Goal: Information Seeking & Learning: Compare options

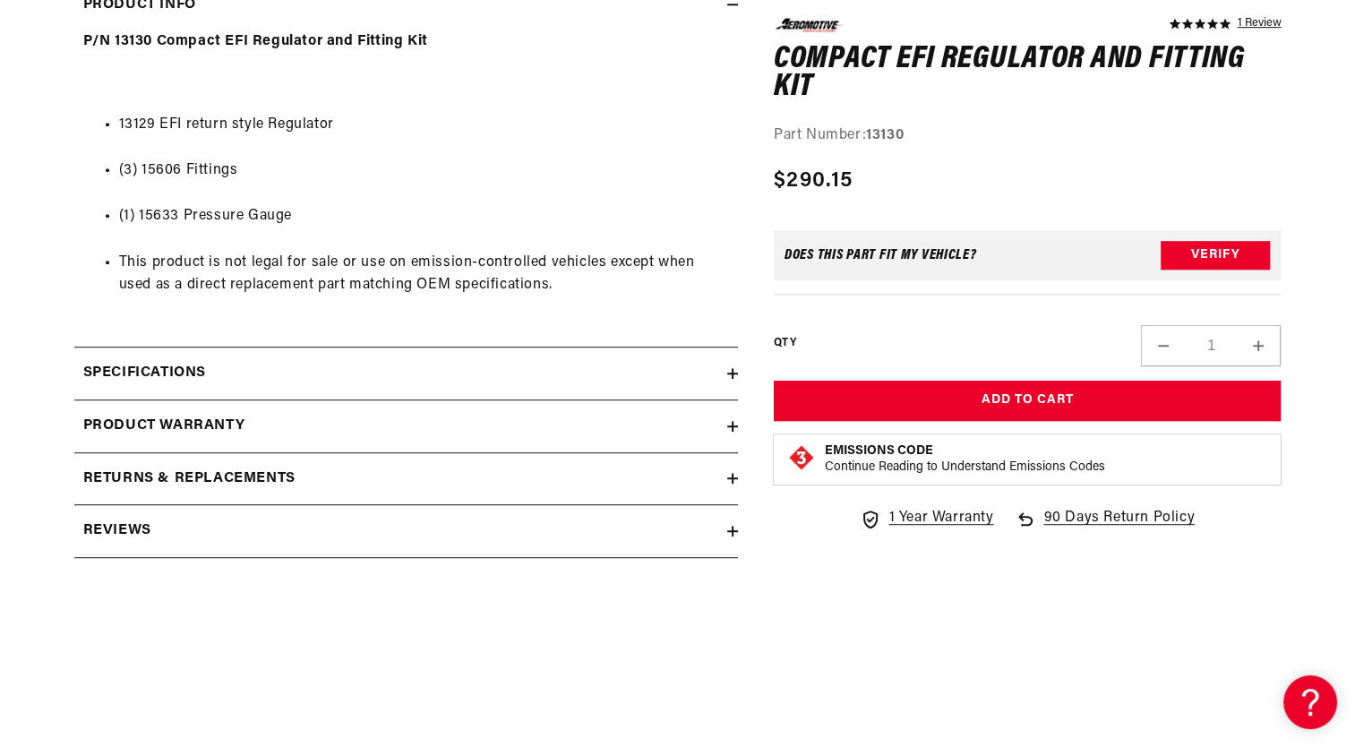
scroll to position [930, 0]
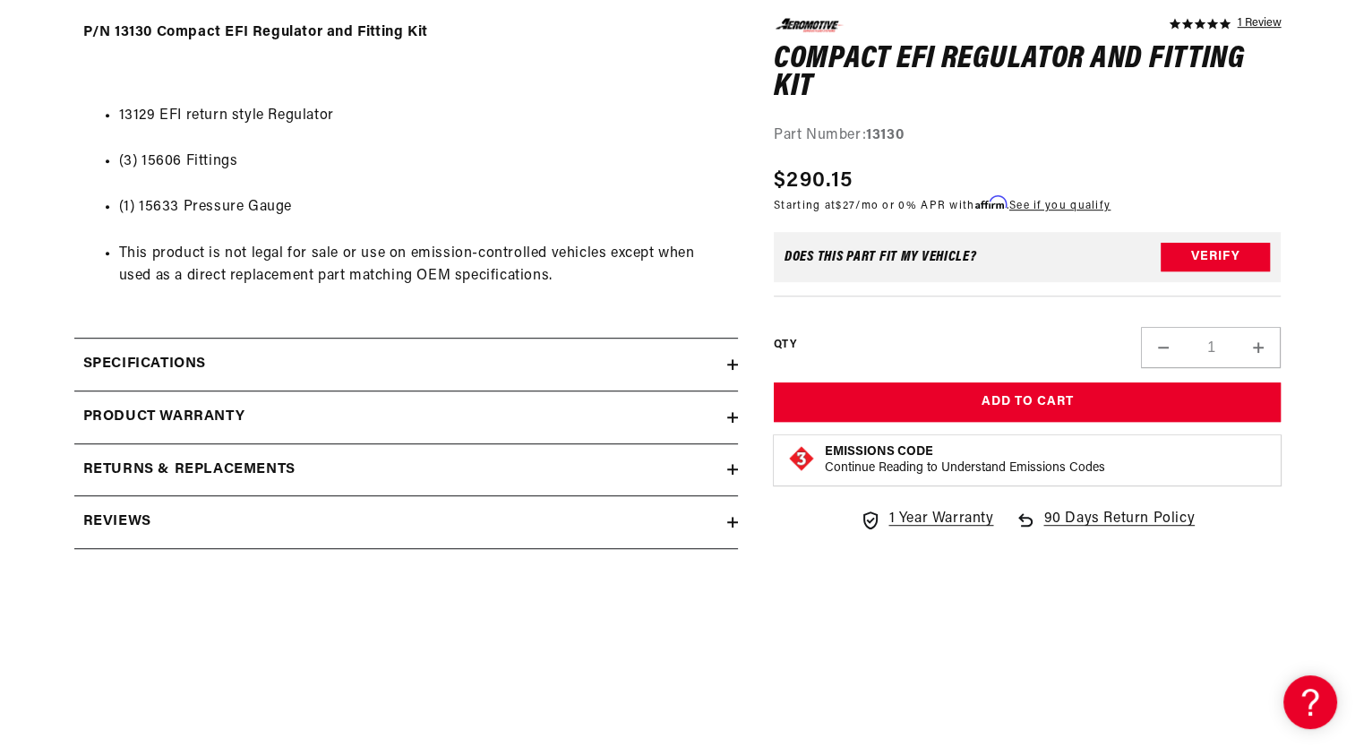
click at [718, 356] on div "Specifications" at bounding box center [400, 364] width 653 height 23
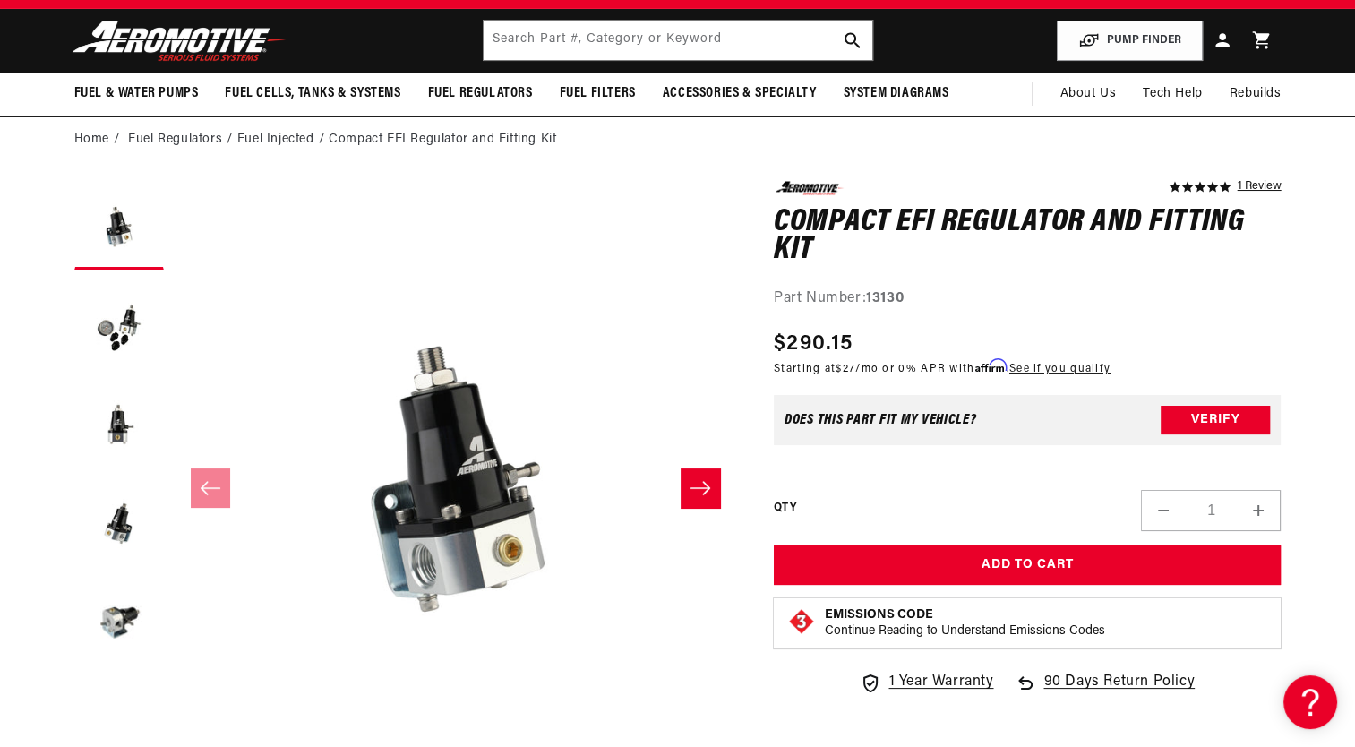
scroll to position [0, 0]
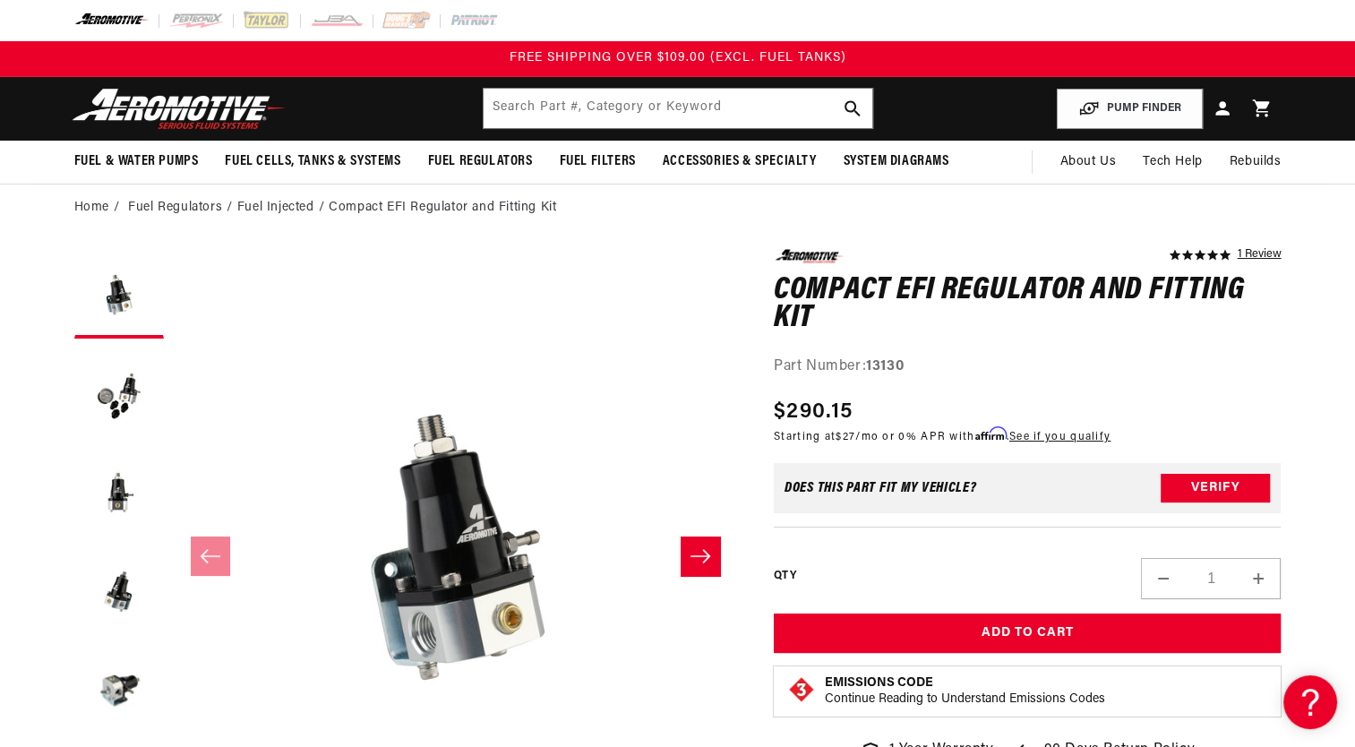
click at [692, 543] on button "Slide right" at bounding box center [700, 555] width 39 height 39
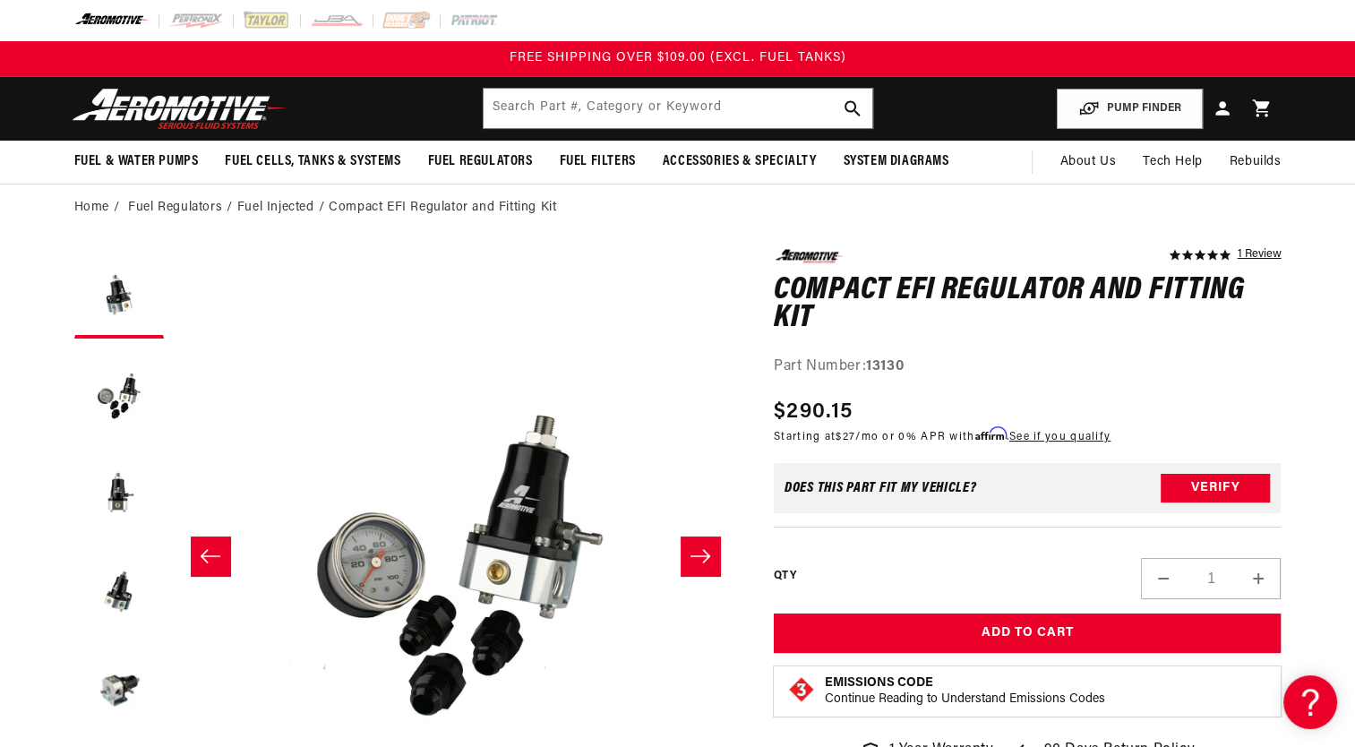
scroll to position [0, 565]
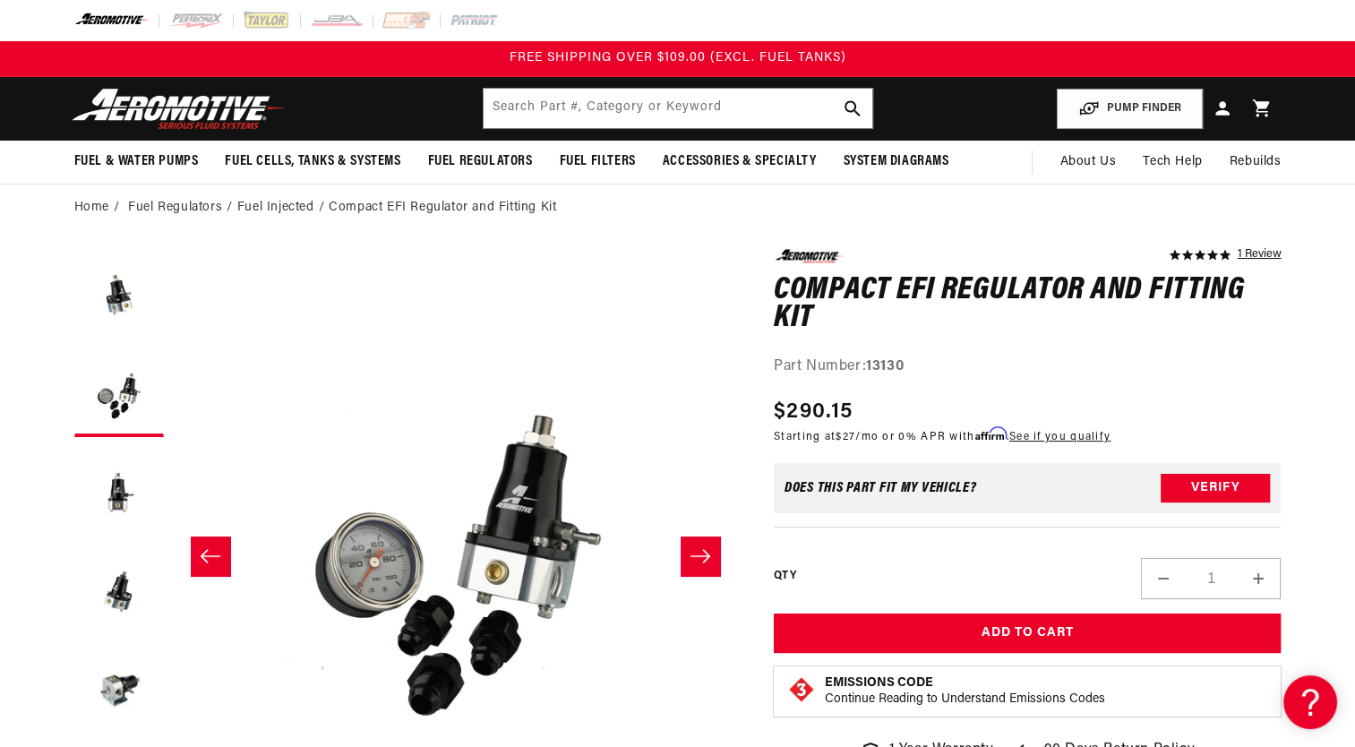
click at [692, 543] on button "Slide right" at bounding box center [700, 555] width 39 height 39
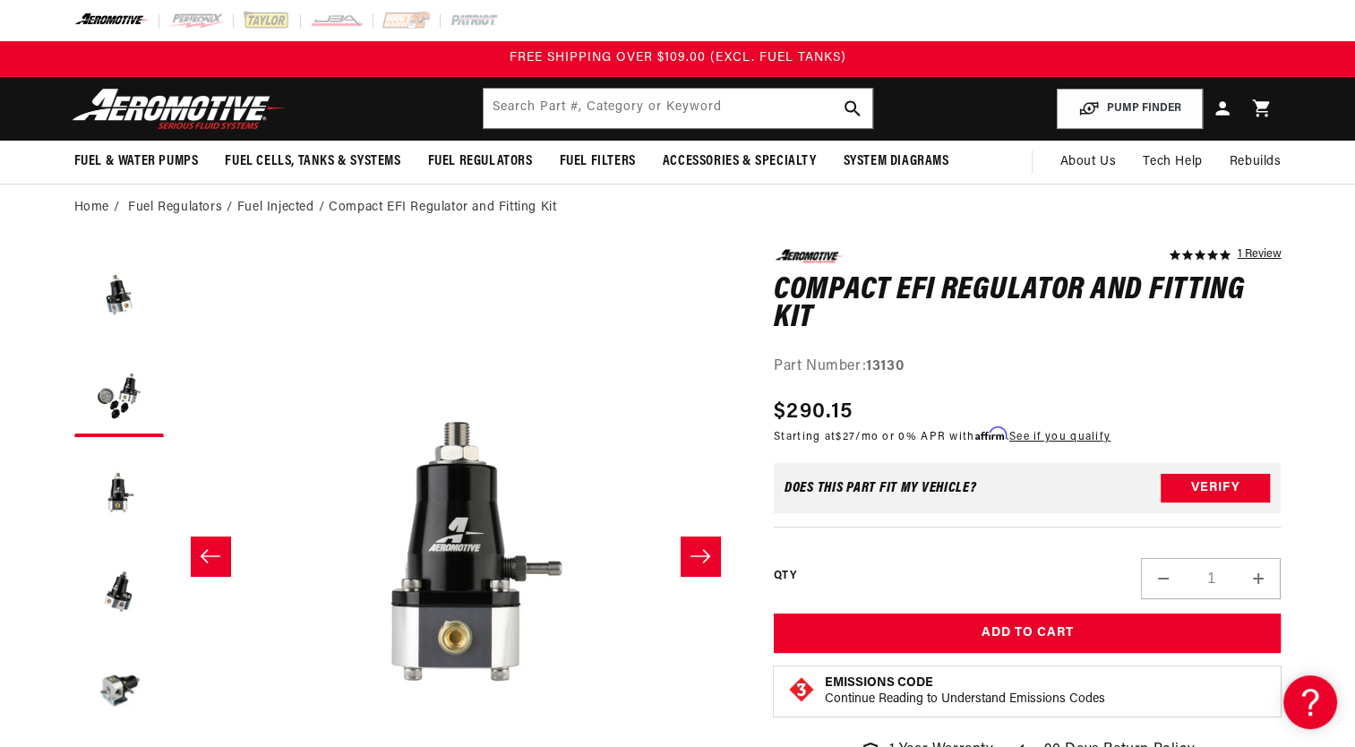
scroll to position [0, 1131]
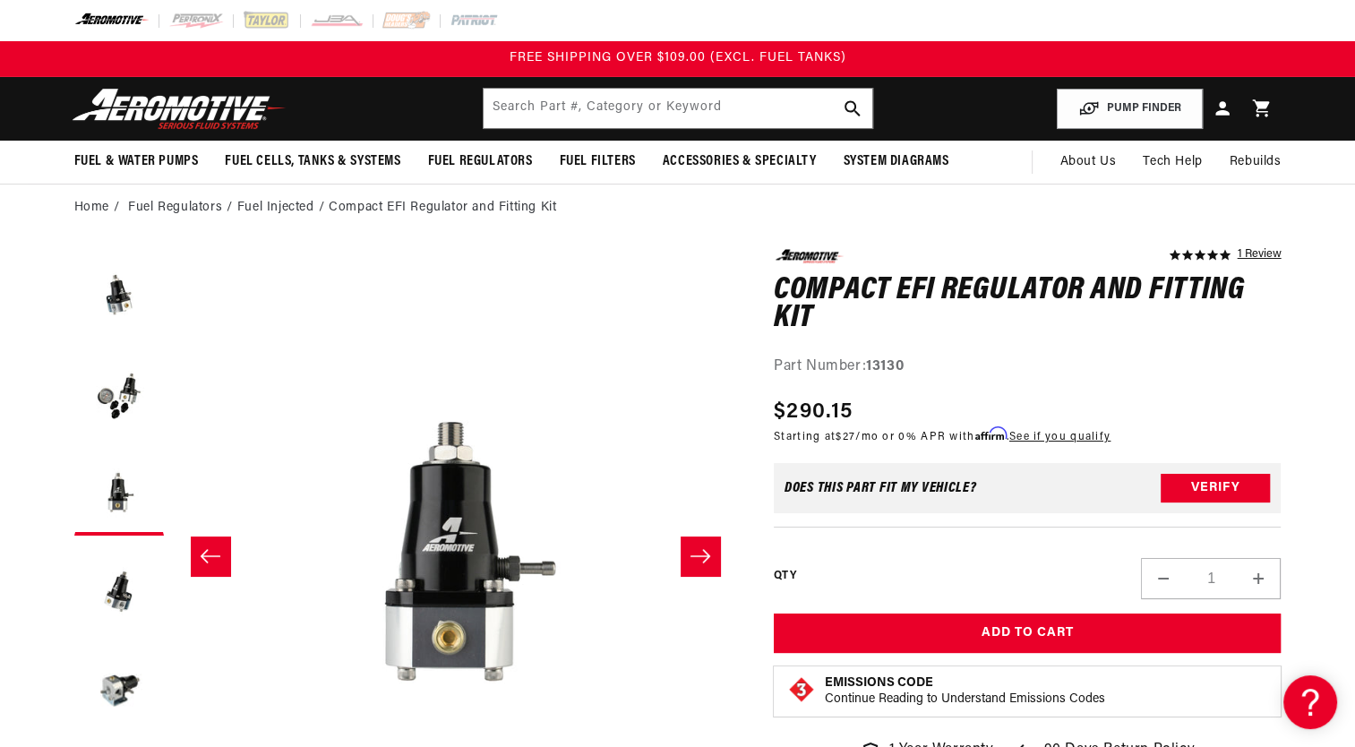
click at [692, 543] on button "Slide right" at bounding box center [700, 555] width 39 height 39
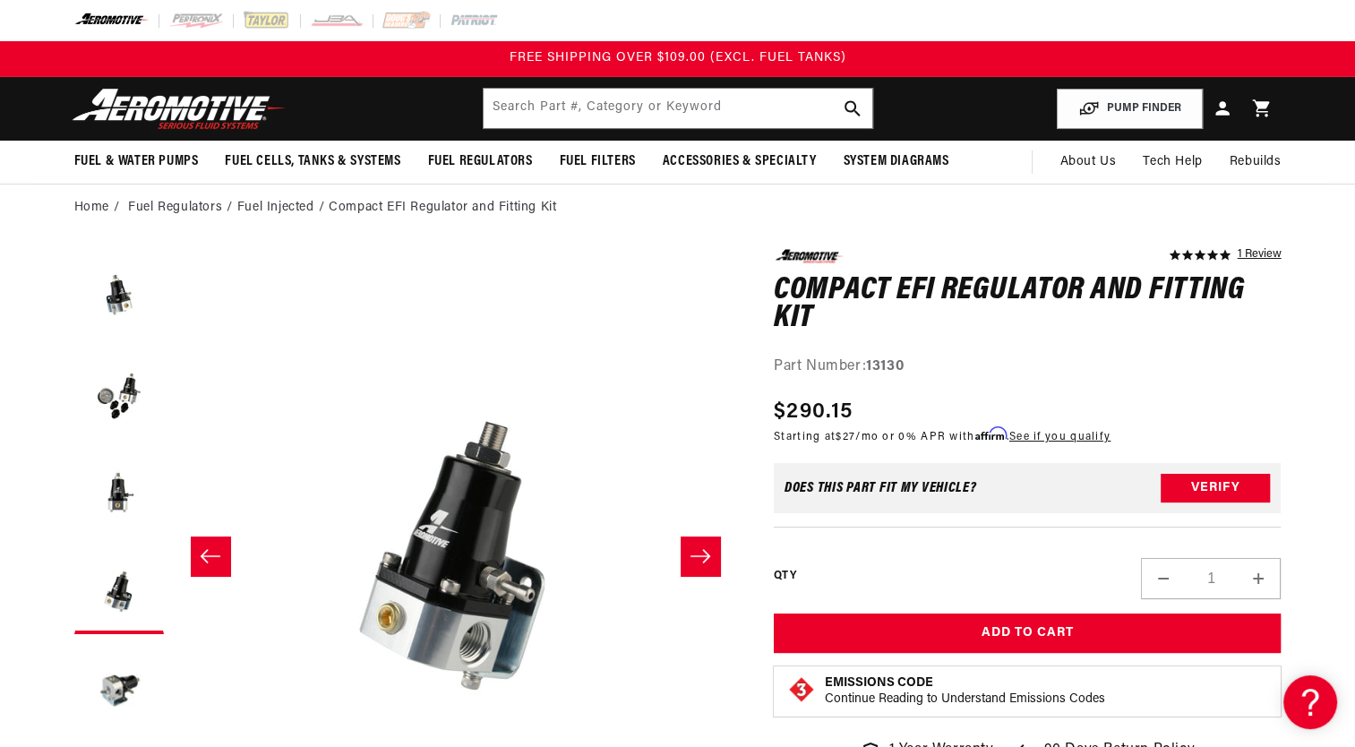
click at [692, 543] on button "Slide right" at bounding box center [700, 555] width 39 height 39
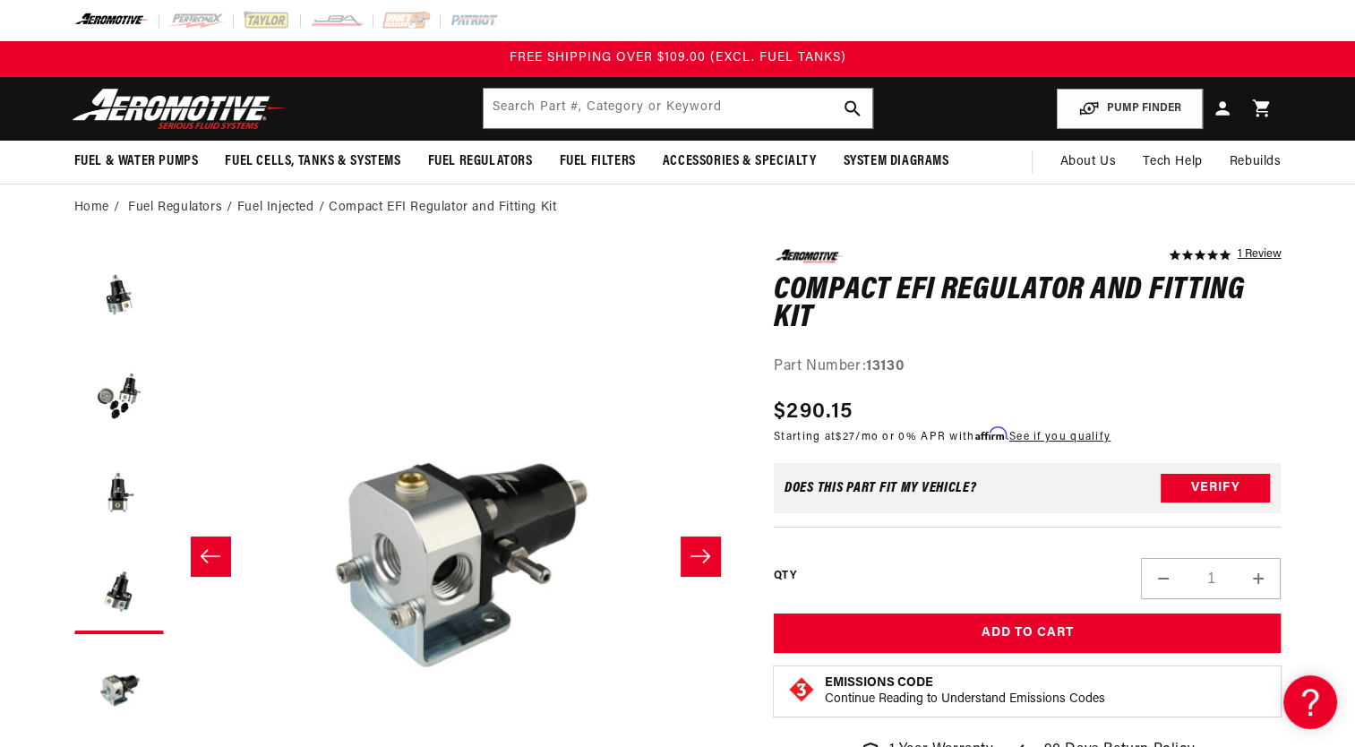
scroll to position [0, 2261]
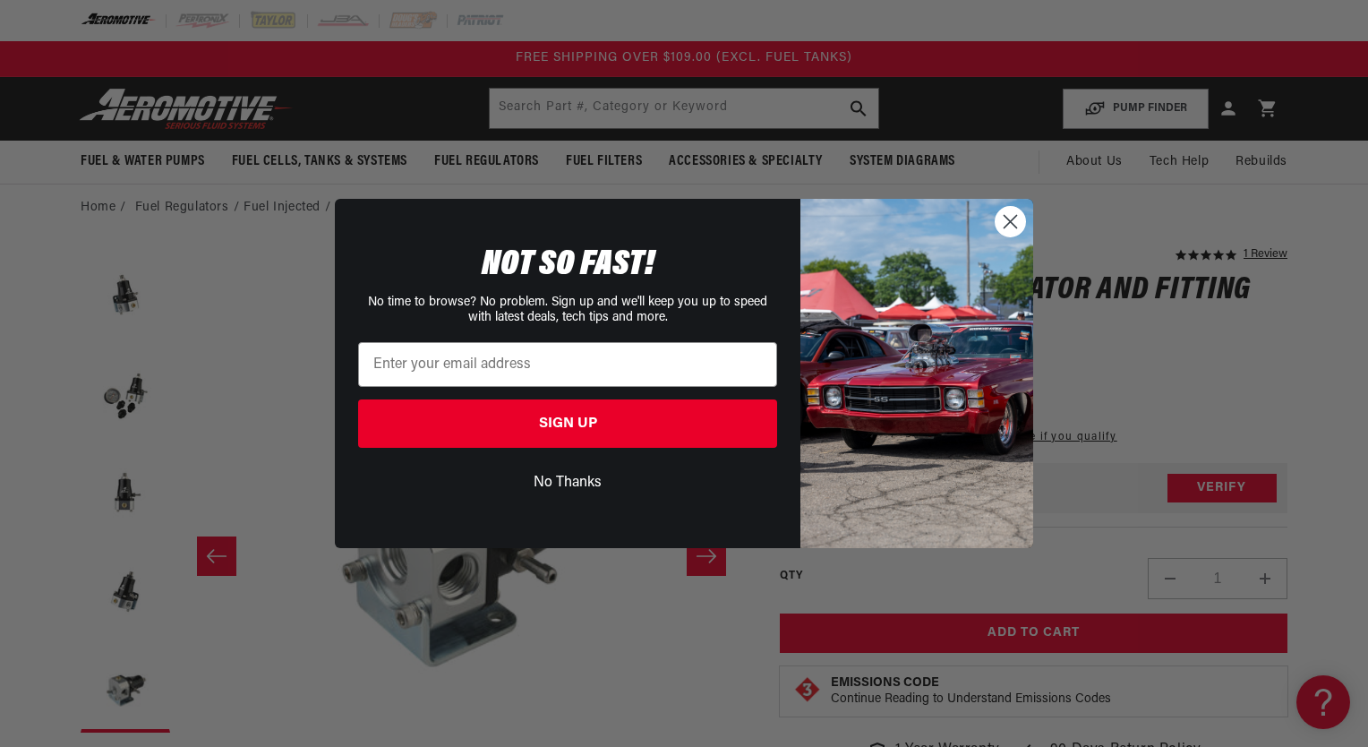
click at [1008, 218] on icon "Close dialog" at bounding box center [1011, 221] width 13 height 13
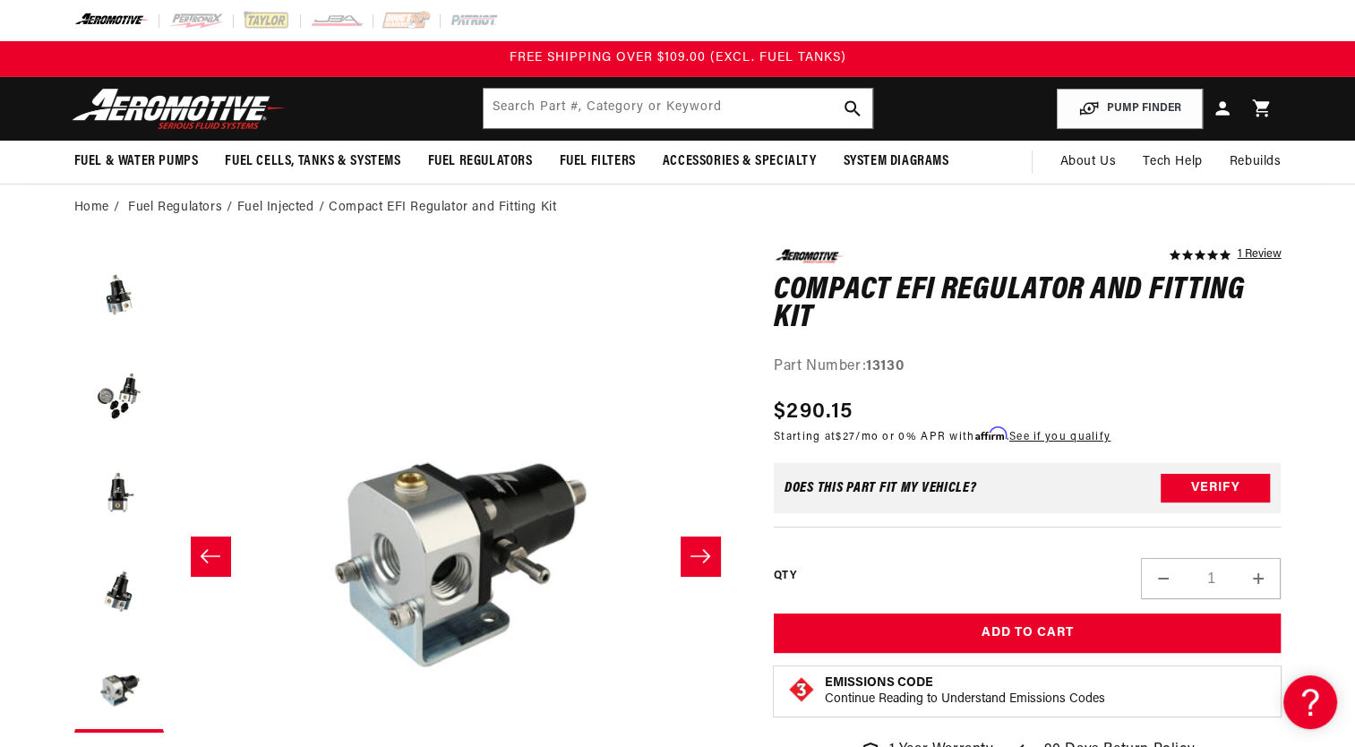
click at [716, 540] on button "Slide right" at bounding box center [700, 555] width 39 height 39
click at [703, 547] on icon "Slide right" at bounding box center [700, 556] width 21 height 18
click at [222, 562] on button "Slide left" at bounding box center [210, 555] width 39 height 39
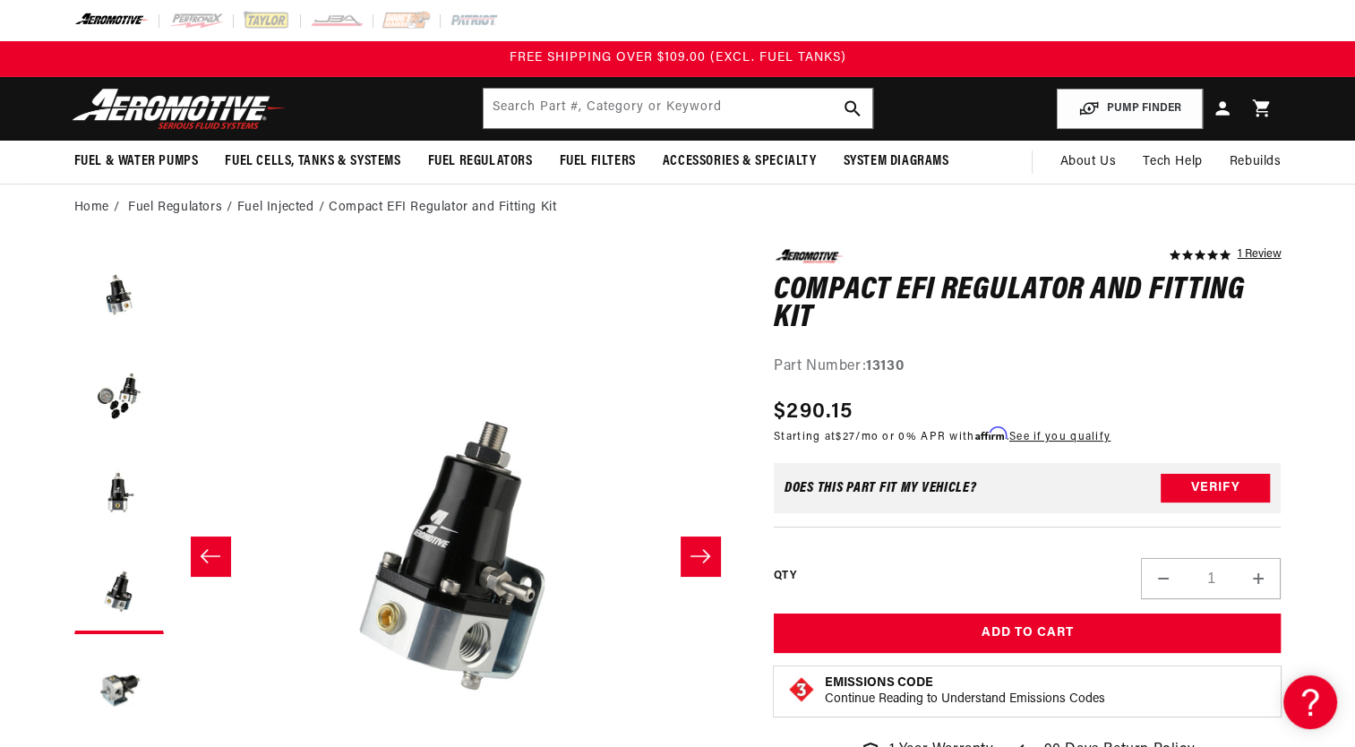
click at [222, 562] on button "Slide left" at bounding box center [210, 555] width 39 height 39
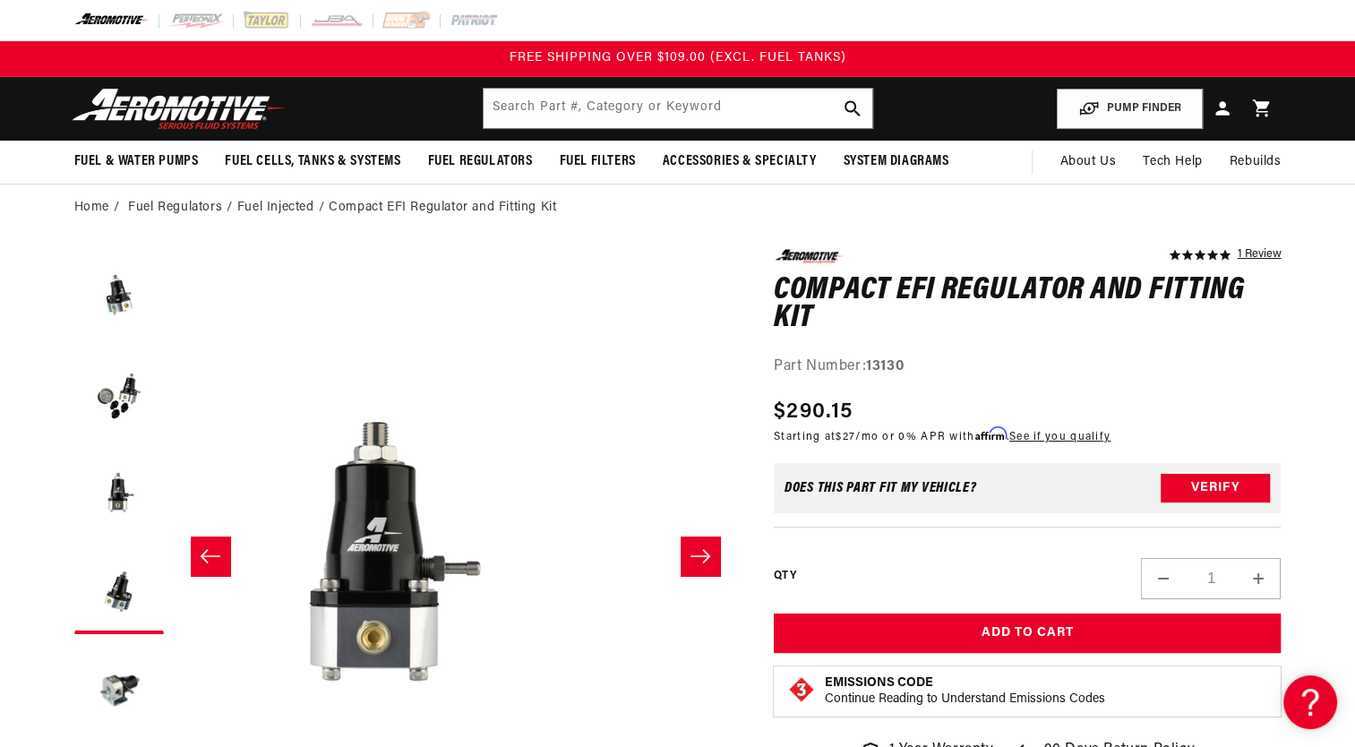
scroll to position [0, 1131]
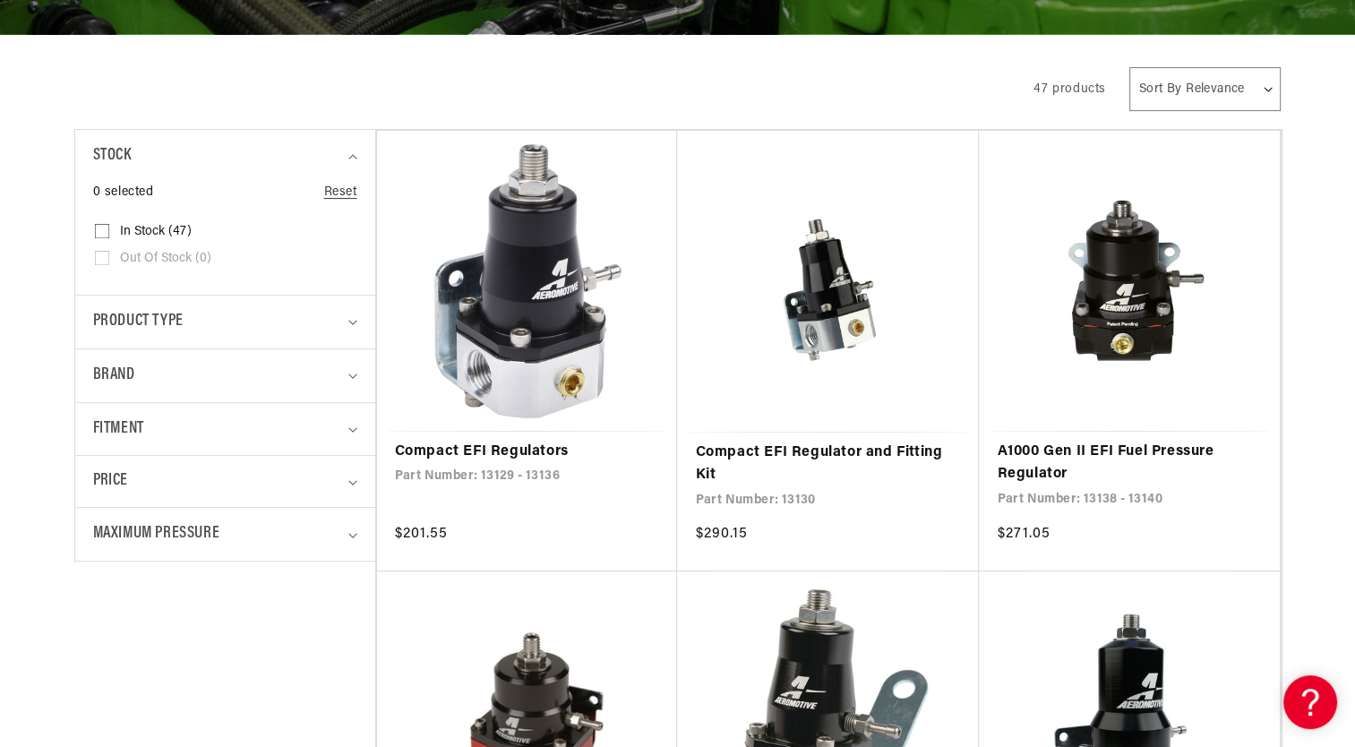
scroll to position [401, 0]
click at [349, 324] on summary "Product type" at bounding box center [225, 322] width 264 height 53
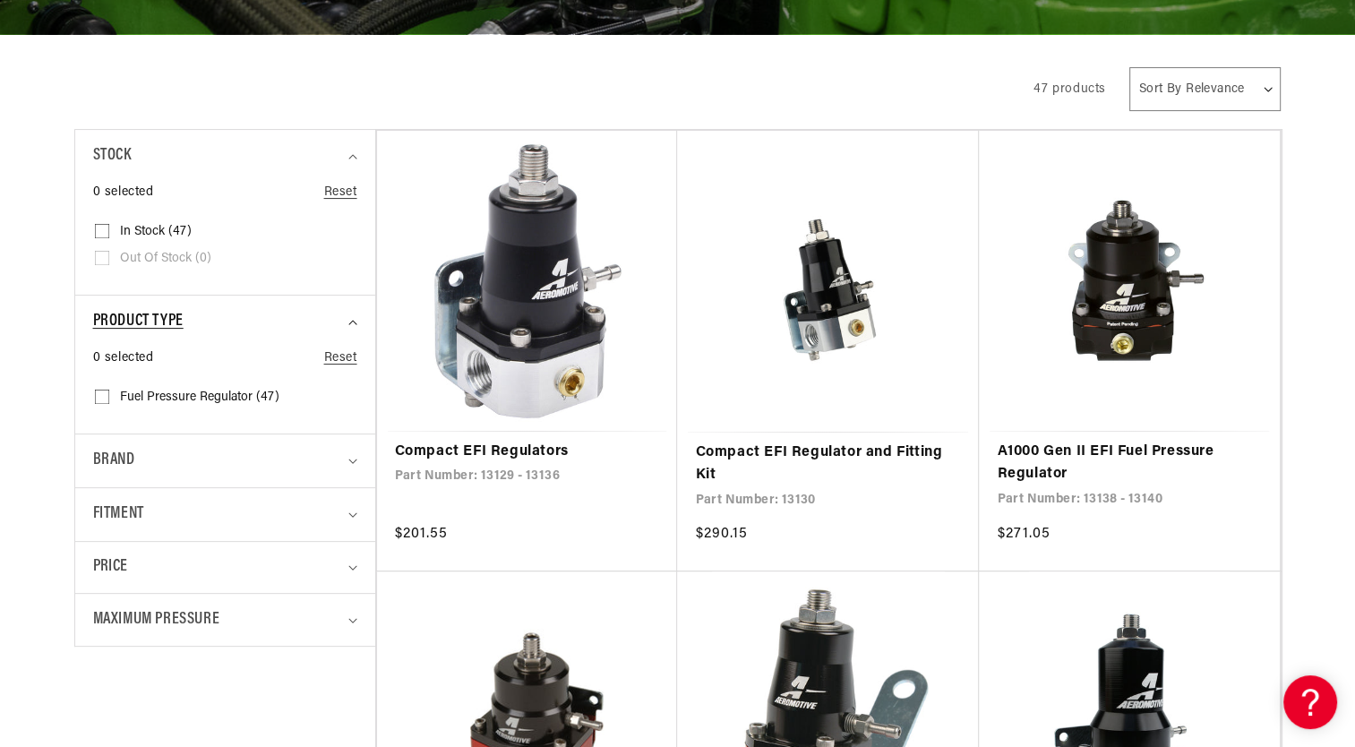
click at [349, 324] on summary "Product type" at bounding box center [225, 322] width 264 height 53
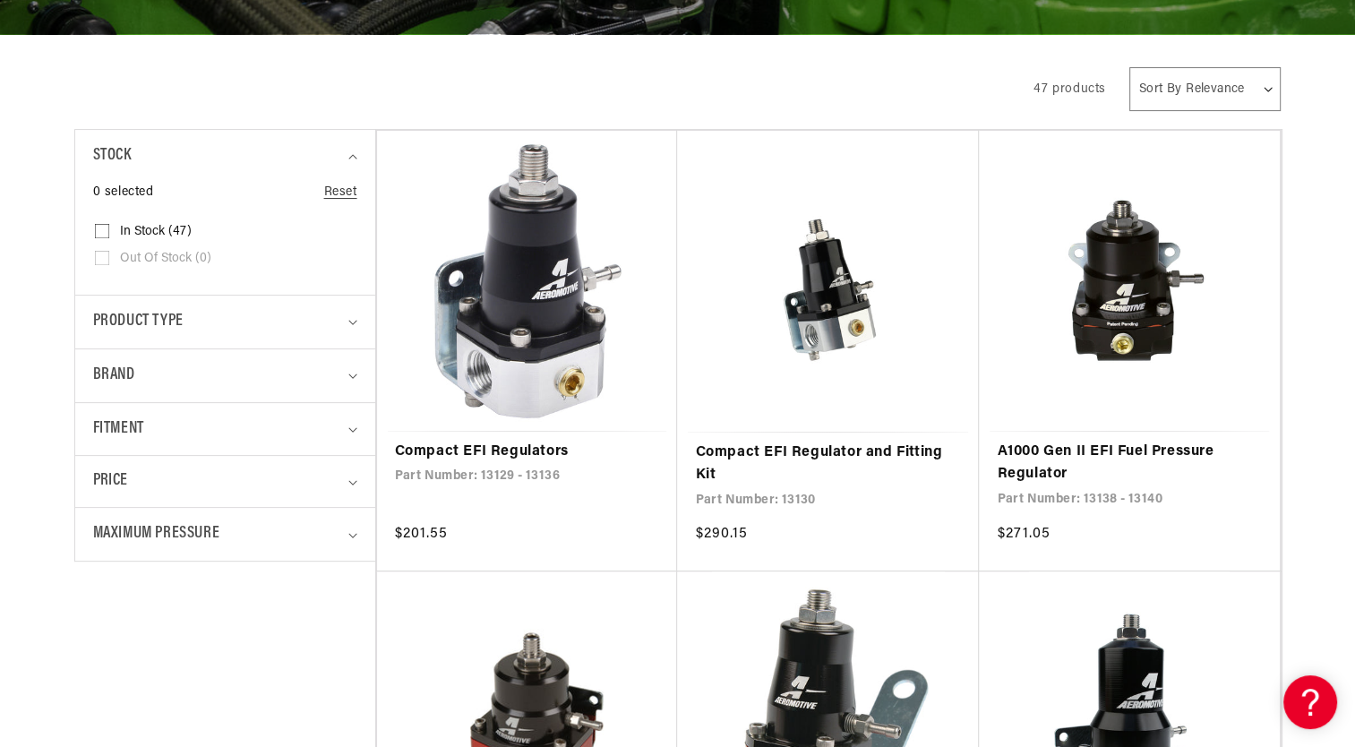
click at [359, 527] on details "Maximum Pressure 0 selected Reset Maximum Pressure 5 PSI (1) 5 PSI (1 product) …" at bounding box center [225, 534] width 300 height 54
click at [352, 533] on icon "Maximum Pressure (0 selected)" at bounding box center [352, 535] width 9 height 5
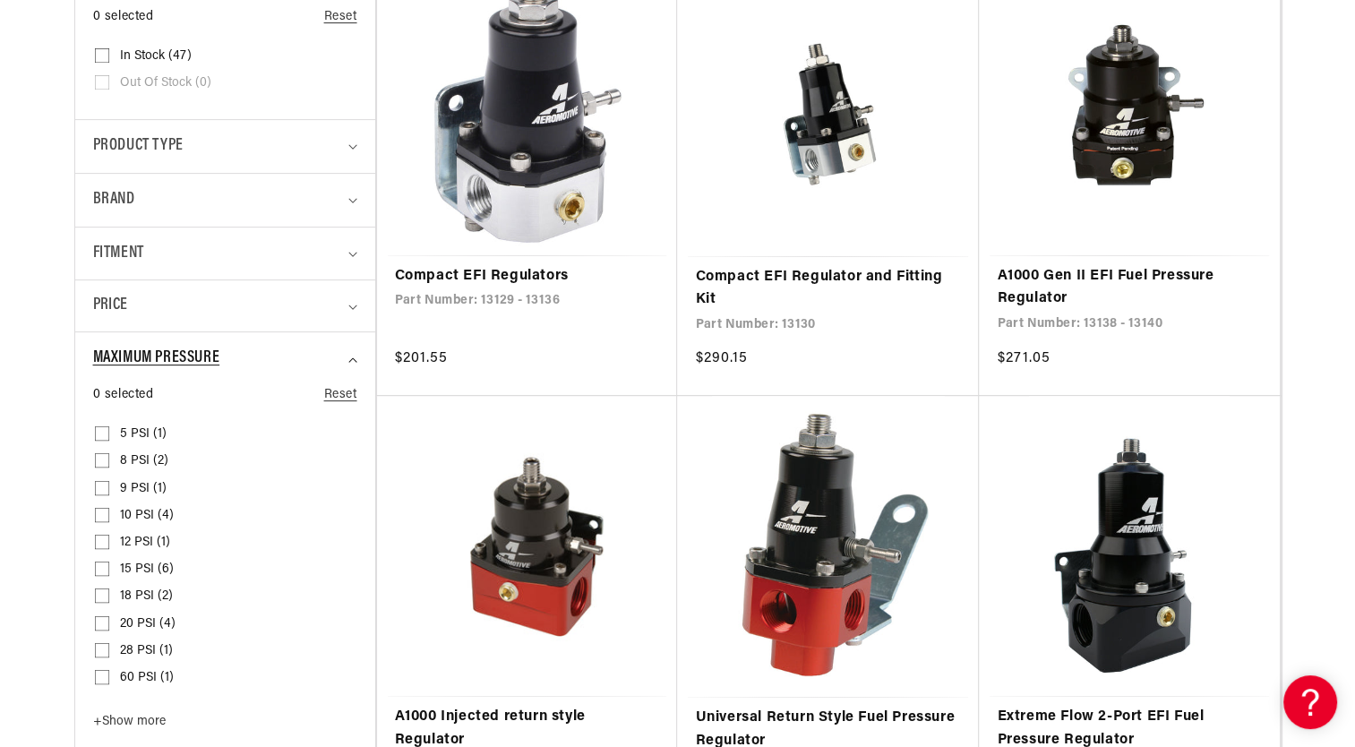
scroll to position [682, 0]
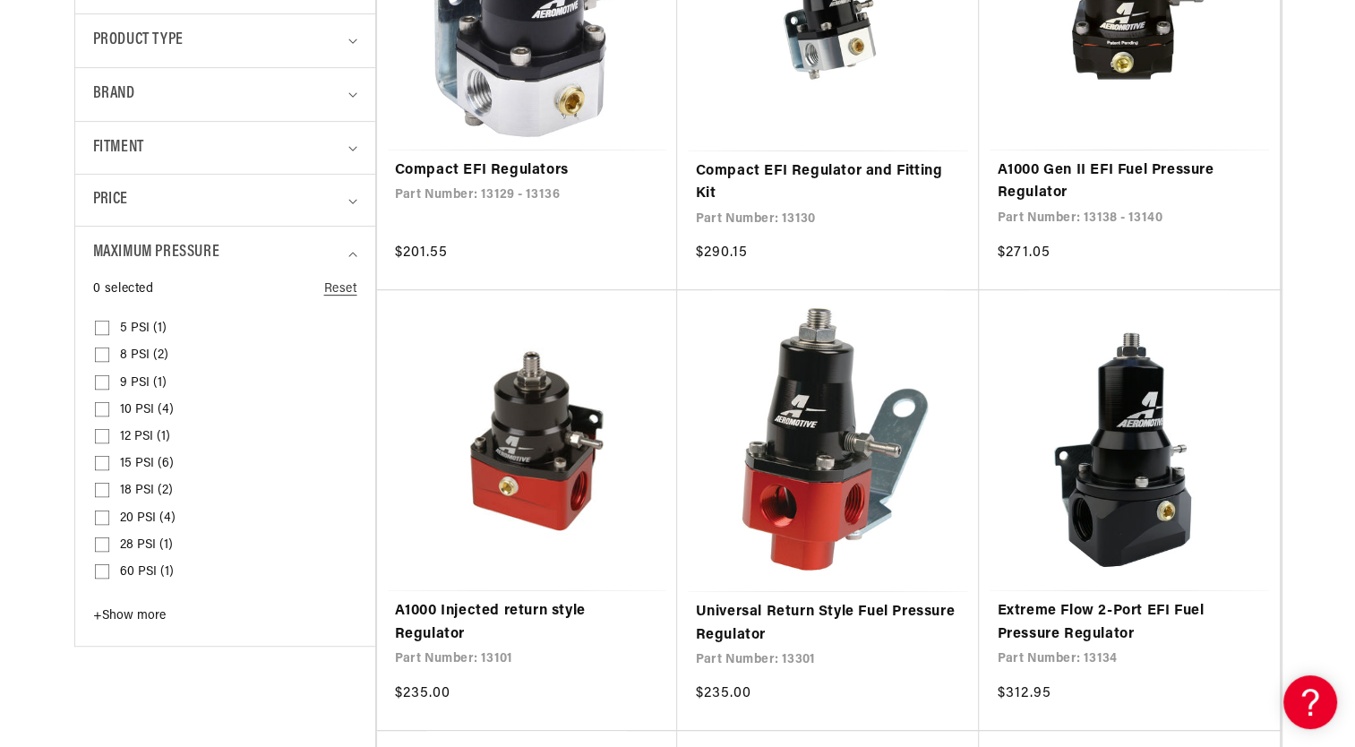
click at [101, 611] on span "+" at bounding box center [97, 615] width 9 height 13
click at [107, 570] on input "60 PSI (1) 60 PSI (1 product)" at bounding box center [102, 575] width 14 height 14
checkbox input "true"
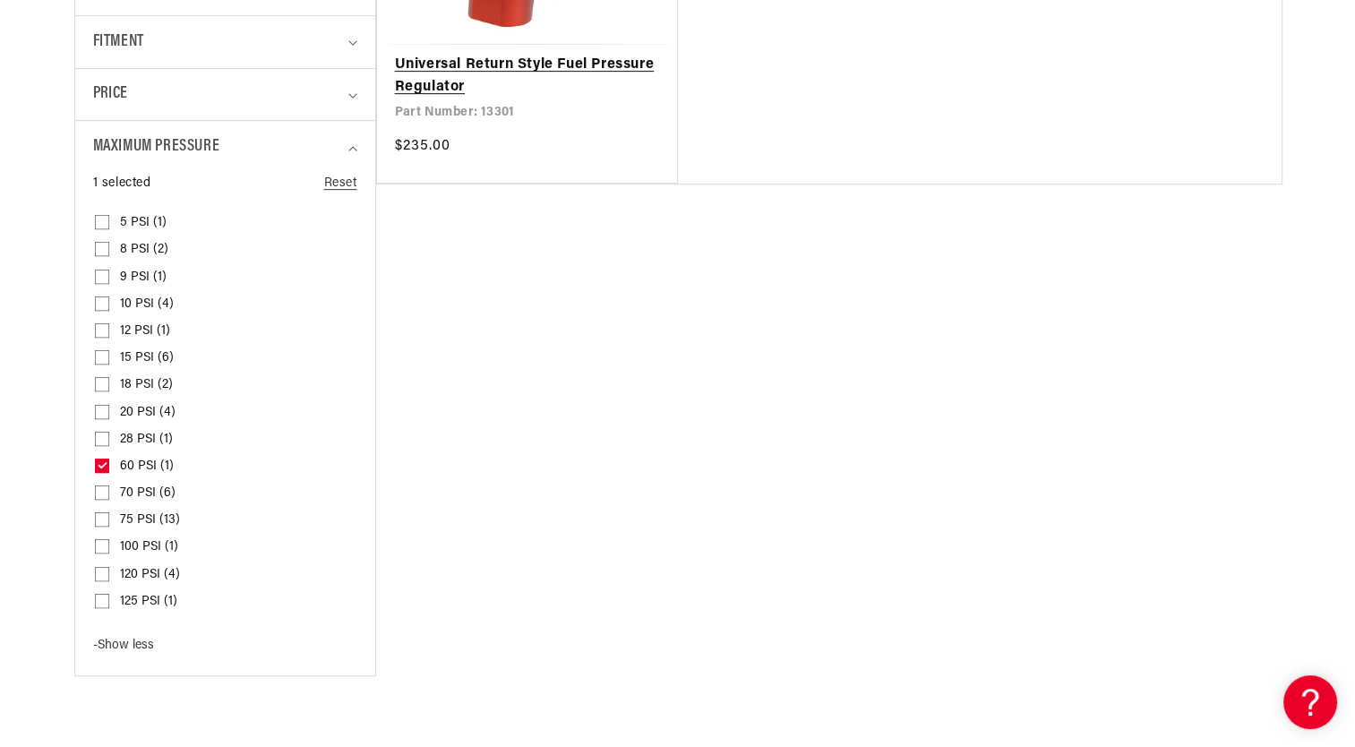
scroll to position [809, 0]
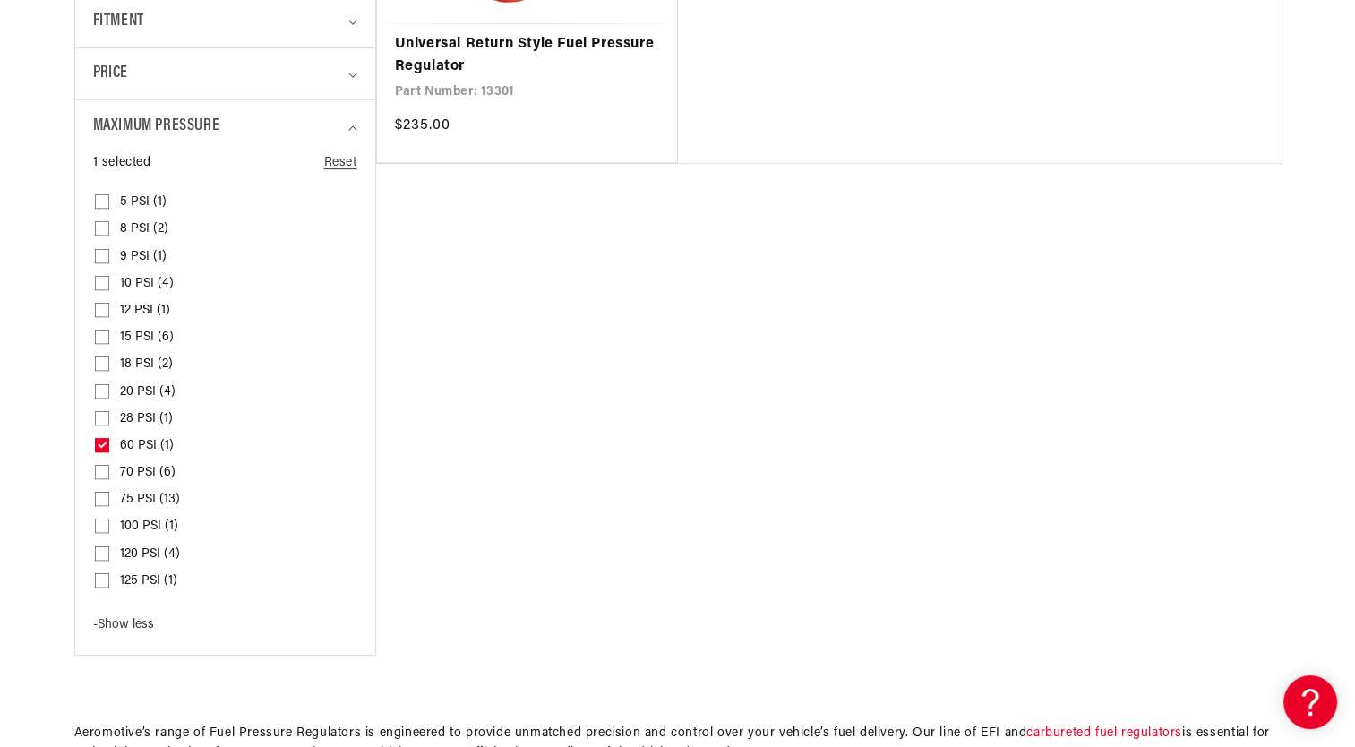
click at [106, 469] on input "70 PSI (6) 70 PSI (6 products)" at bounding box center [102, 475] width 14 height 14
checkbox input "true"
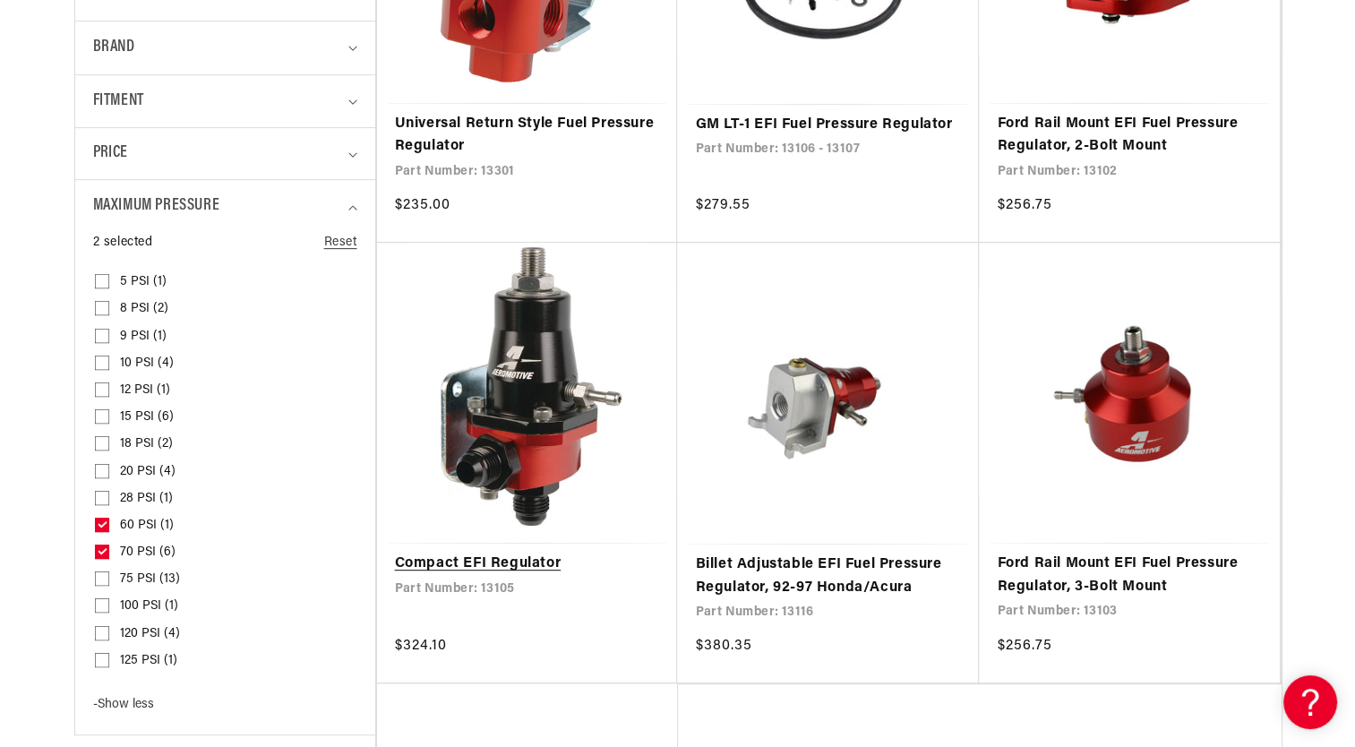
scroll to position [730, 0]
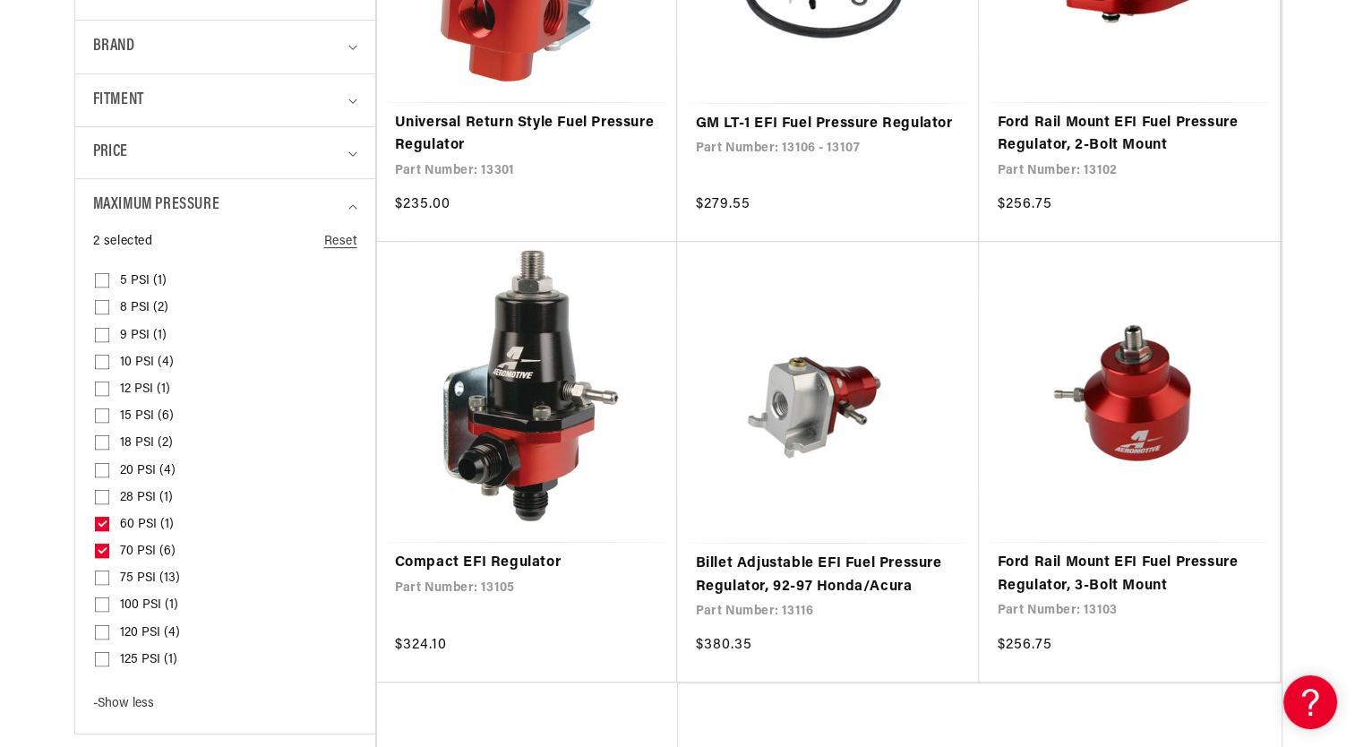
click at [107, 513] on label "60 PSI (1) 60 PSI (1 product)" at bounding box center [220, 524] width 250 height 27
click at [107, 520] on input "60 PSI (1) 60 PSI (1 product)" at bounding box center [102, 527] width 14 height 14
checkbox input "false"
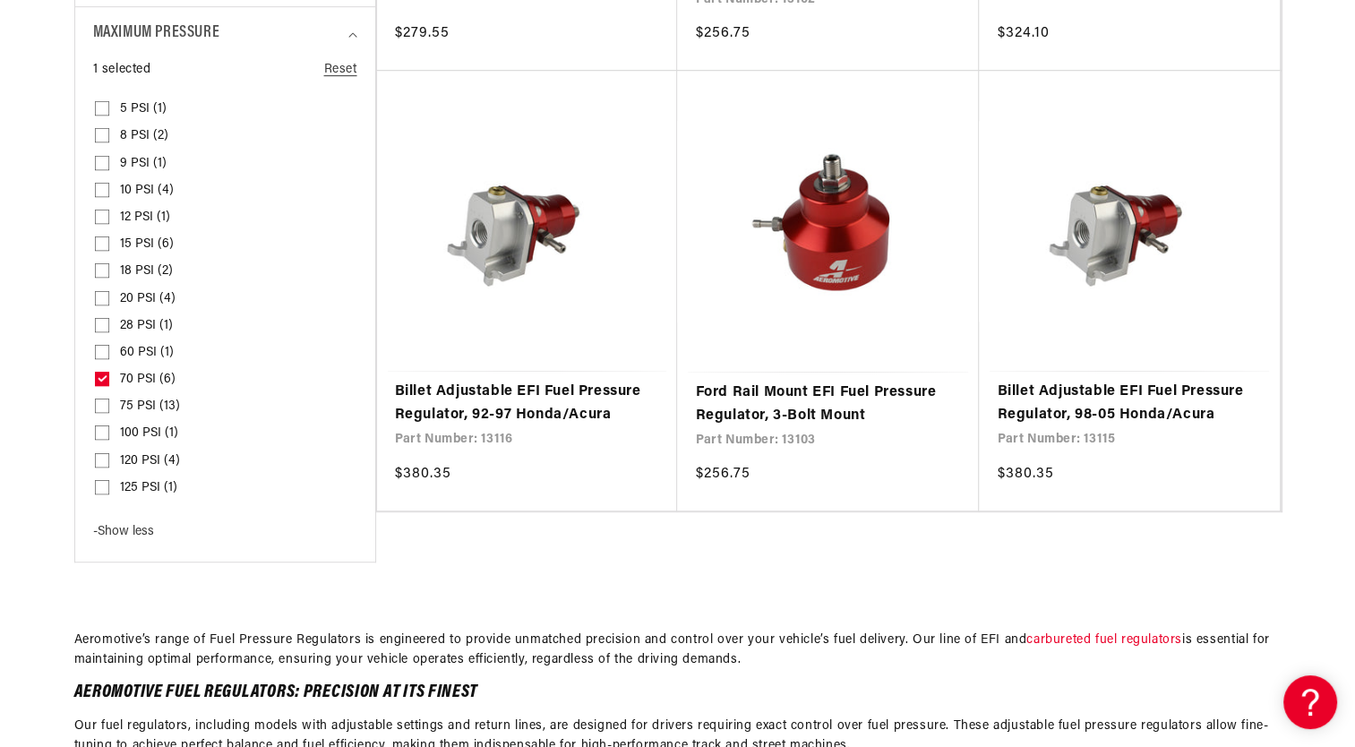
scroll to position [903, 0]
click at [99, 404] on input "75 PSI (13) 75 PSI (13 products)" at bounding box center [102, 408] width 14 height 14
checkbox input "true"
click at [99, 374] on icon at bounding box center [103, 377] width 10 height 6
click at [99, 374] on input "70 PSI (6) 70 PSI (6 products)" at bounding box center [102, 381] width 14 height 14
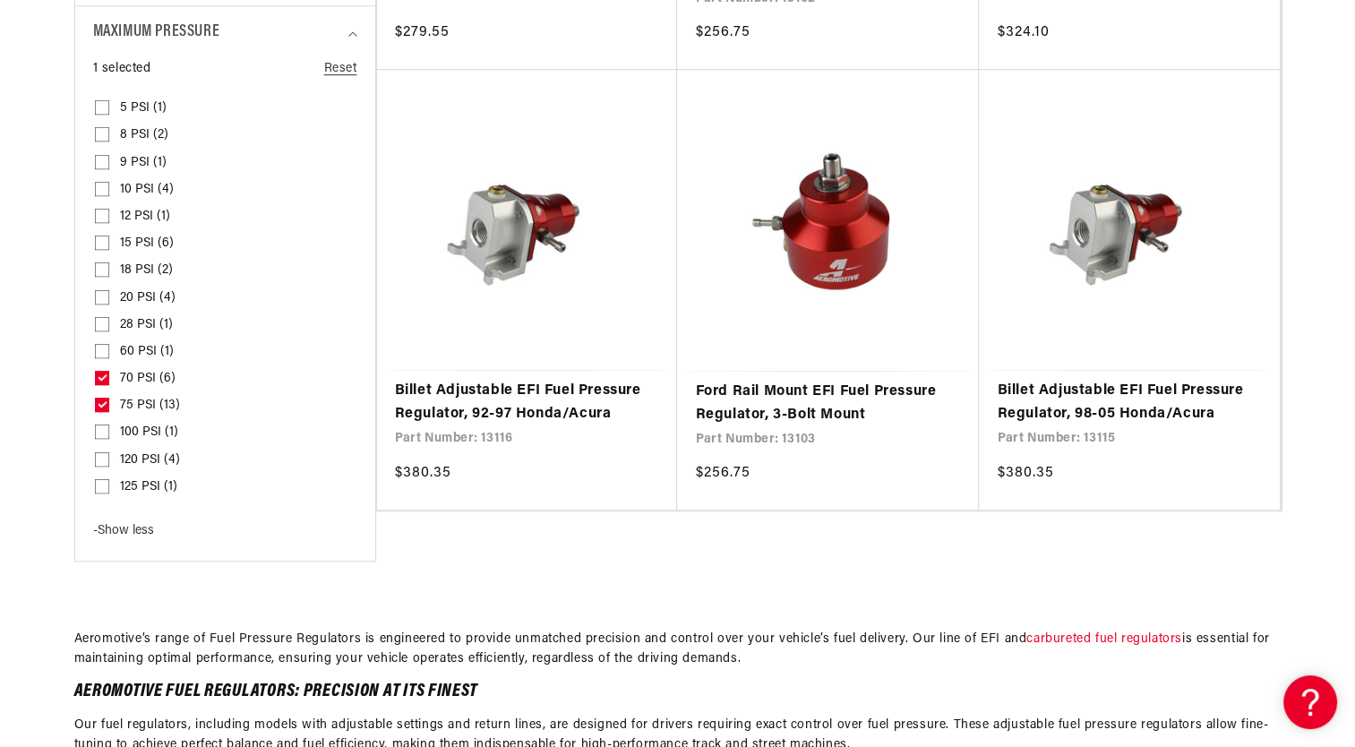
checkbox input "false"
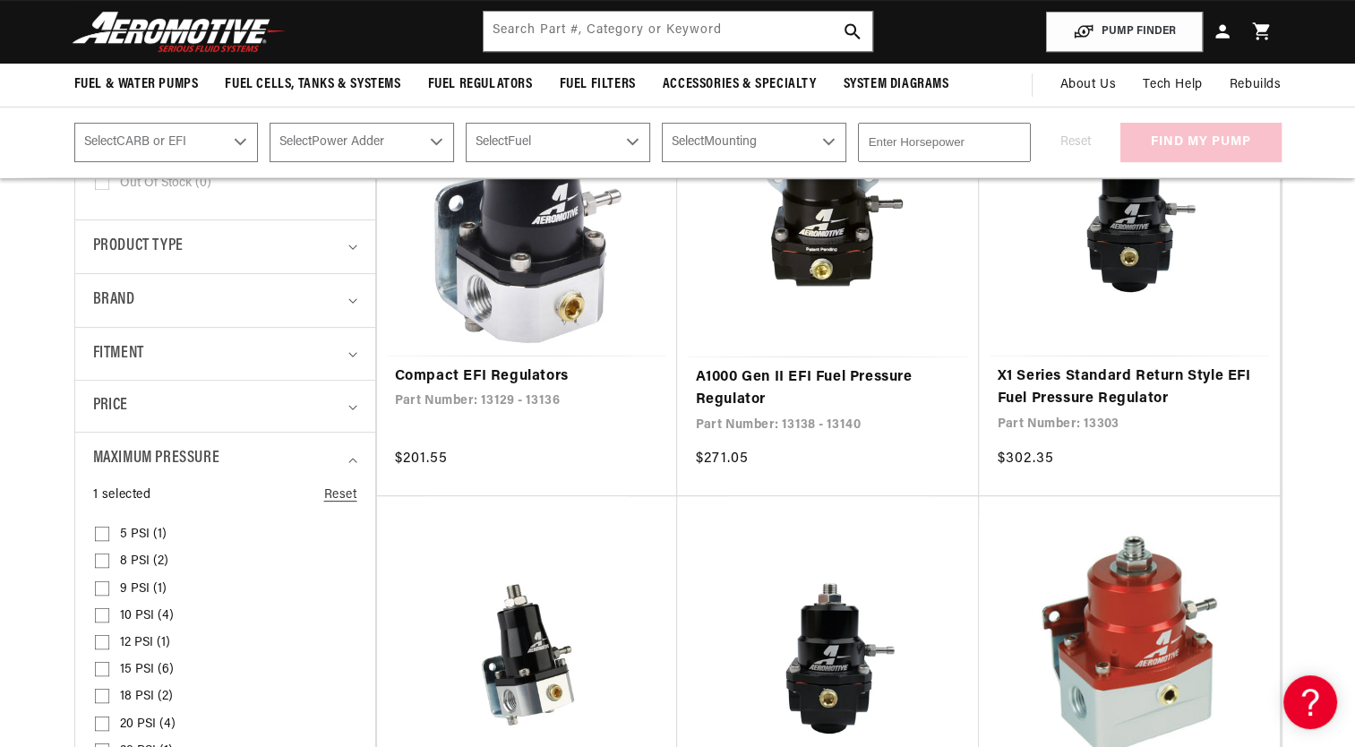
scroll to position [475, 0]
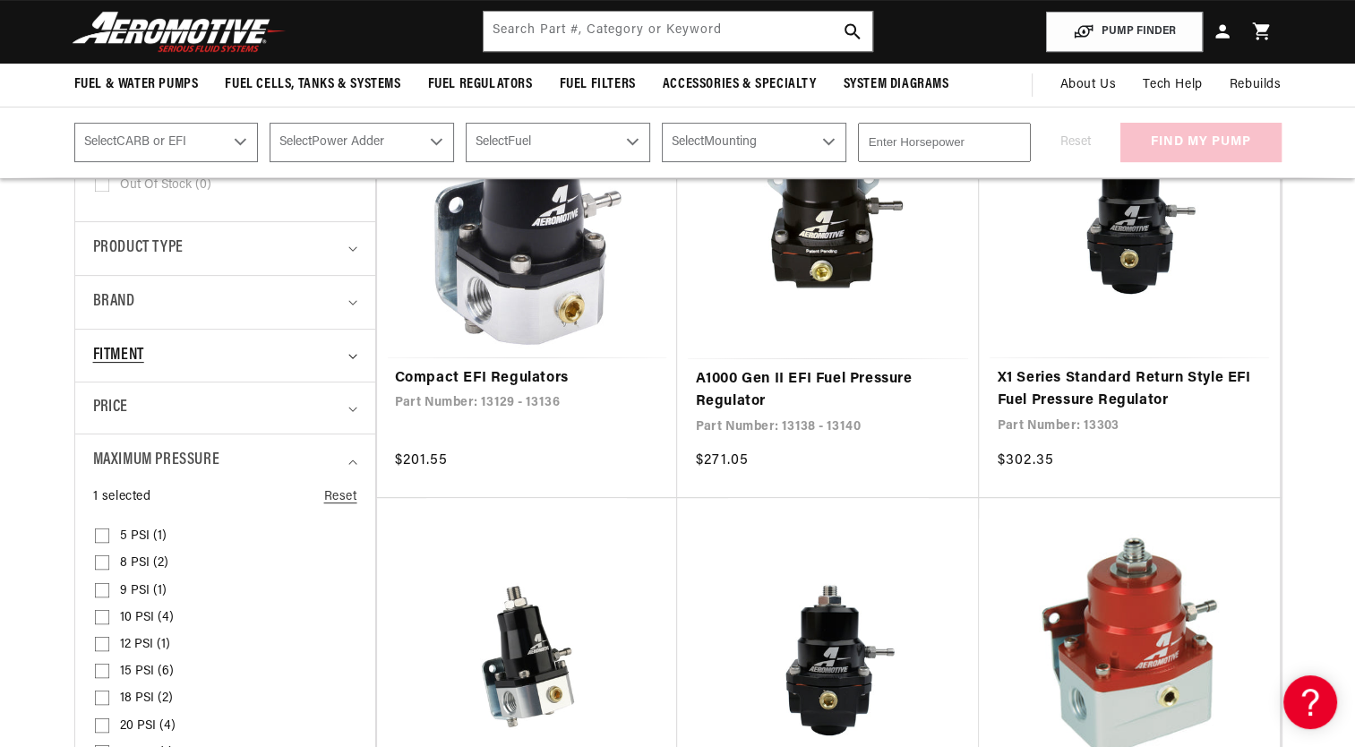
click at [318, 350] on div "Fitment" at bounding box center [217, 356] width 249 height 26
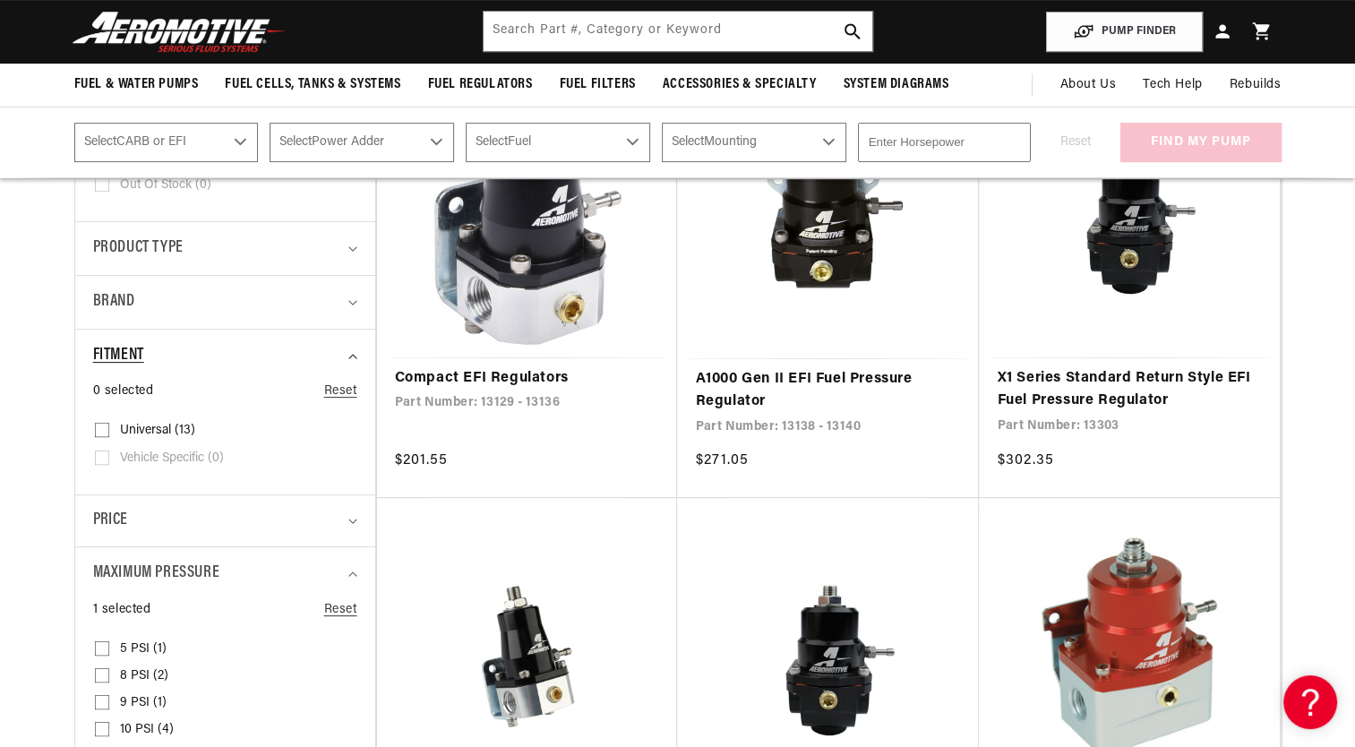
click at [318, 350] on div "Fitment" at bounding box center [217, 356] width 249 height 26
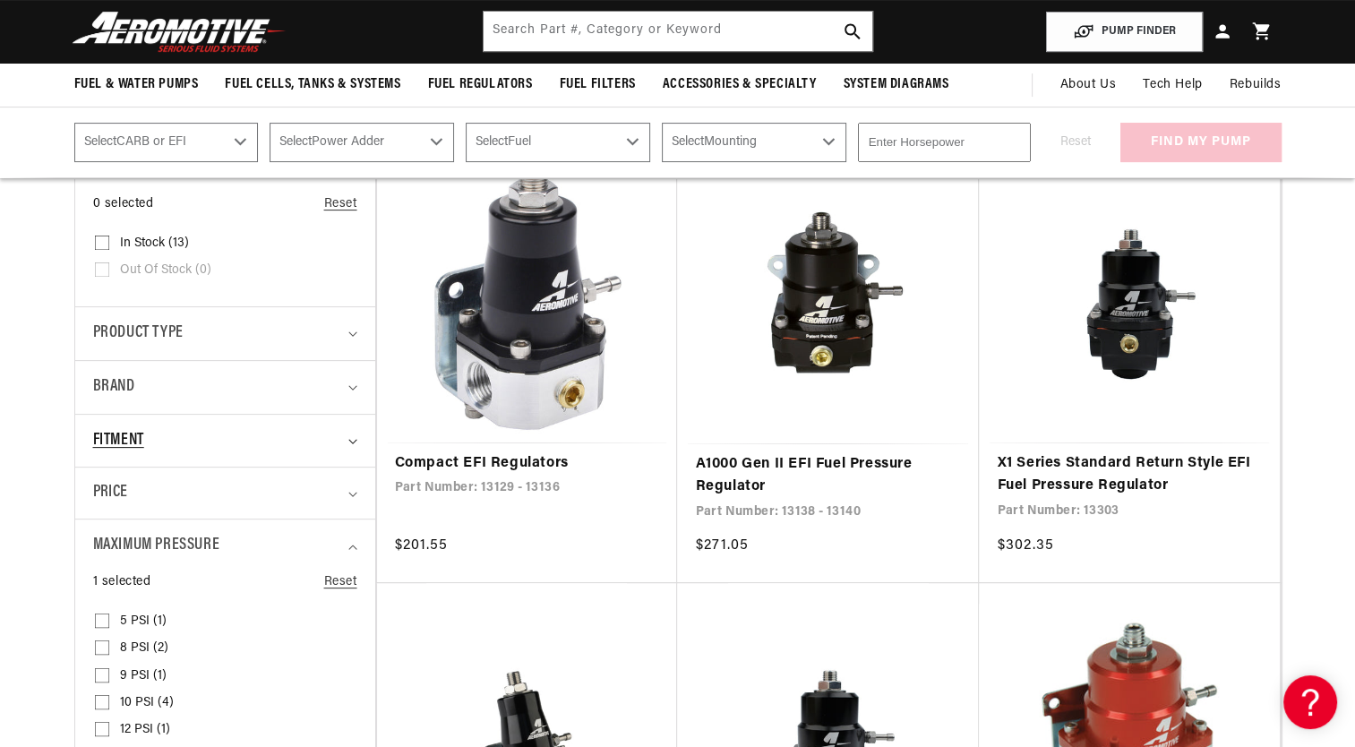
scroll to position [385, 0]
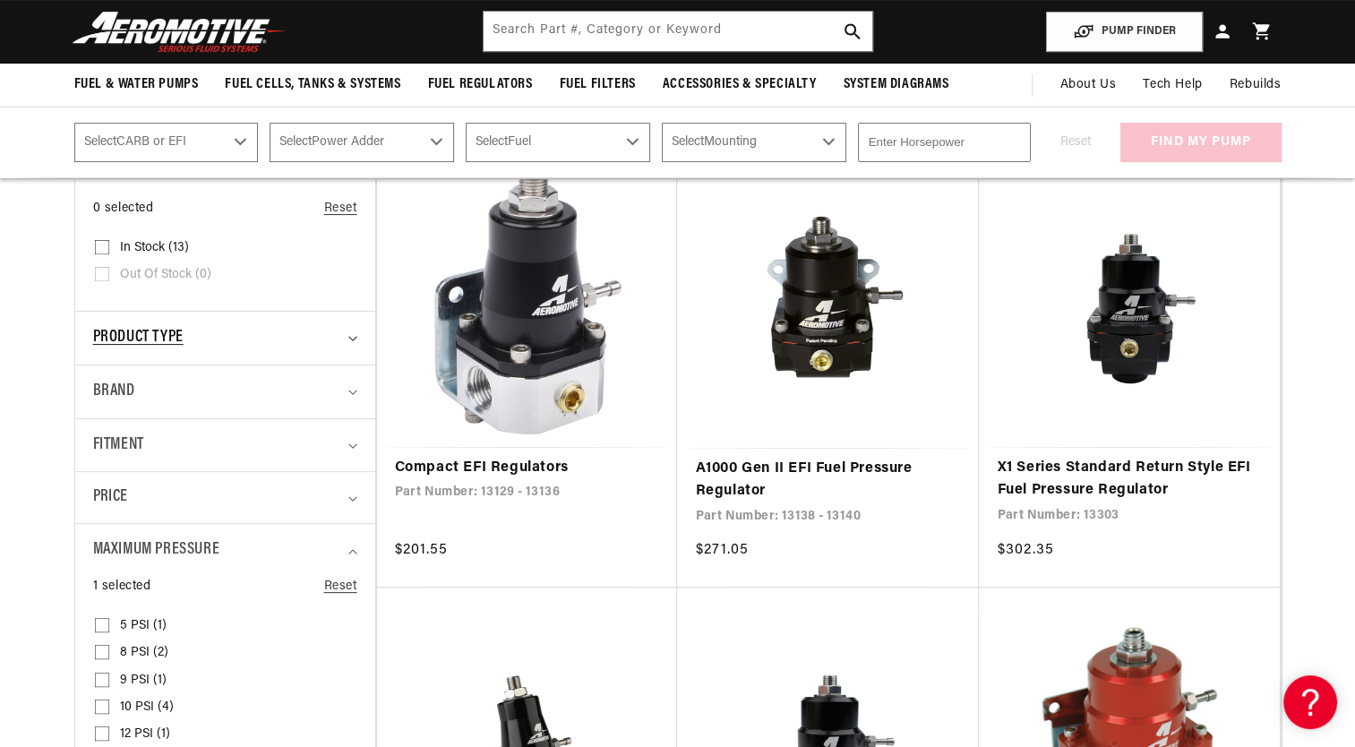
click at [355, 352] on summary "Product type" at bounding box center [225, 338] width 264 height 53
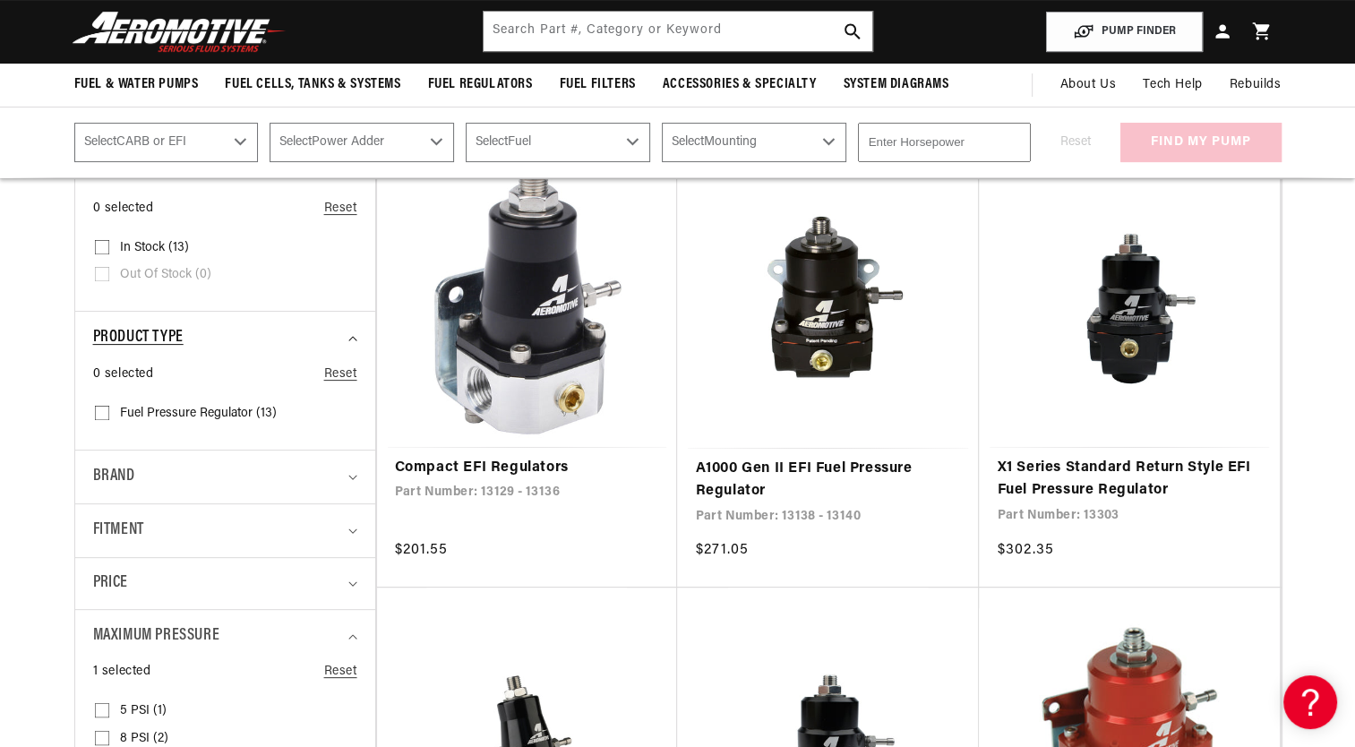
click at [352, 342] on summary "Product type" at bounding box center [225, 338] width 264 height 53
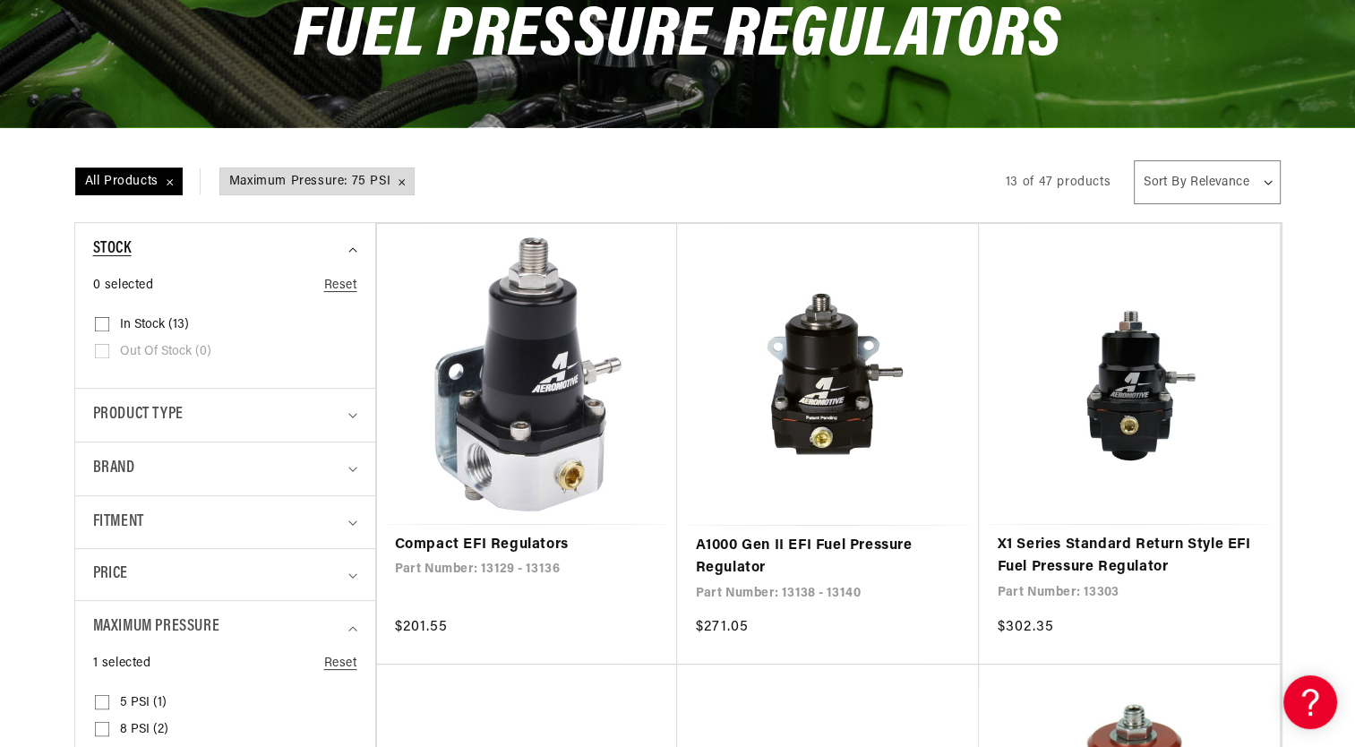
scroll to position [0, 0]
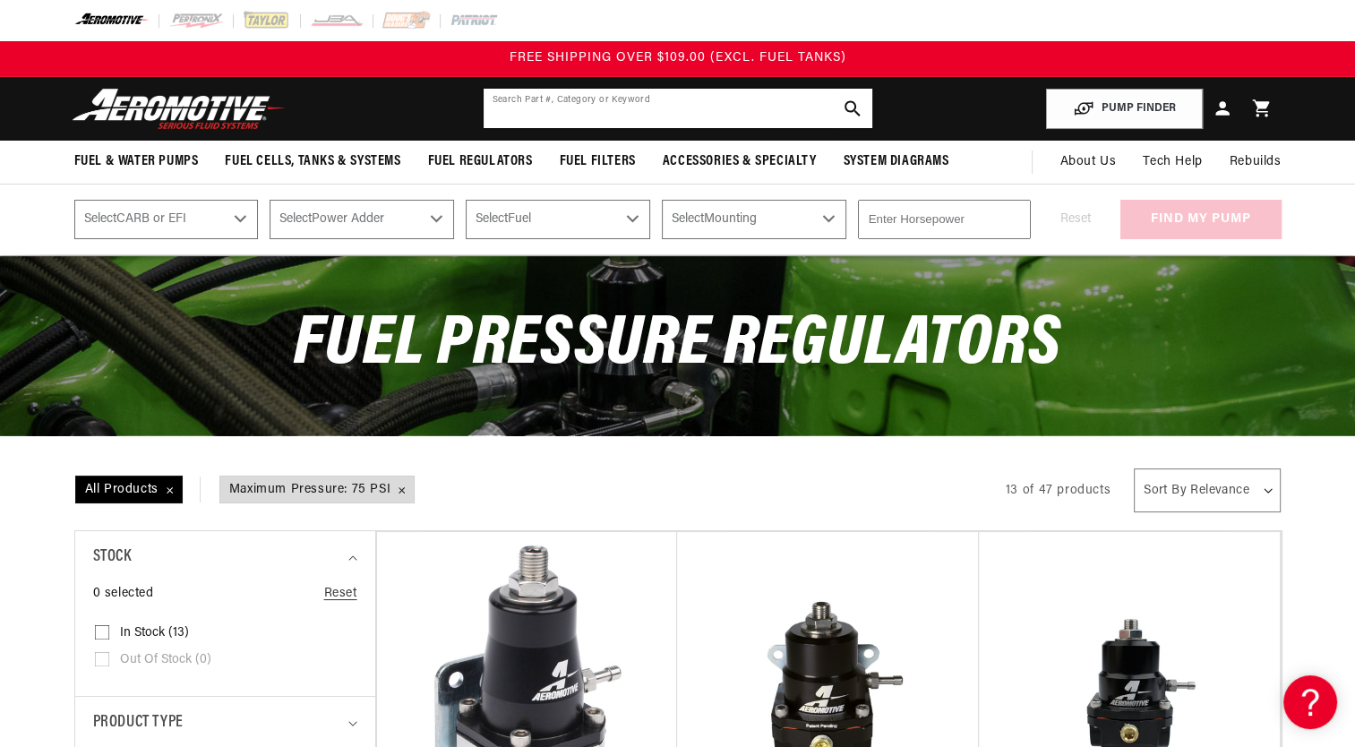
click at [520, 107] on input "text" at bounding box center [678, 108] width 389 height 39
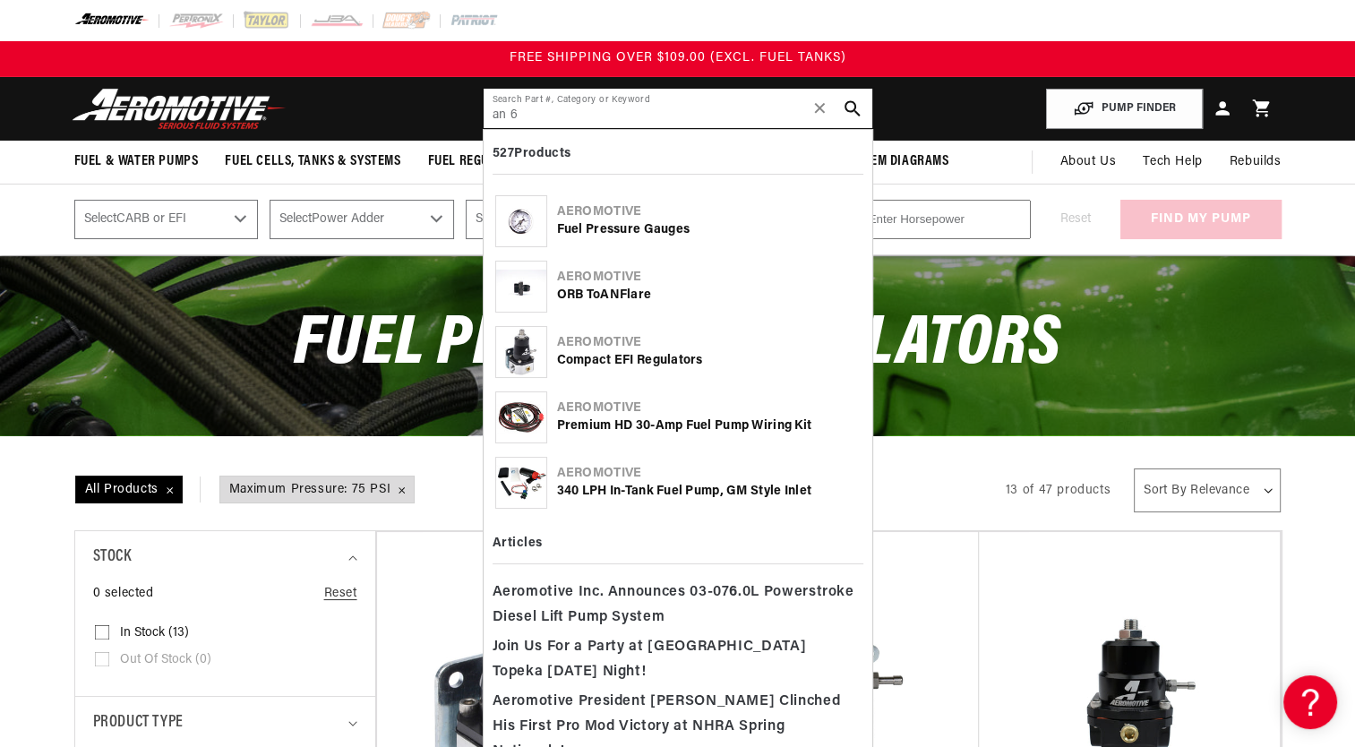
type input "an 6"
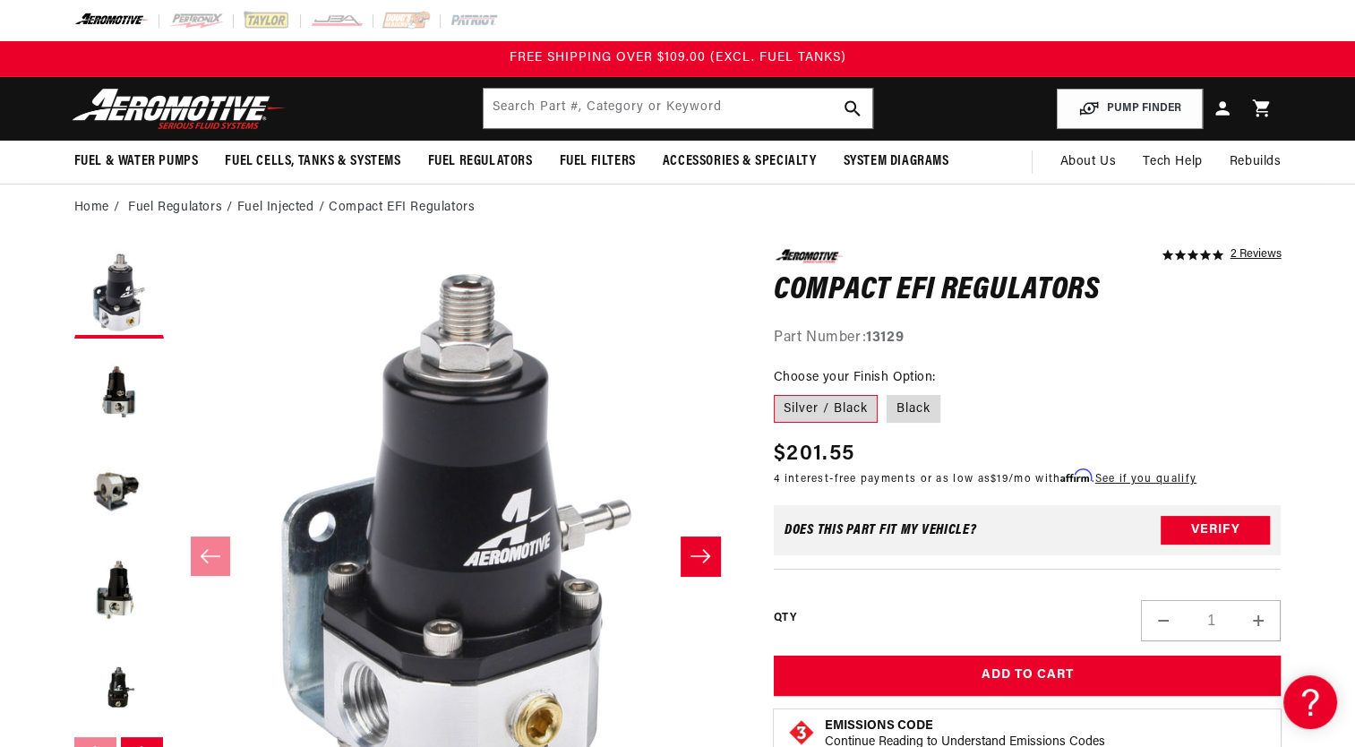
click at [697, 561] on icon "Slide right" at bounding box center [700, 556] width 21 height 18
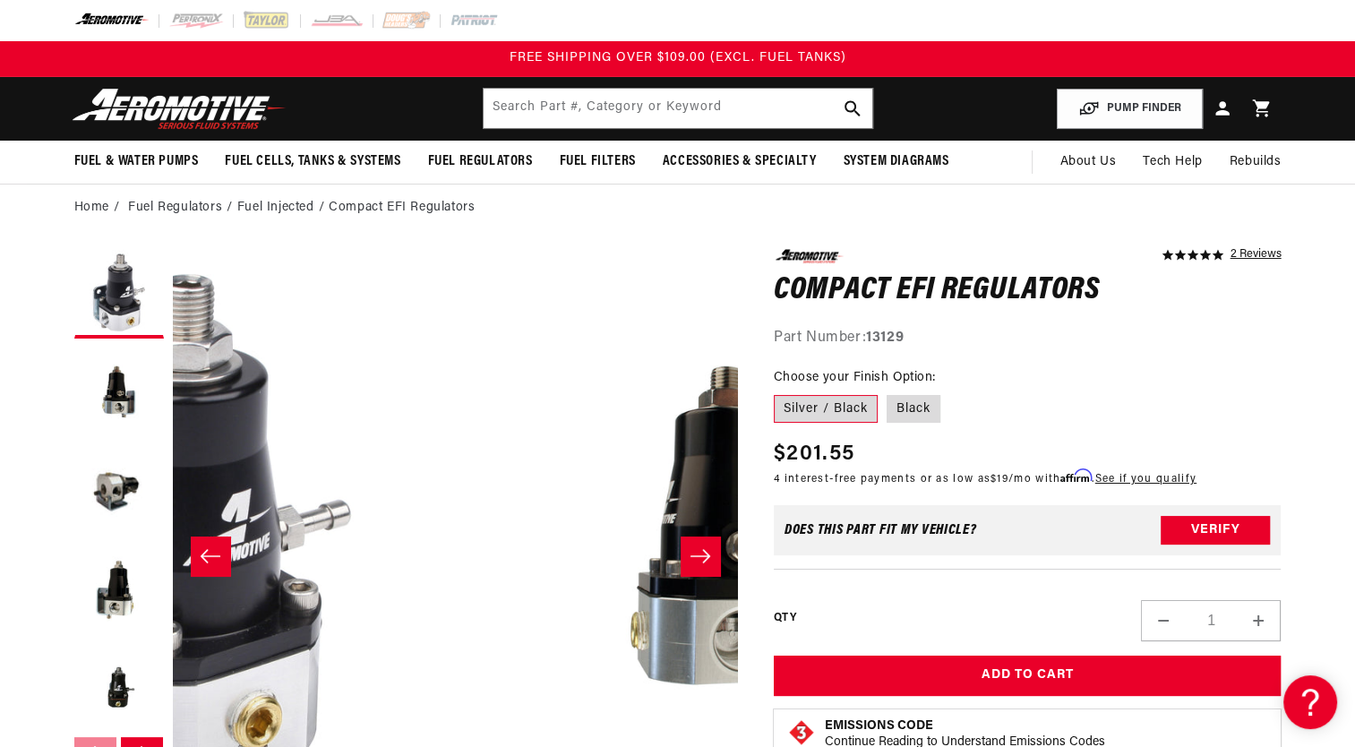
scroll to position [0, 565]
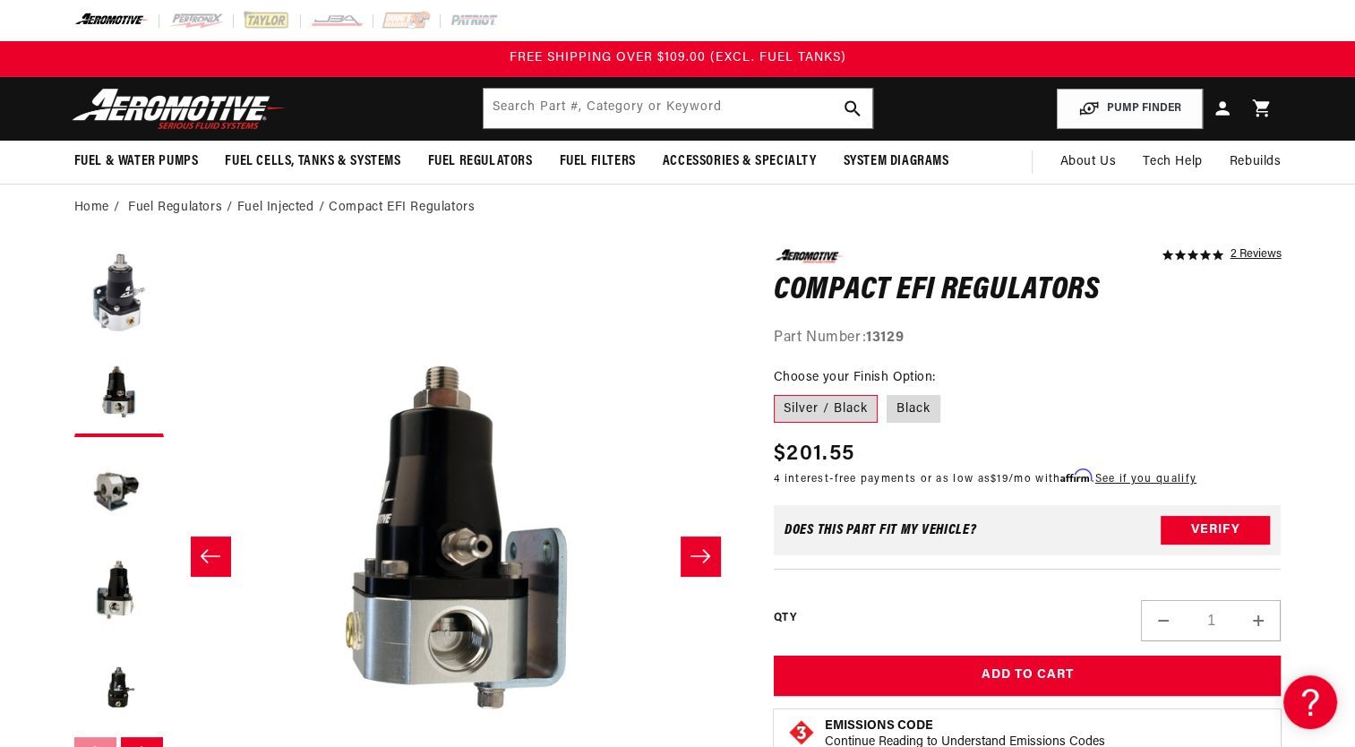
click at [692, 549] on icon "Slide right" at bounding box center [700, 556] width 21 height 18
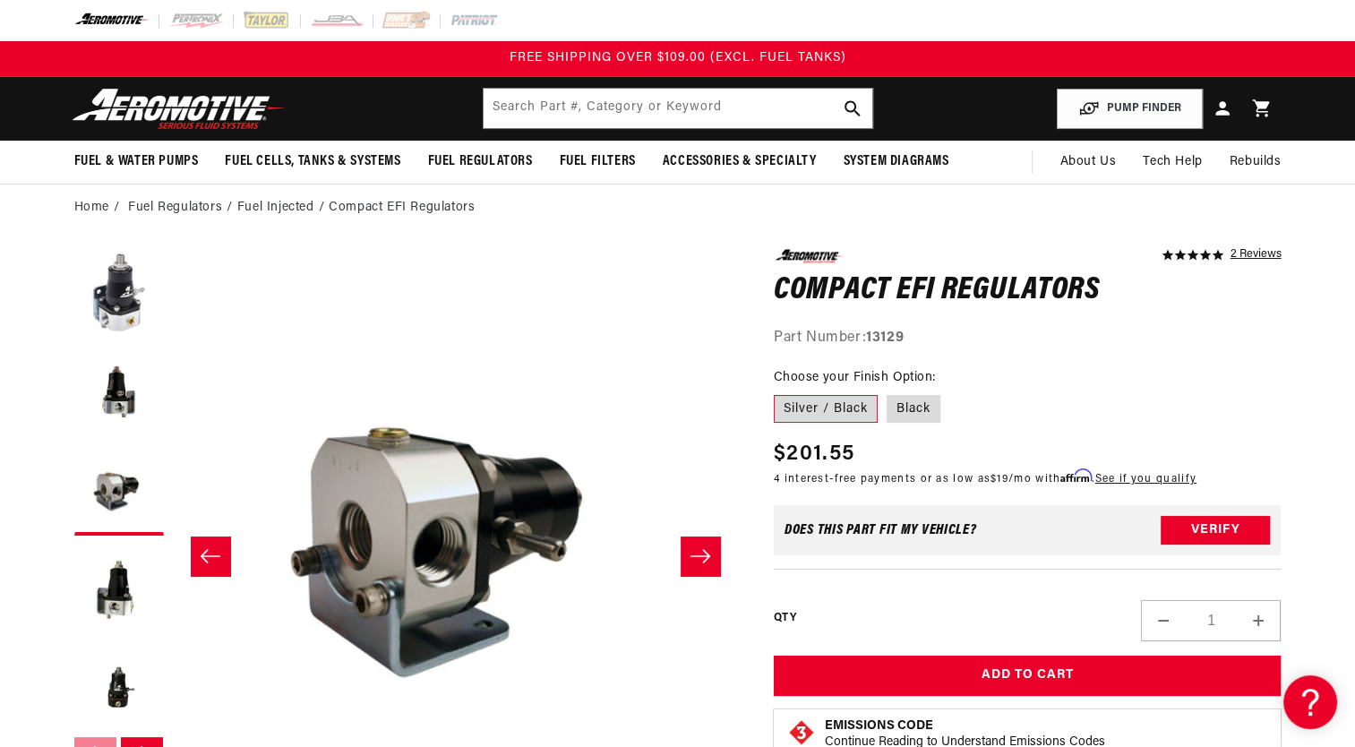
click at [692, 549] on icon "Slide right" at bounding box center [700, 556] width 21 height 18
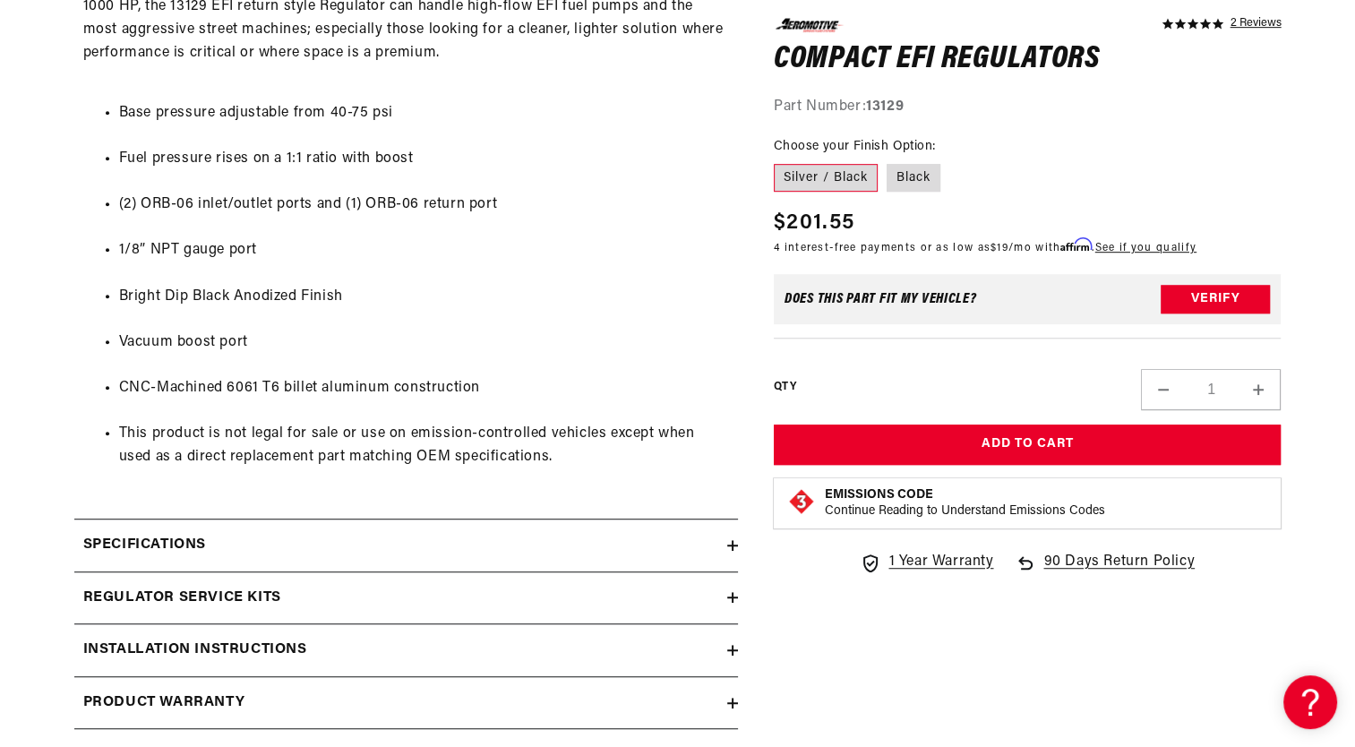
scroll to position [1019, 0]
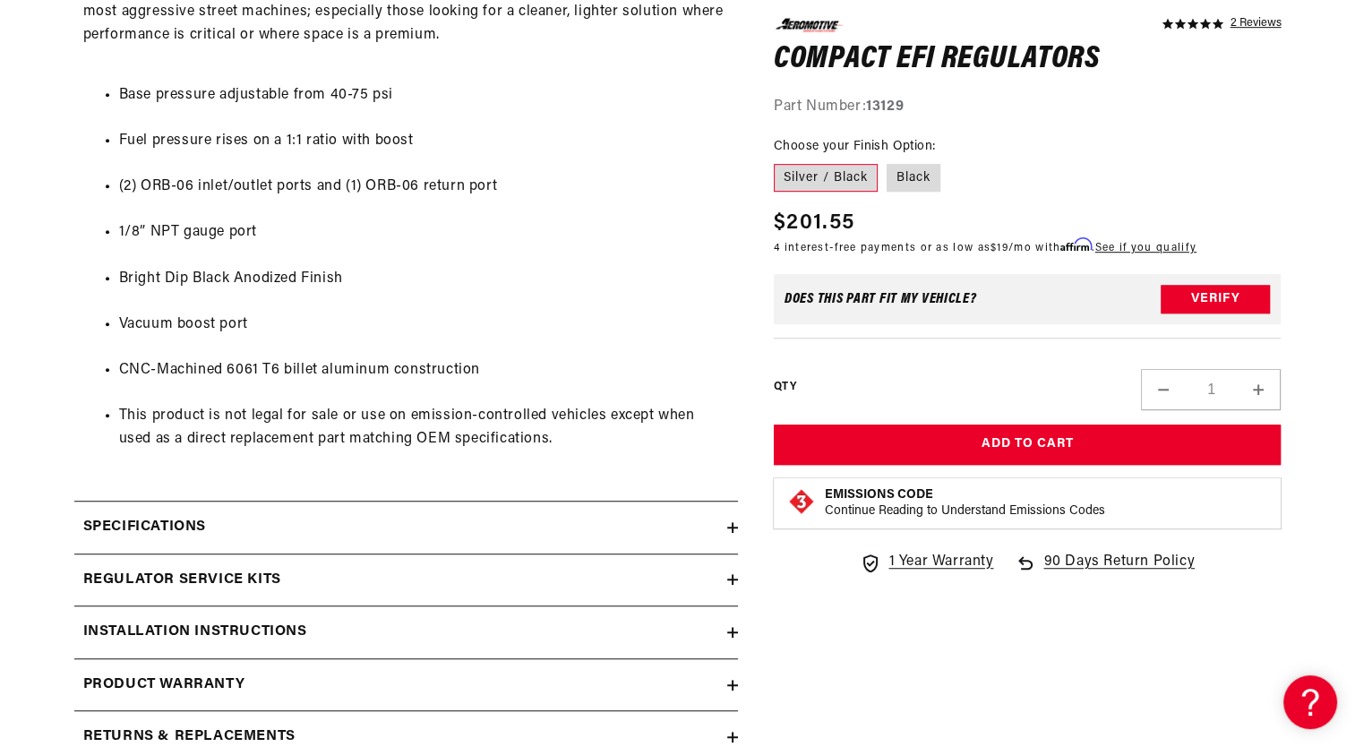
click at [702, 528] on div "Specifications" at bounding box center [400, 527] width 653 height 23
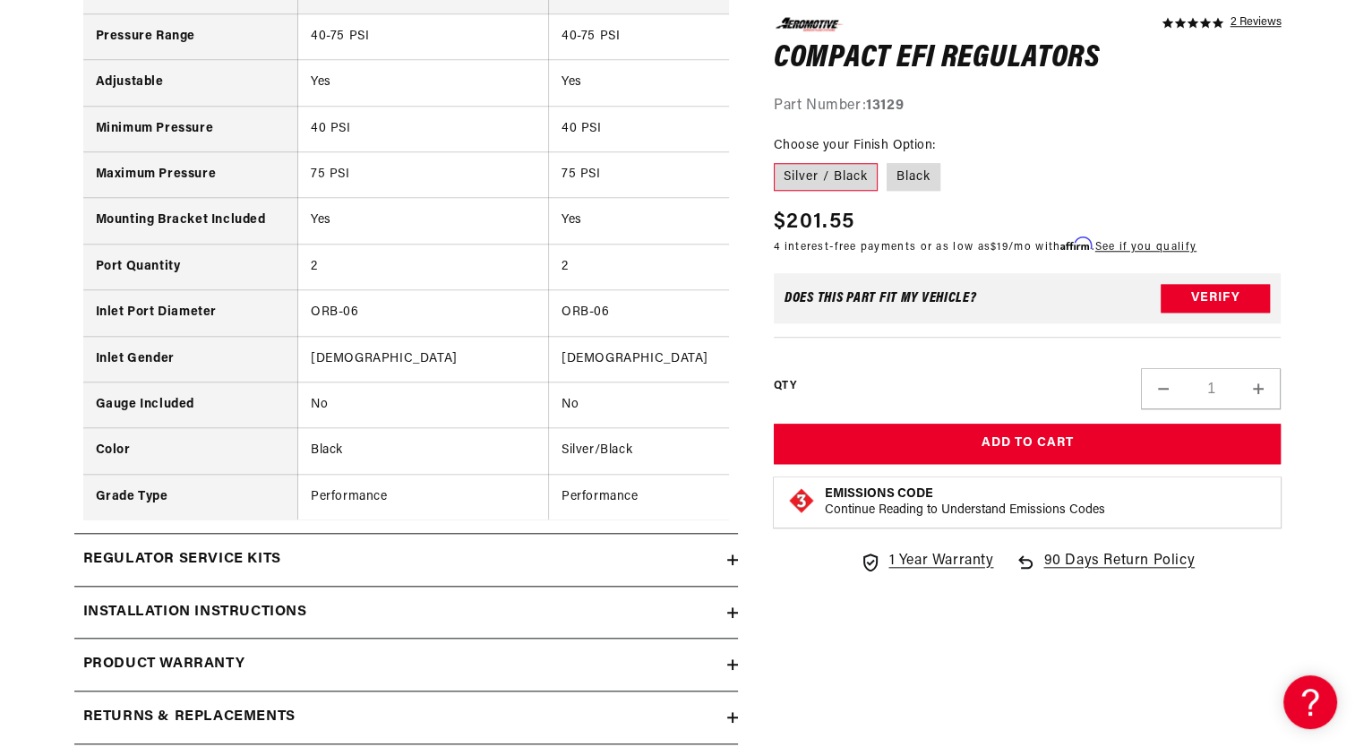
scroll to position [1605, 0]
click at [605, 585] on summary "Regulator Service Kits" at bounding box center [406, 559] width 664 height 52
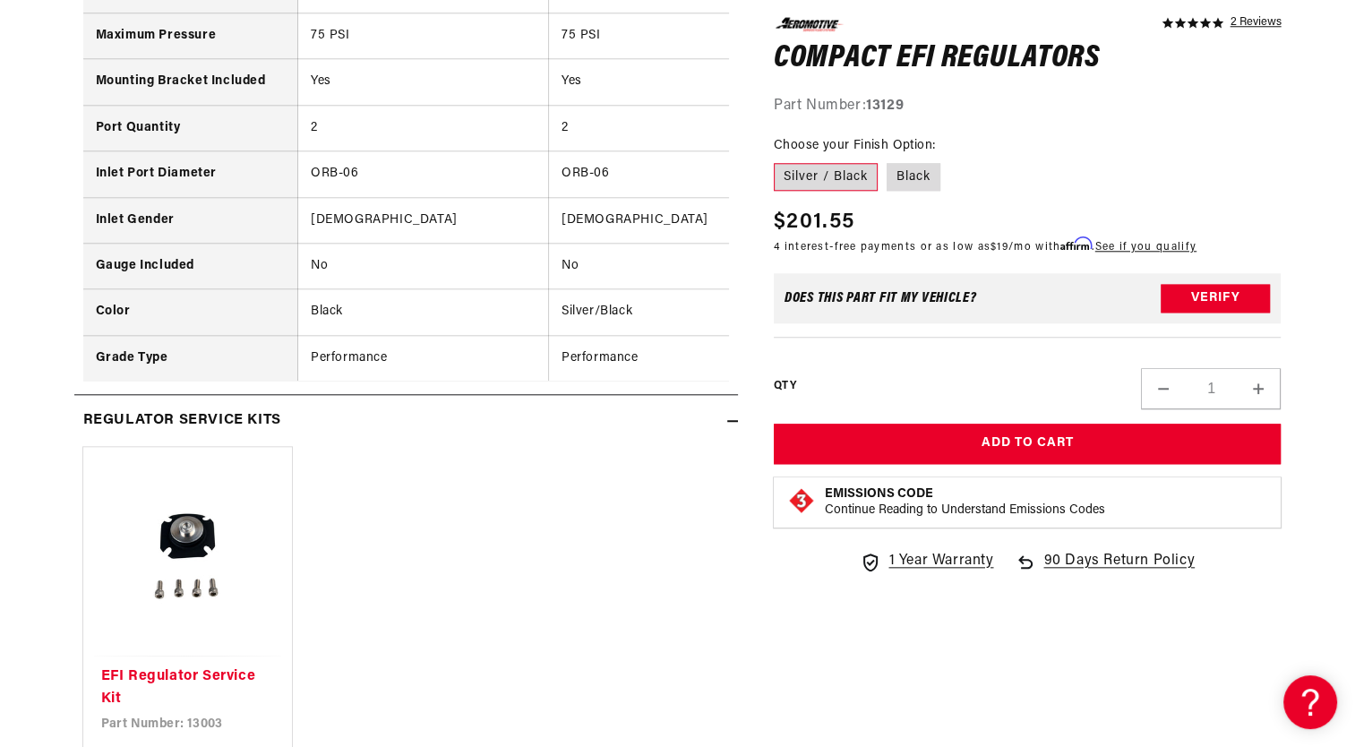
scroll to position [1745, 0]
click at [728, 425] on icon at bounding box center [732, 419] width 11 height 11
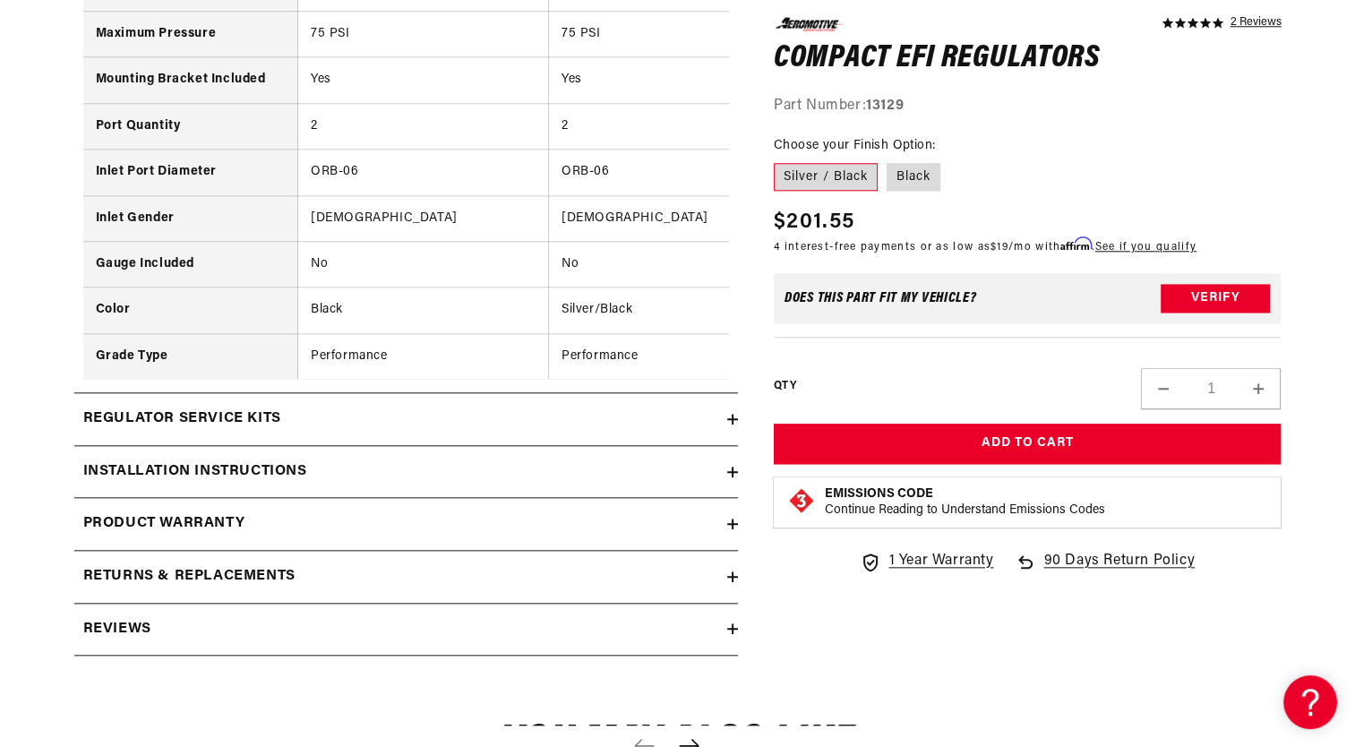
scroll to position [1809, 0]
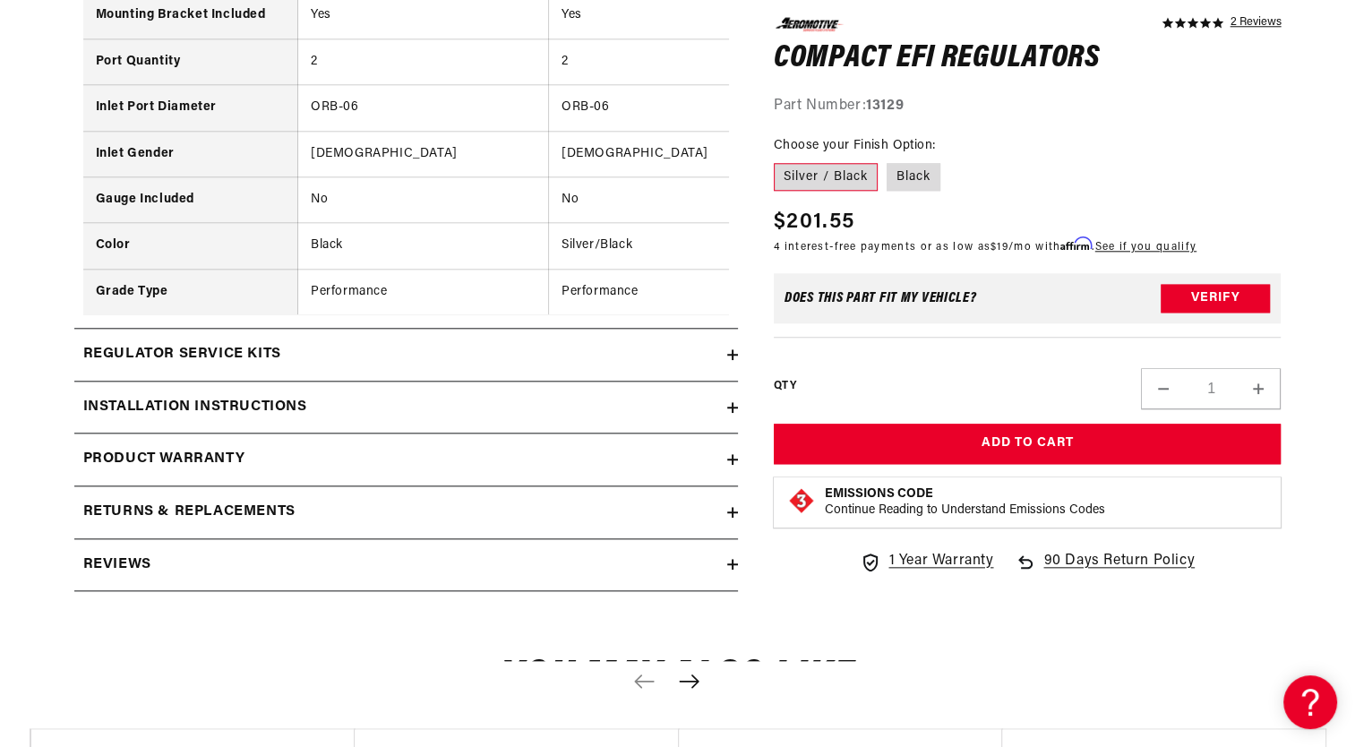
click at [728, 410] on summary "Installation Instructions" at bounding box center [406, 408] width 664 height 52
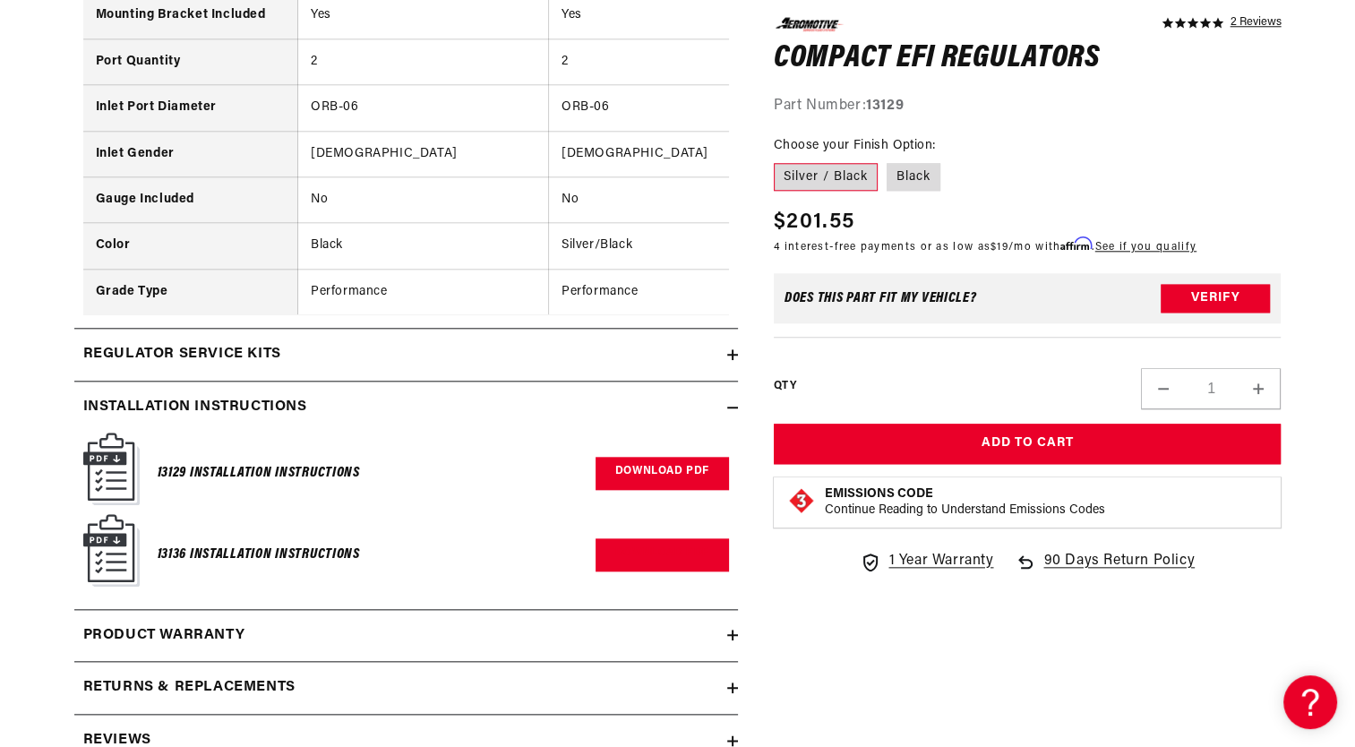
click at [620, 490] on link "Download PDF" at bounding box center [662, 473] width 133 height 33
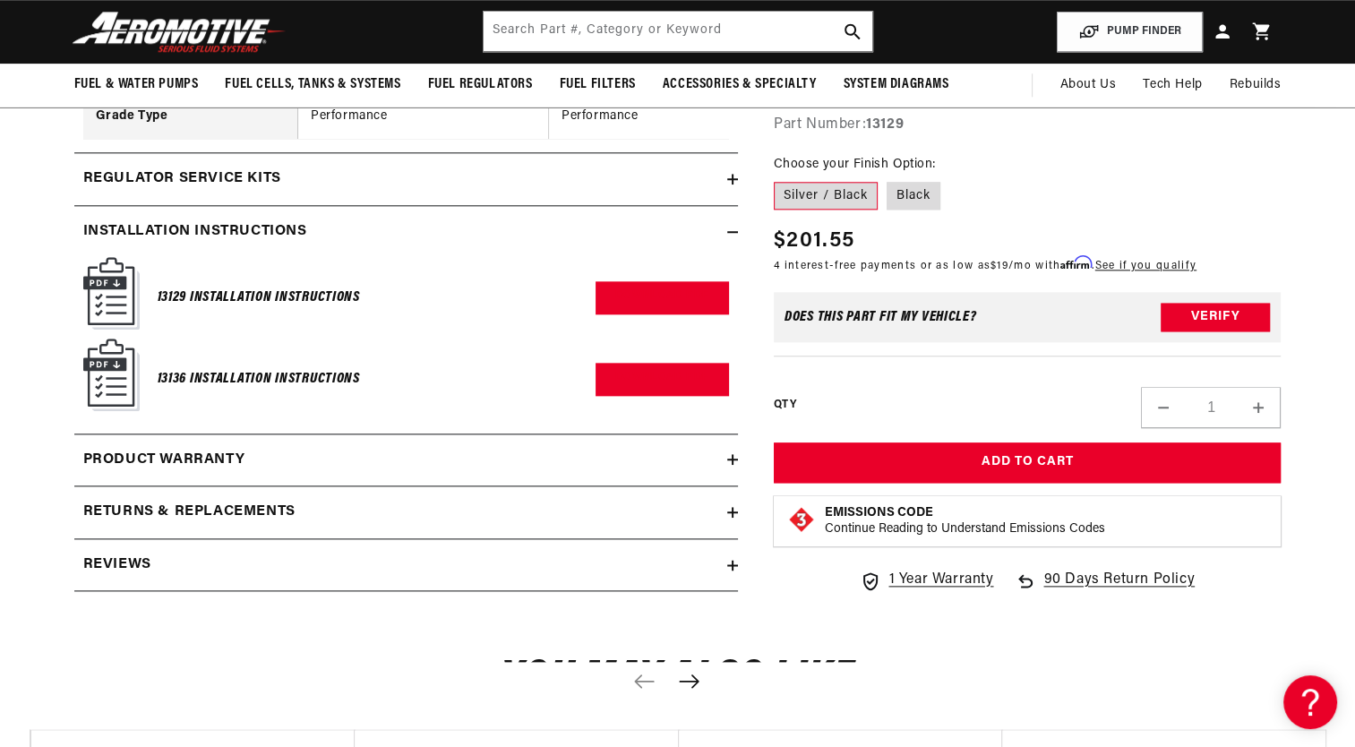
scroll to position [1997, 0]
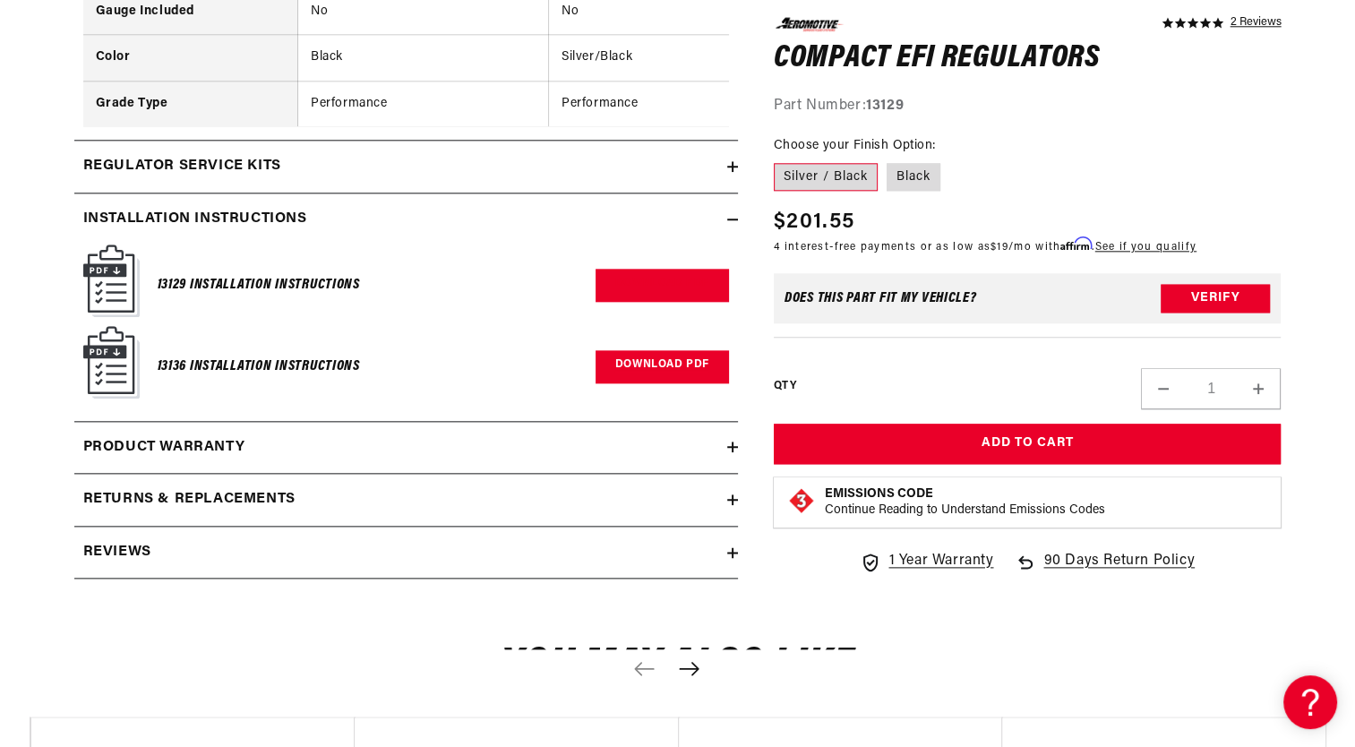
click at [655, 378] on link "Download PDF" at bounding box center [662, 366] width 133 height 33
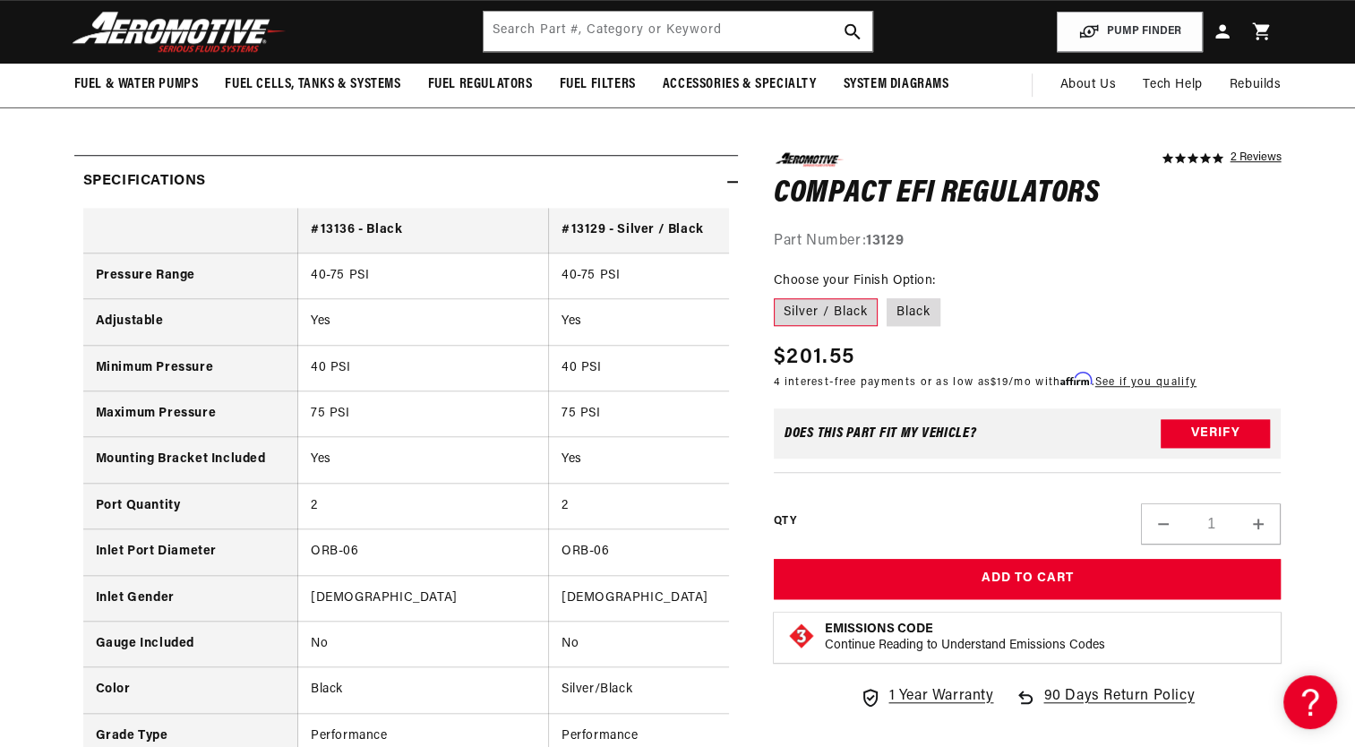
scroll to position [1361, 0]
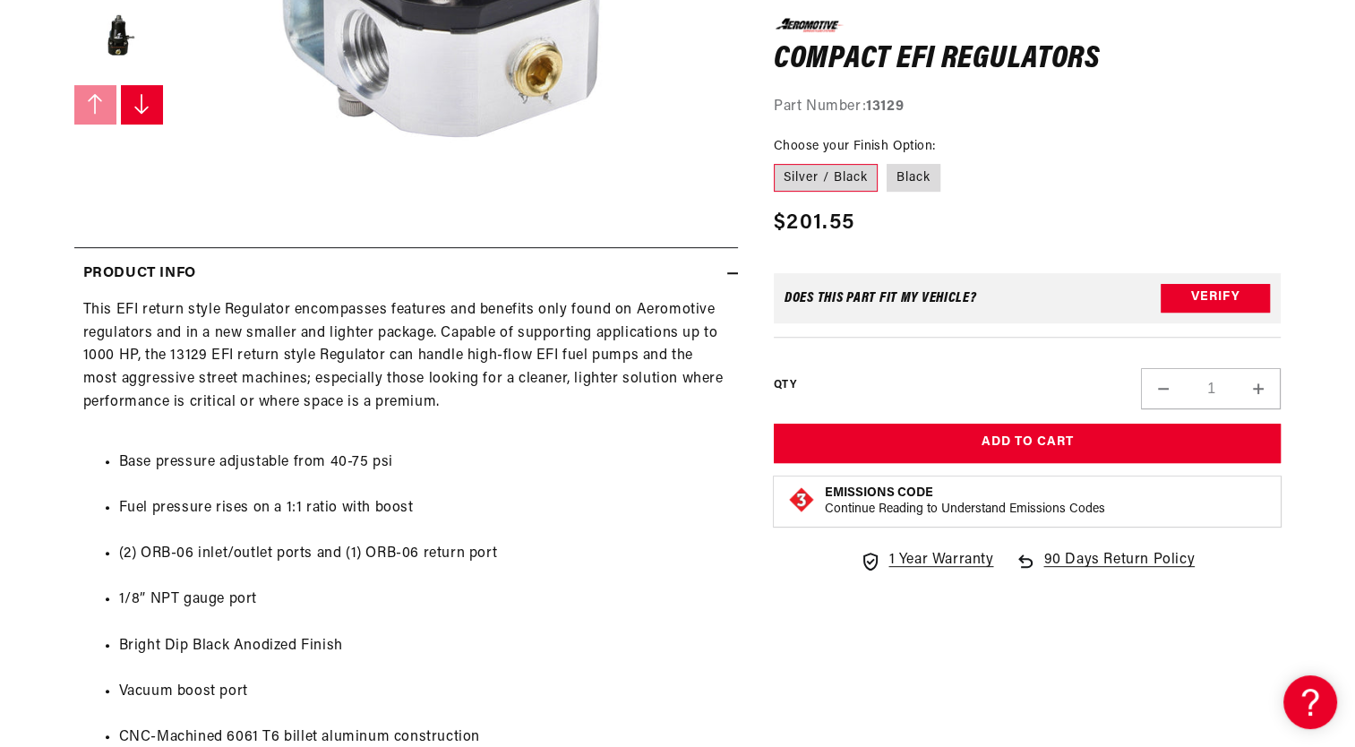
scroll to position [656, 0]
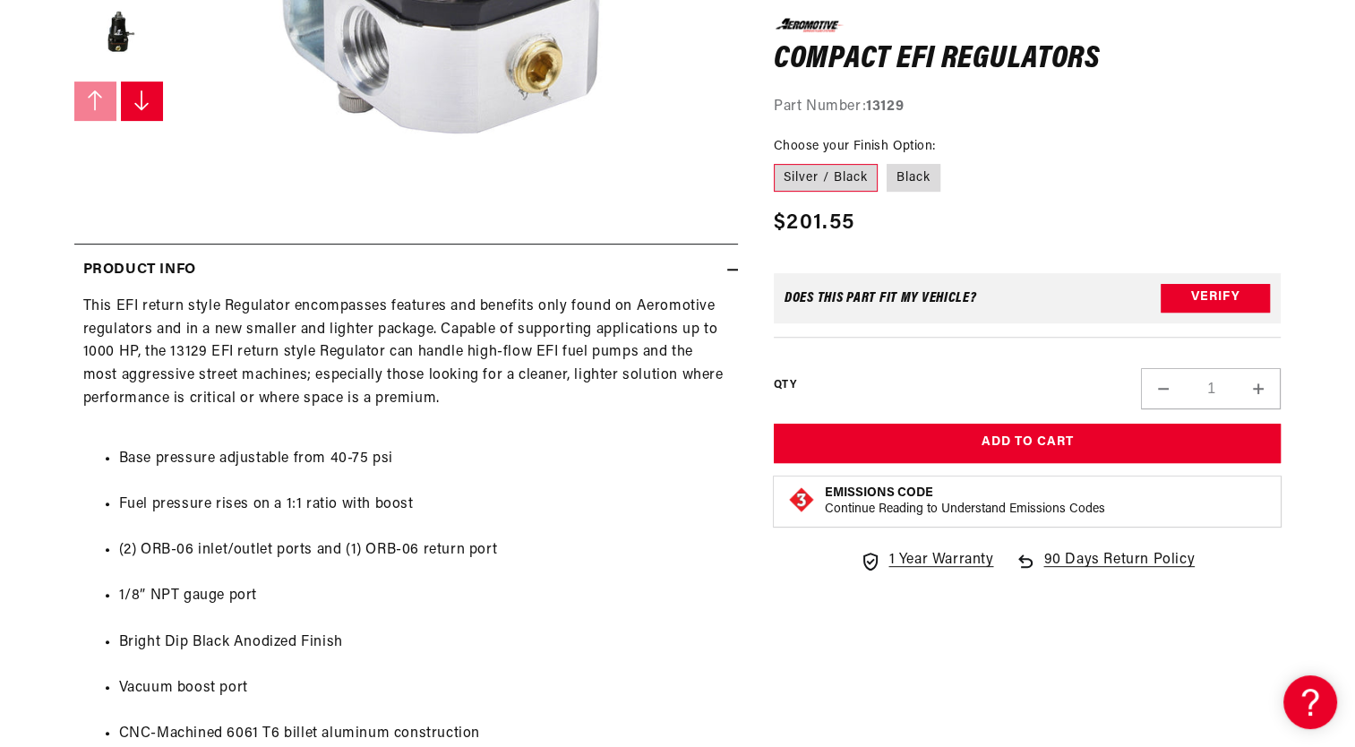
click at [890, 105] on strong "13129" at bounding box center [885, 106] width 38 height 14
copy strong "13129"
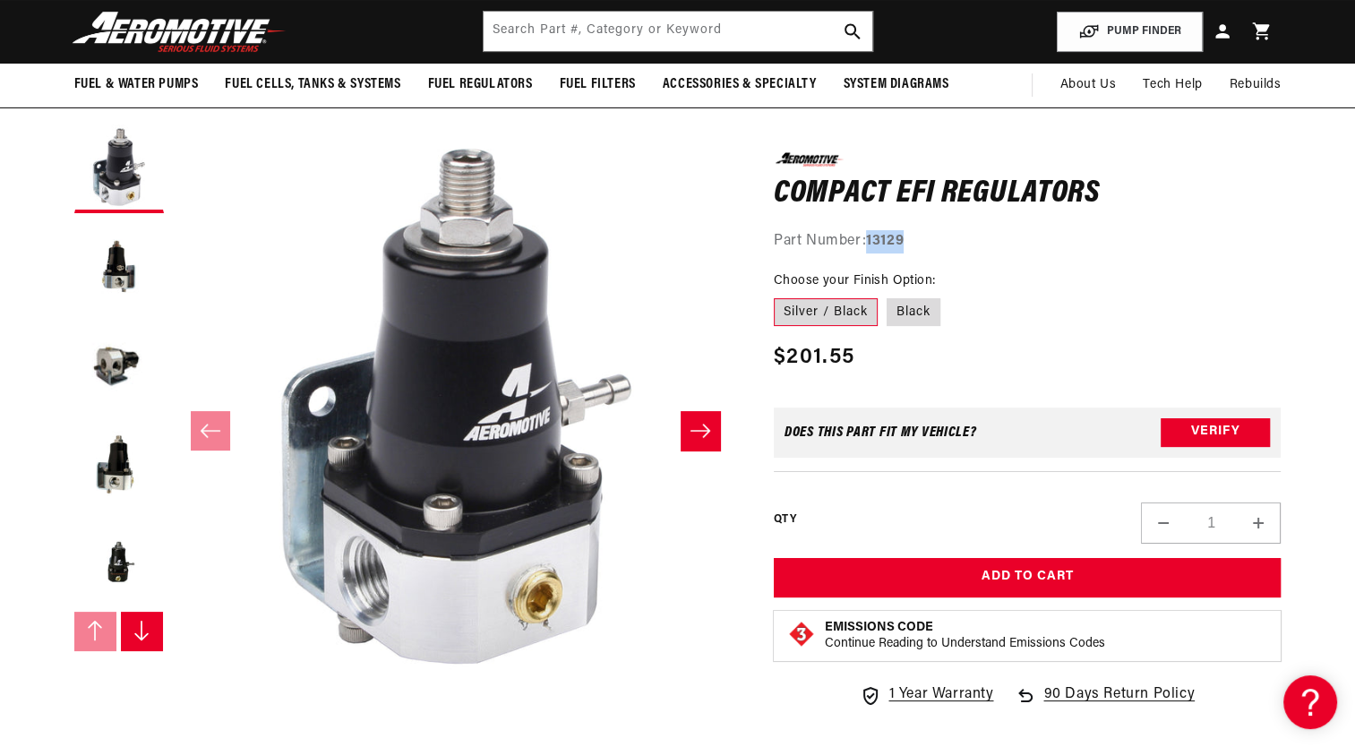
scroll to position [125, 0]
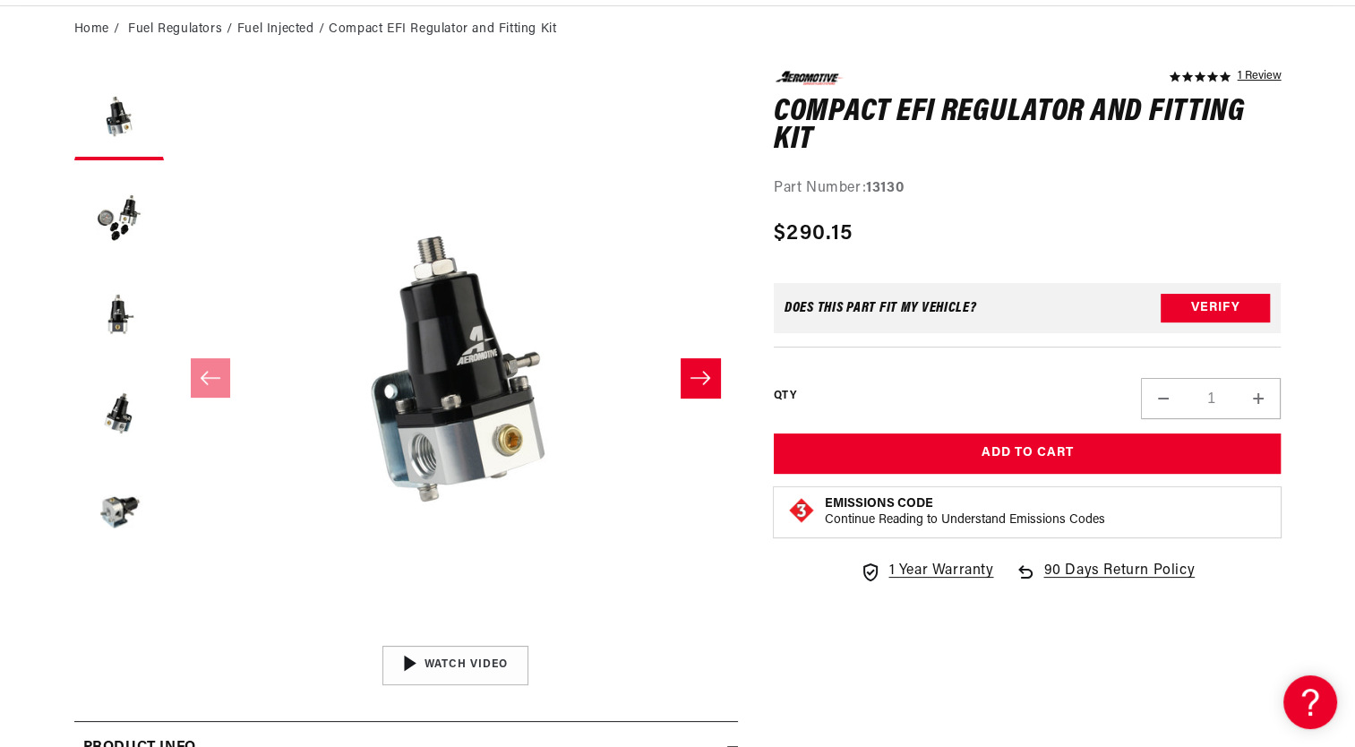
scroll to position [179, 0]
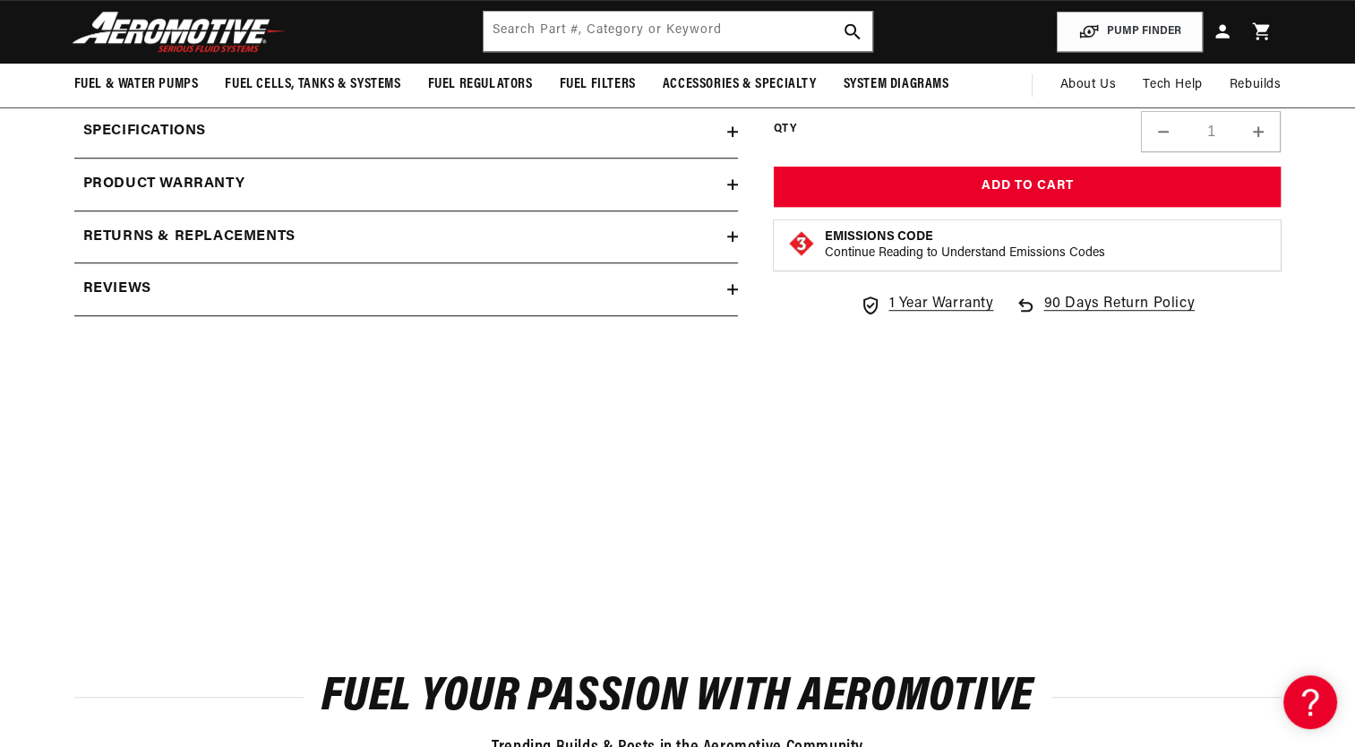
scroll to position [1042, 0]
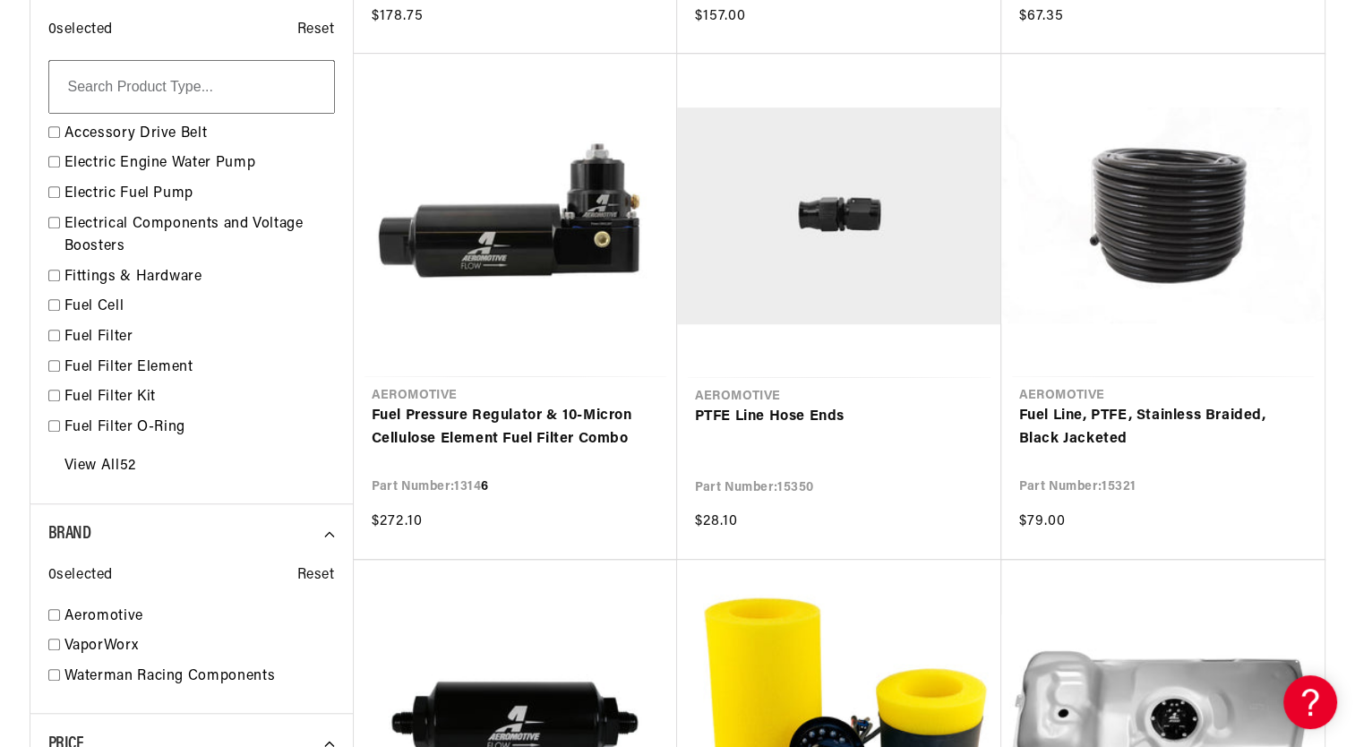
scroll to position [1361, 0]
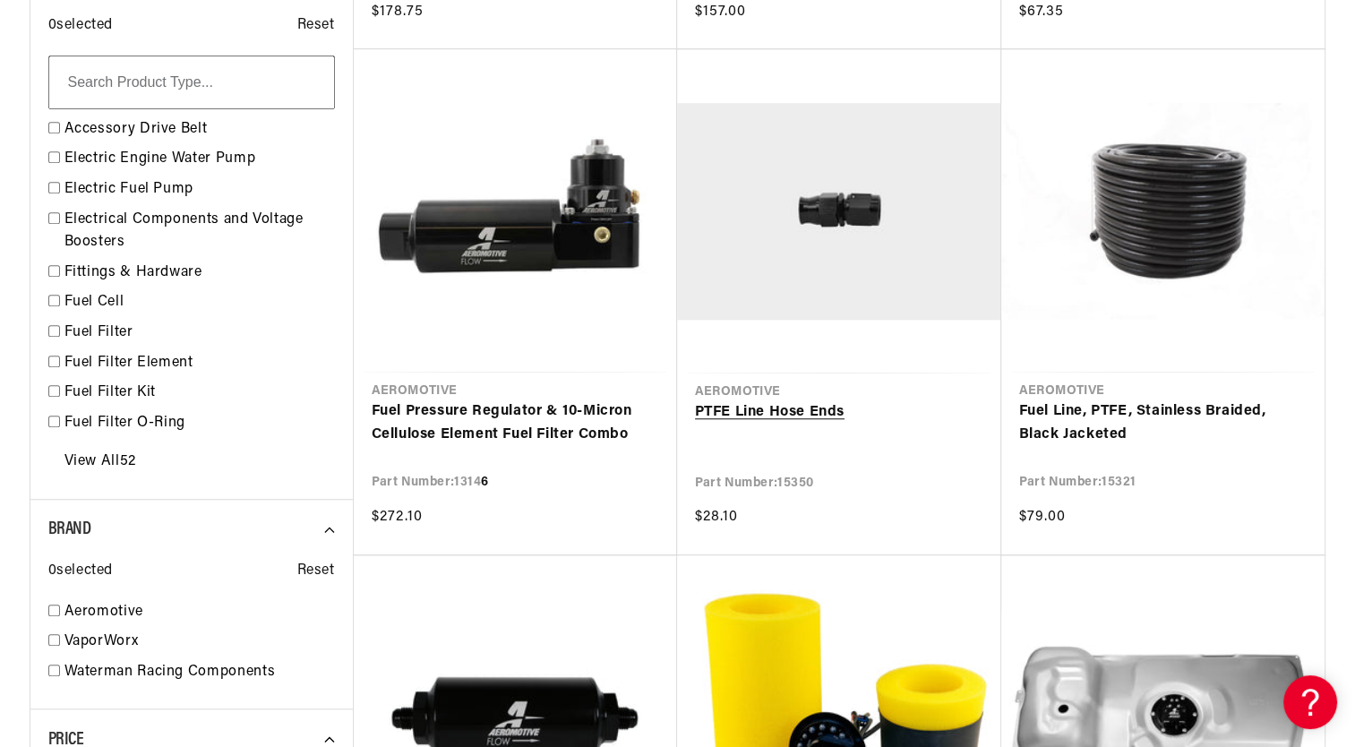
click at [811, 415] on link "PTFE Line Hose Ends" at bounding box center [839, 412] width 288 height 23
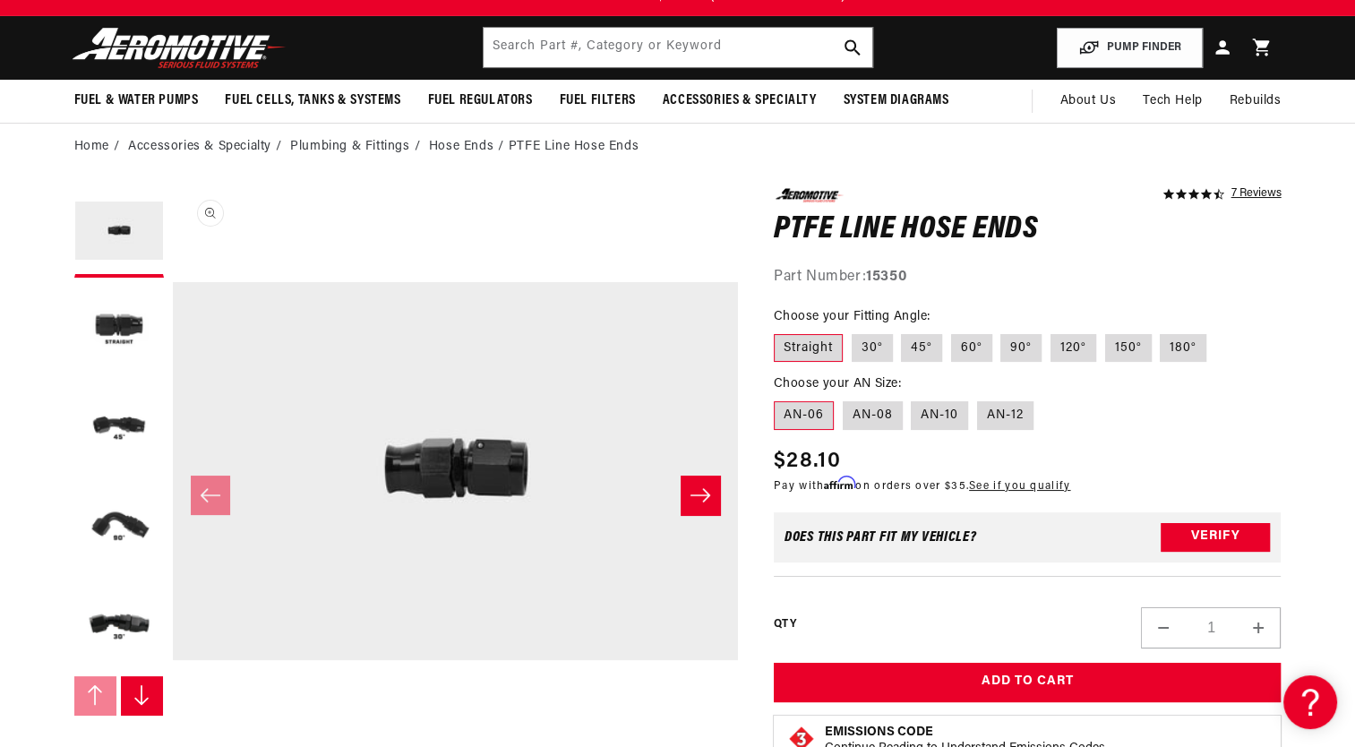
scroll to position [70, 0]
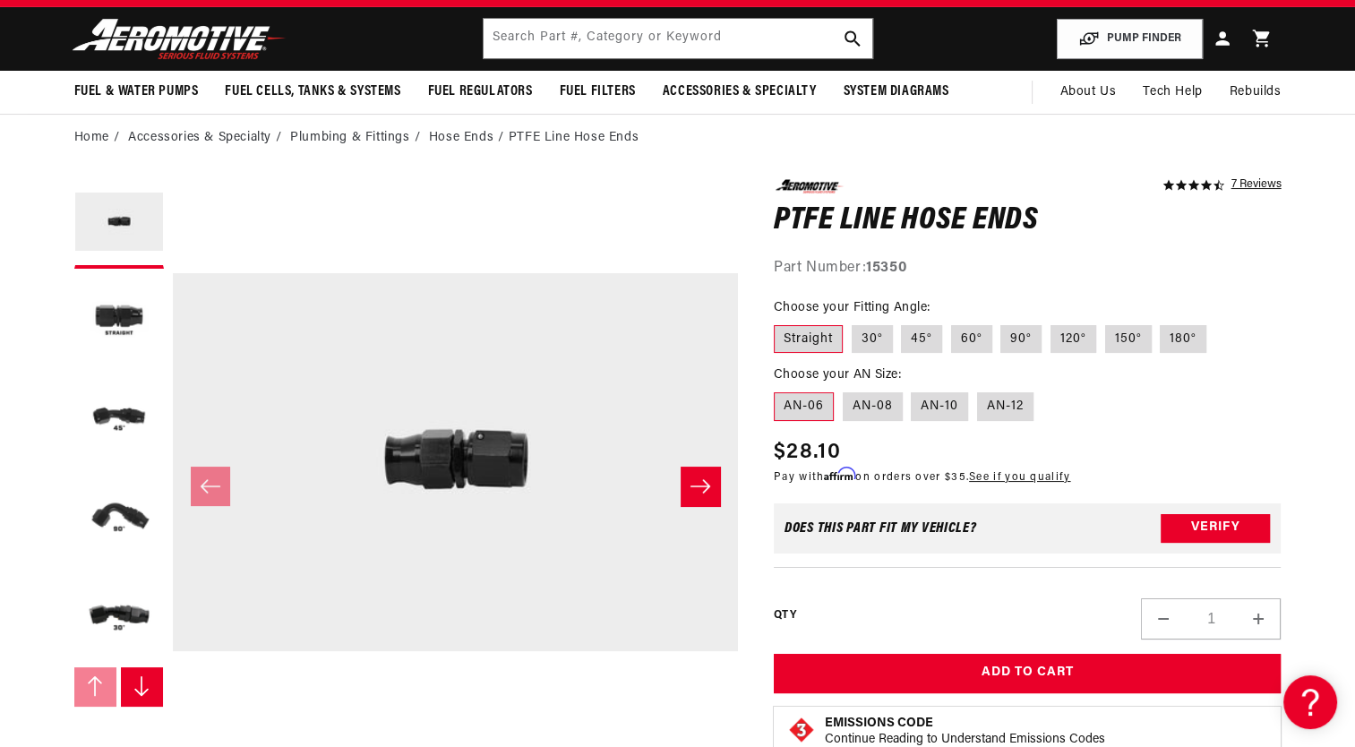
click at [706, 479] on icon "Slide right" at bounding box center [700, 486] width 21 height 18
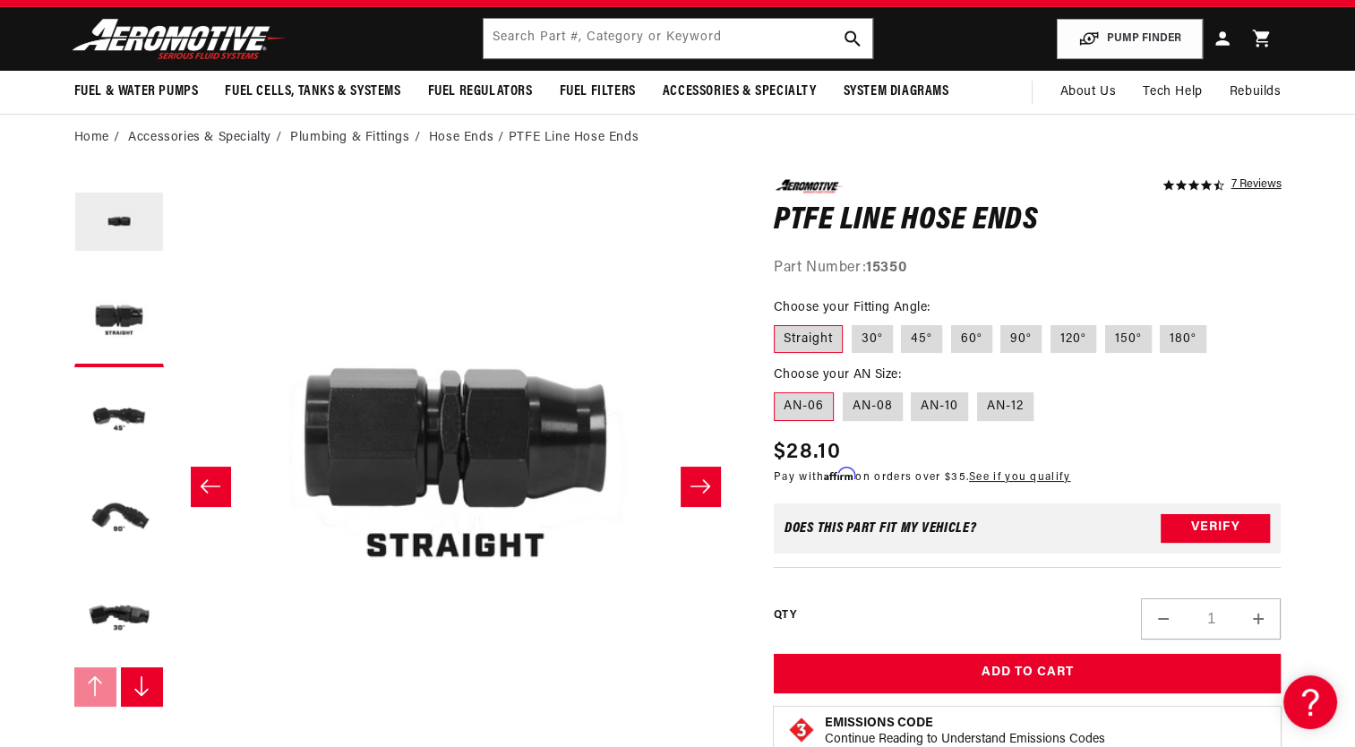
click at [706, 479] on icon "Slide right" at bounding box center [700, 486] width 21 height 18
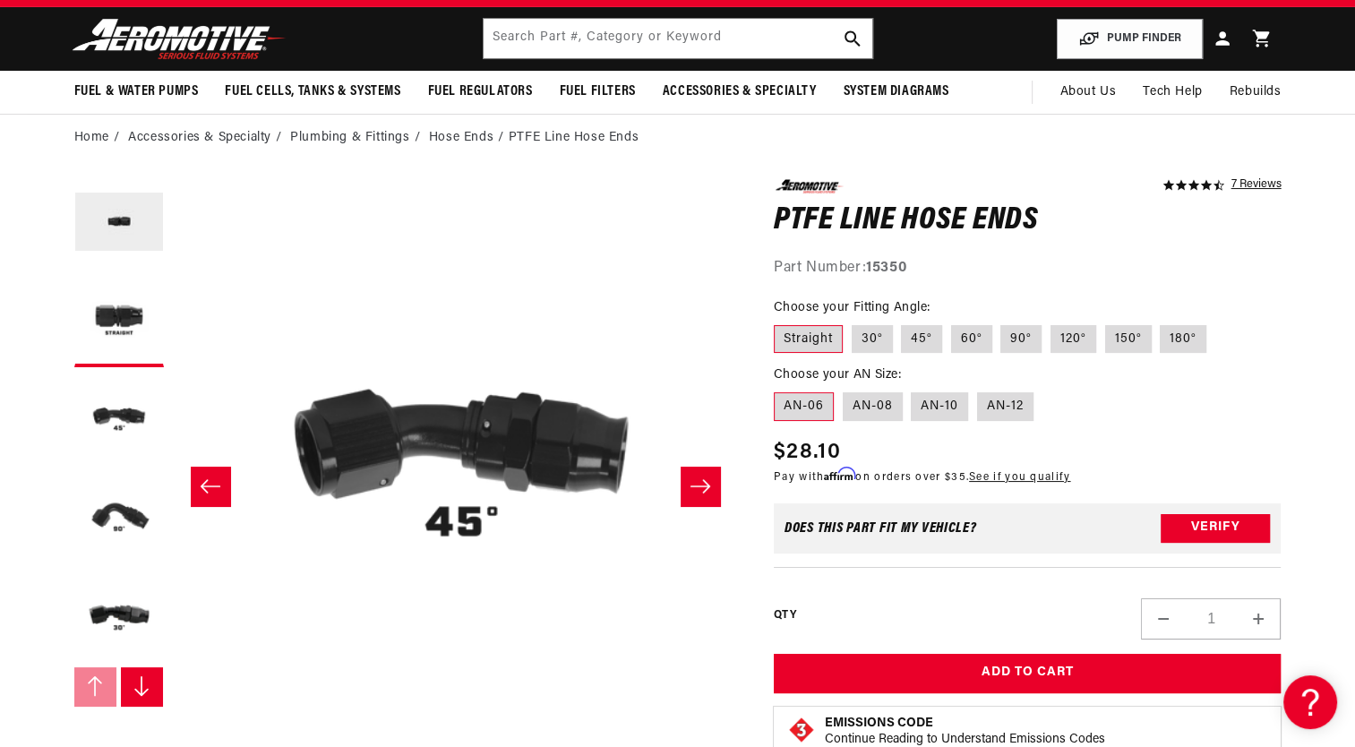
scroll to position [0, 1131]
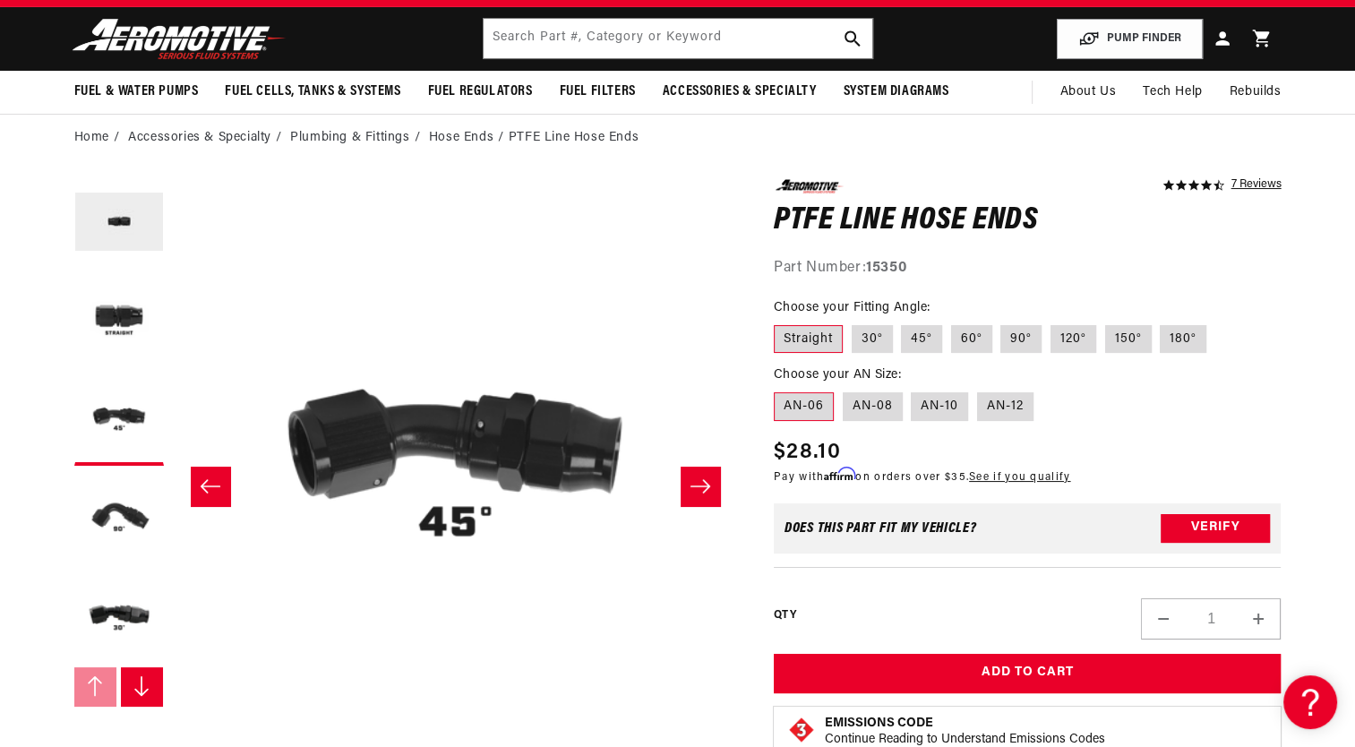
click at [706, 479] on icon "Slide right" at bounding box center [700, 486] width 21 height 18
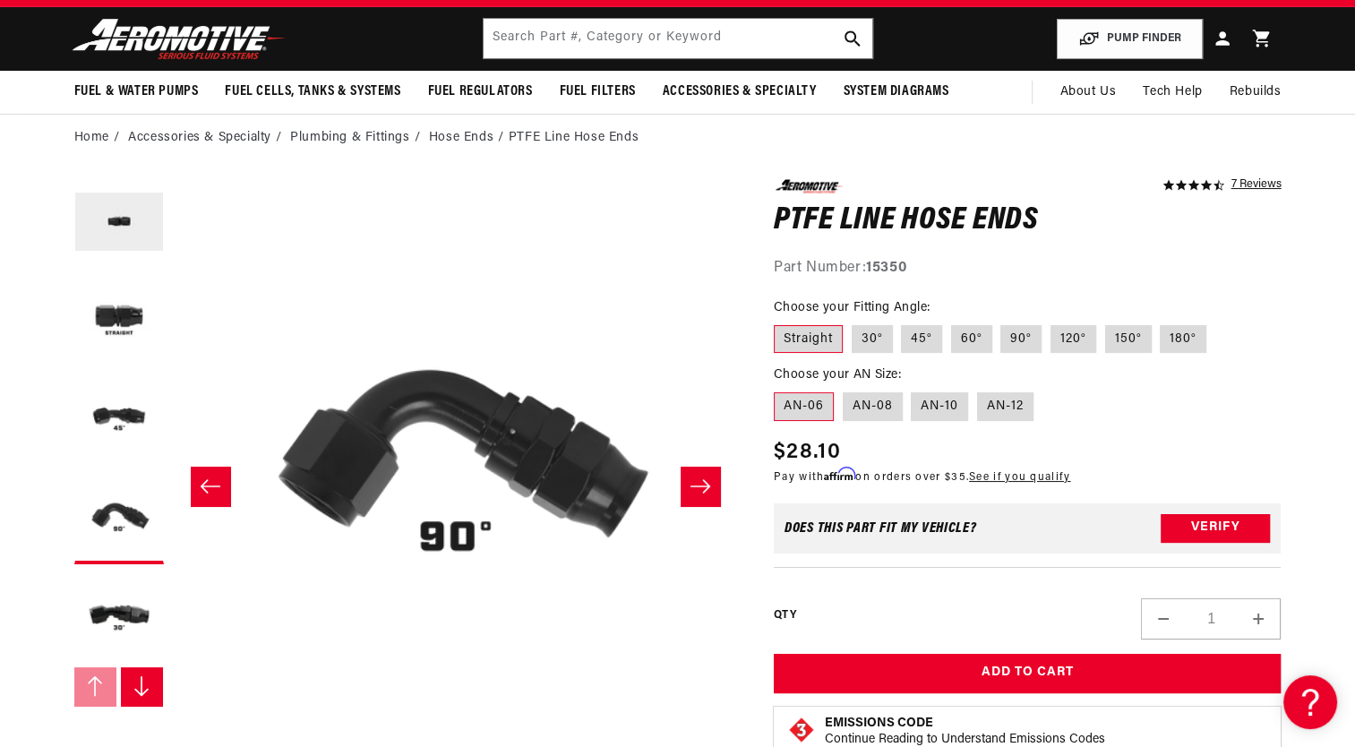
click at [706, 479] on icon "Slide right" at bounding box center [700, 486] width 21 height 18
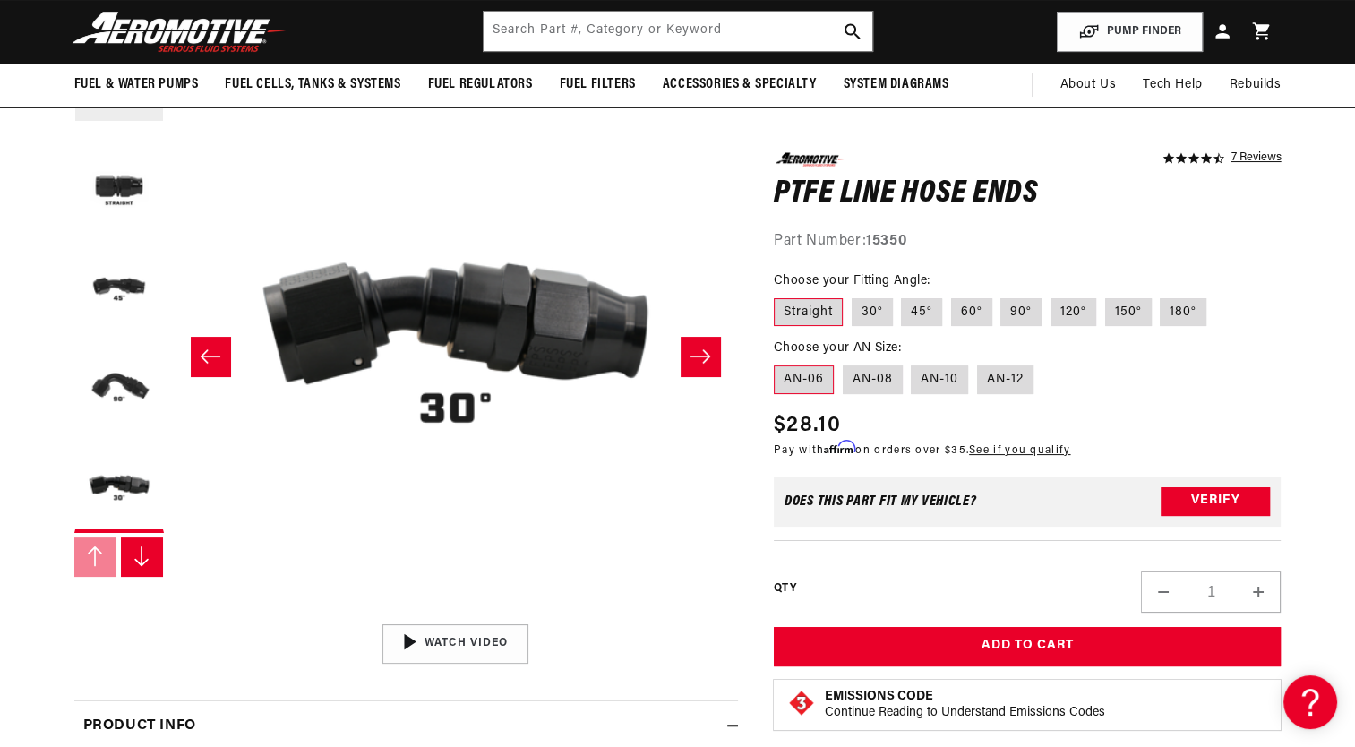
scroll to position [199, 0]
click at [208, 346] on button "Slide left" at bounding box center [210, 357] width 39 height 39
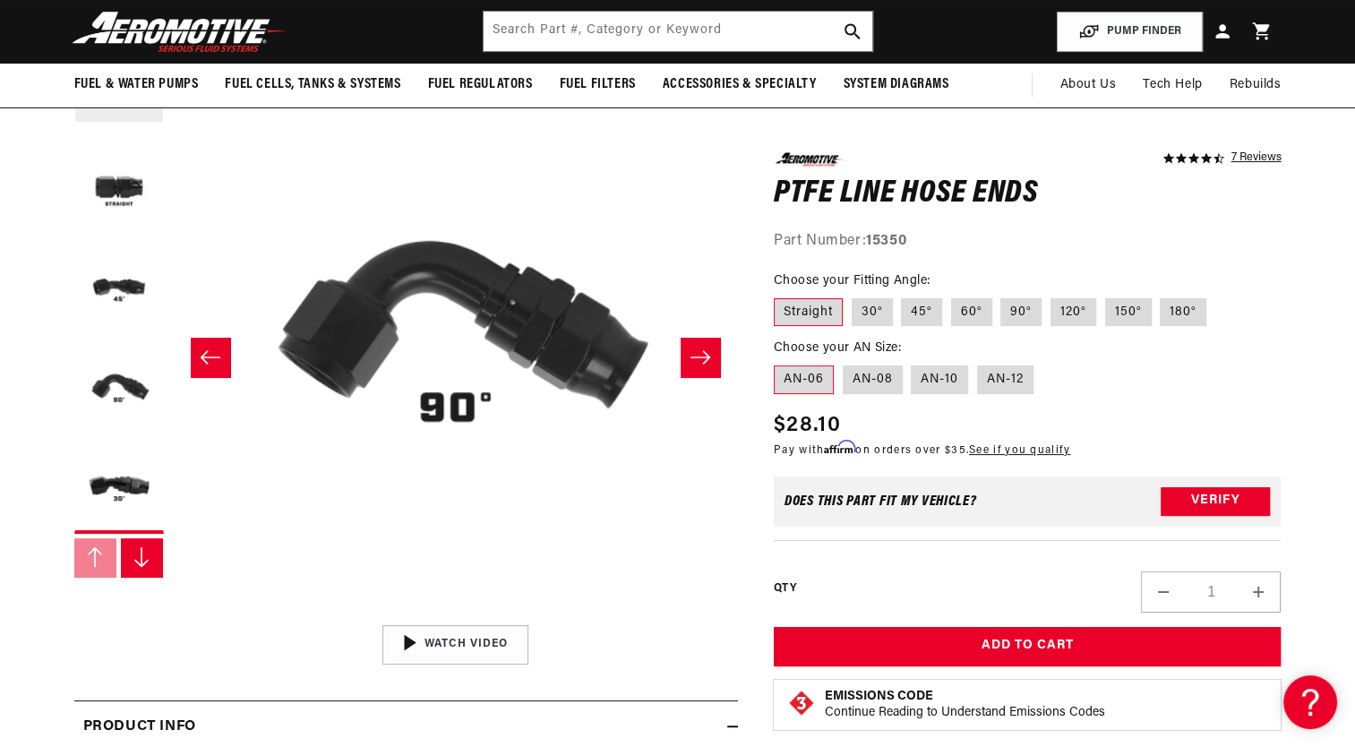
click at [208, 346] on button "Slide left" at bounding box center [210, 357] width 39 height 39
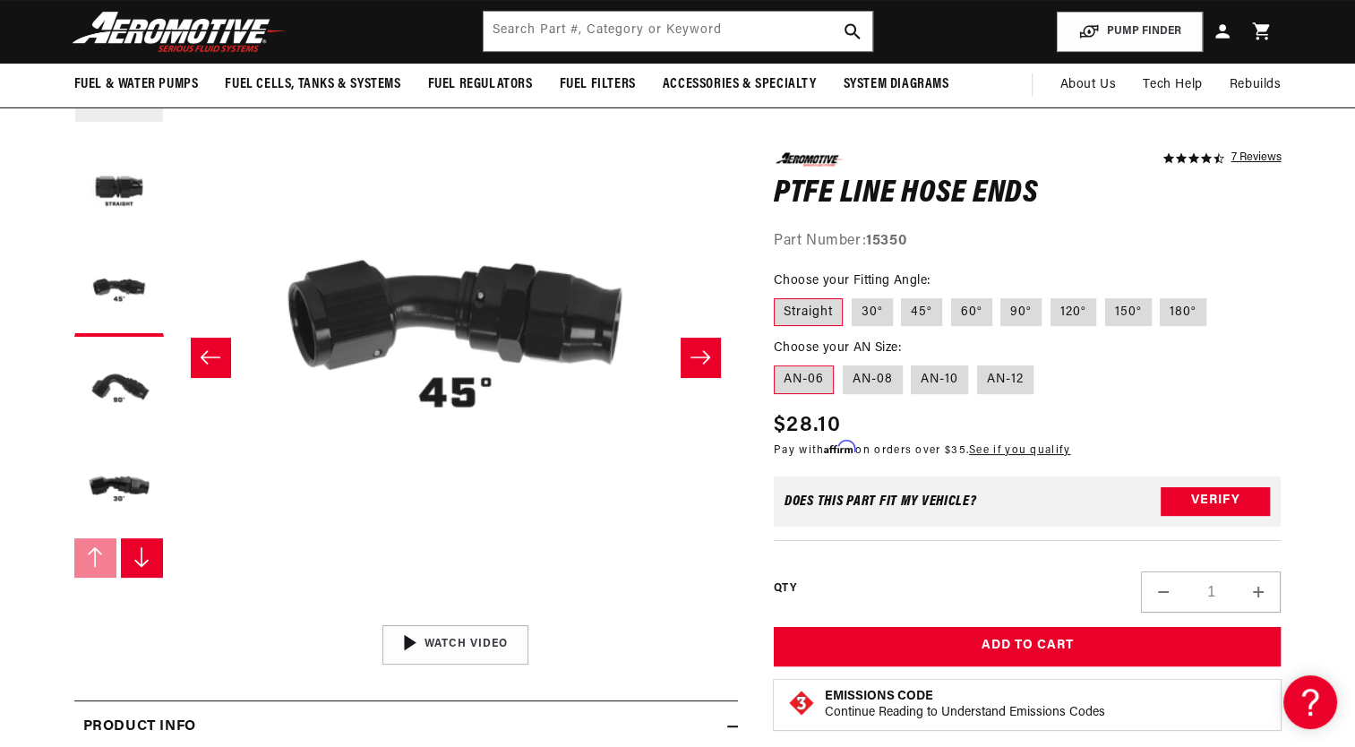
click at [208, 346] on button "Slide left" at bounding box center [210, 357] width 39 height 39
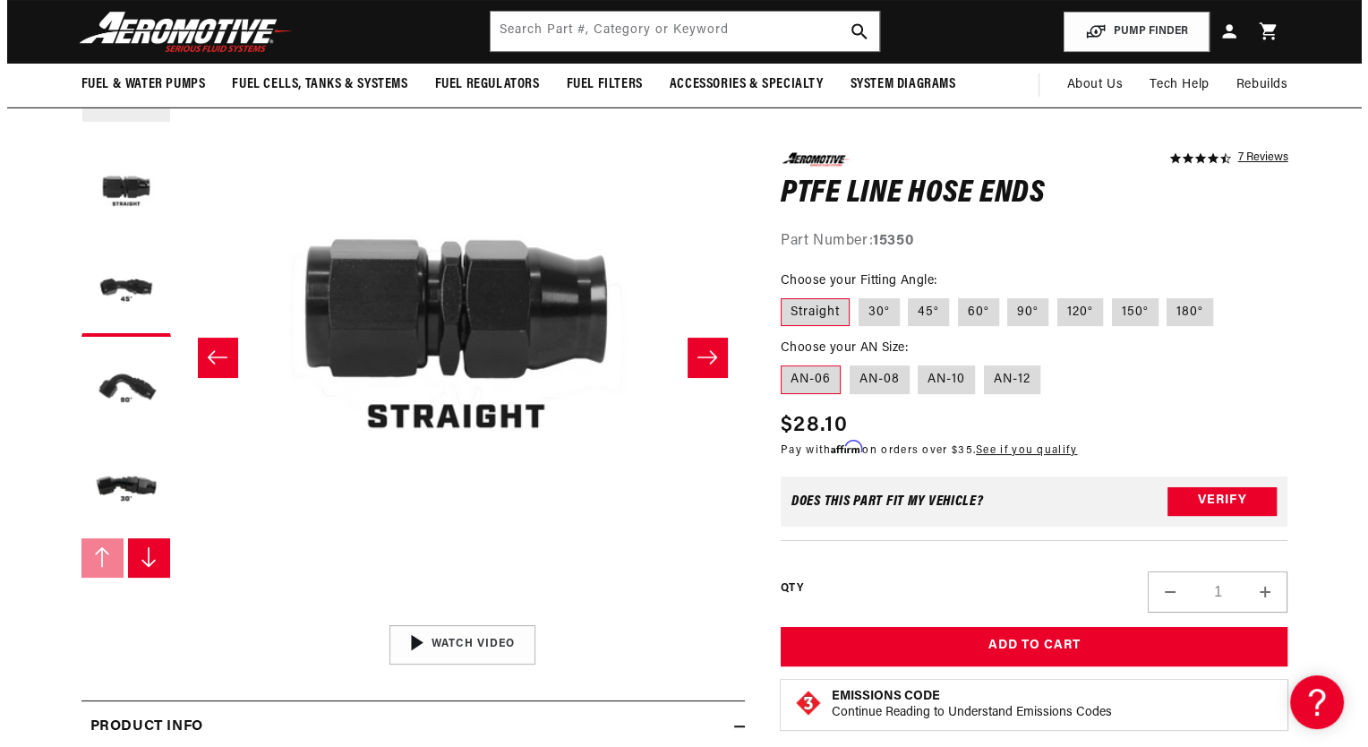
scroll to position [0, 565]
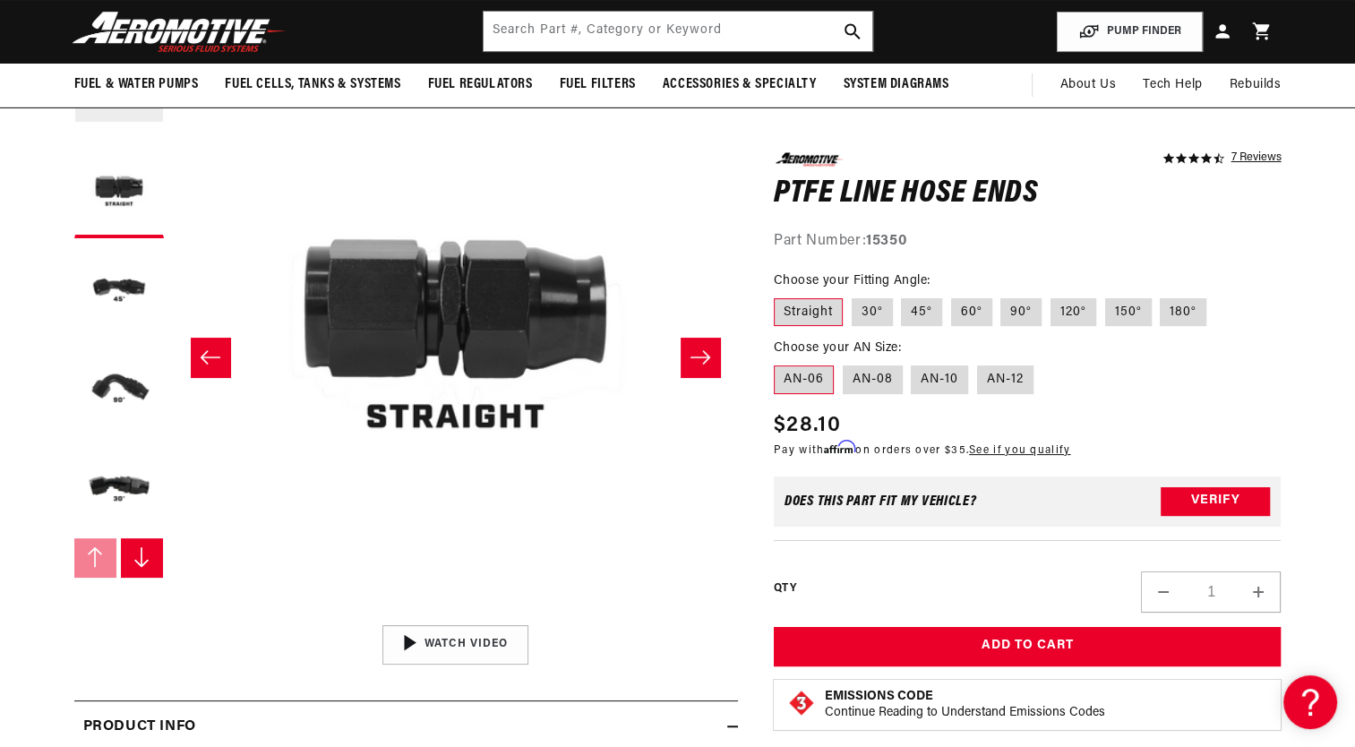
click at [173, 616] on button "Open media 2 in modal" at bounding box center [173, 616] width 0 height 0
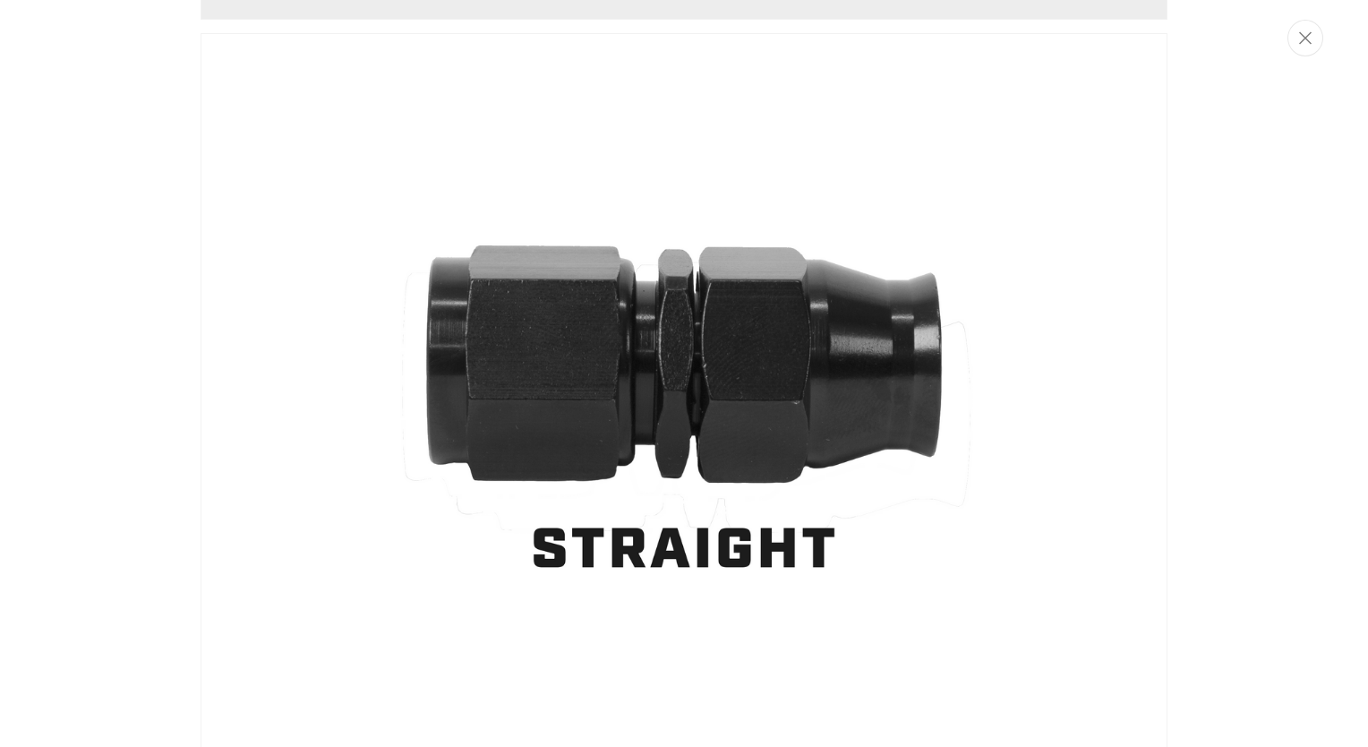
scroll to position [675, 0]
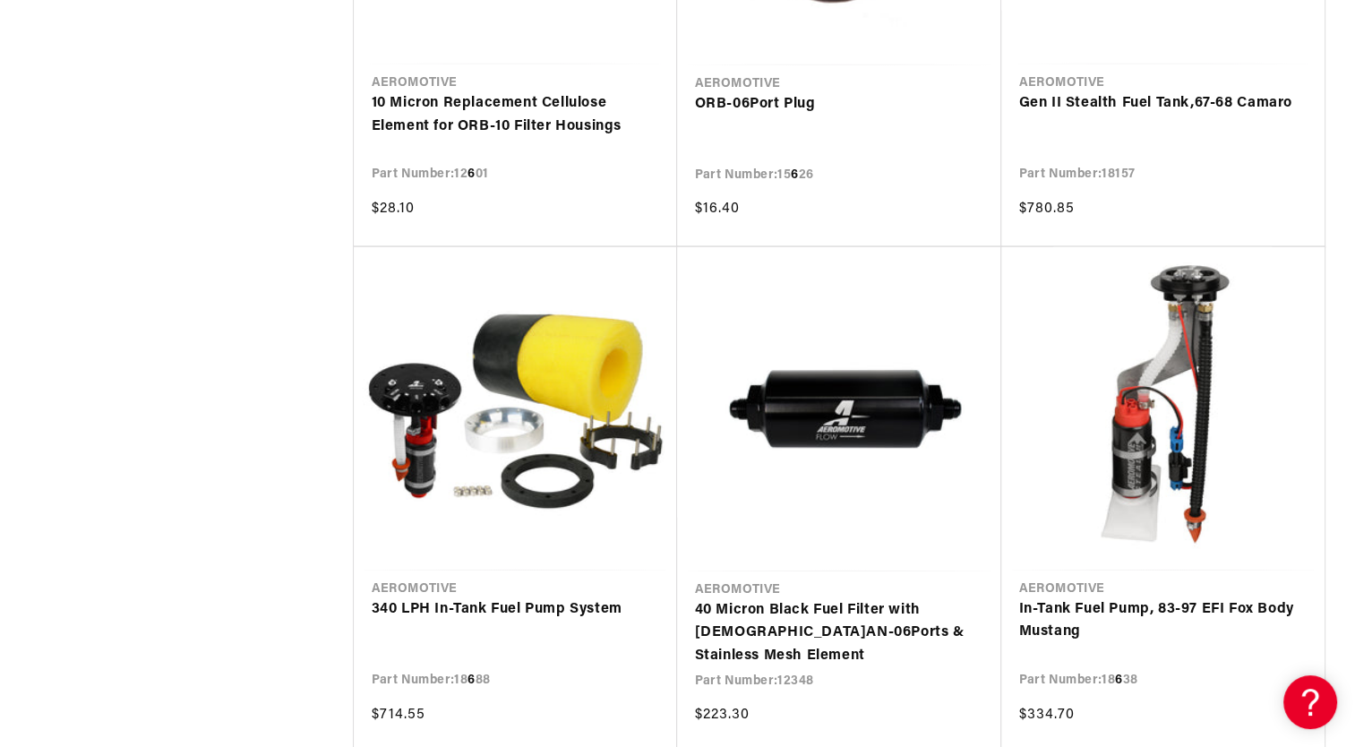
scroll to position [3726, 0]
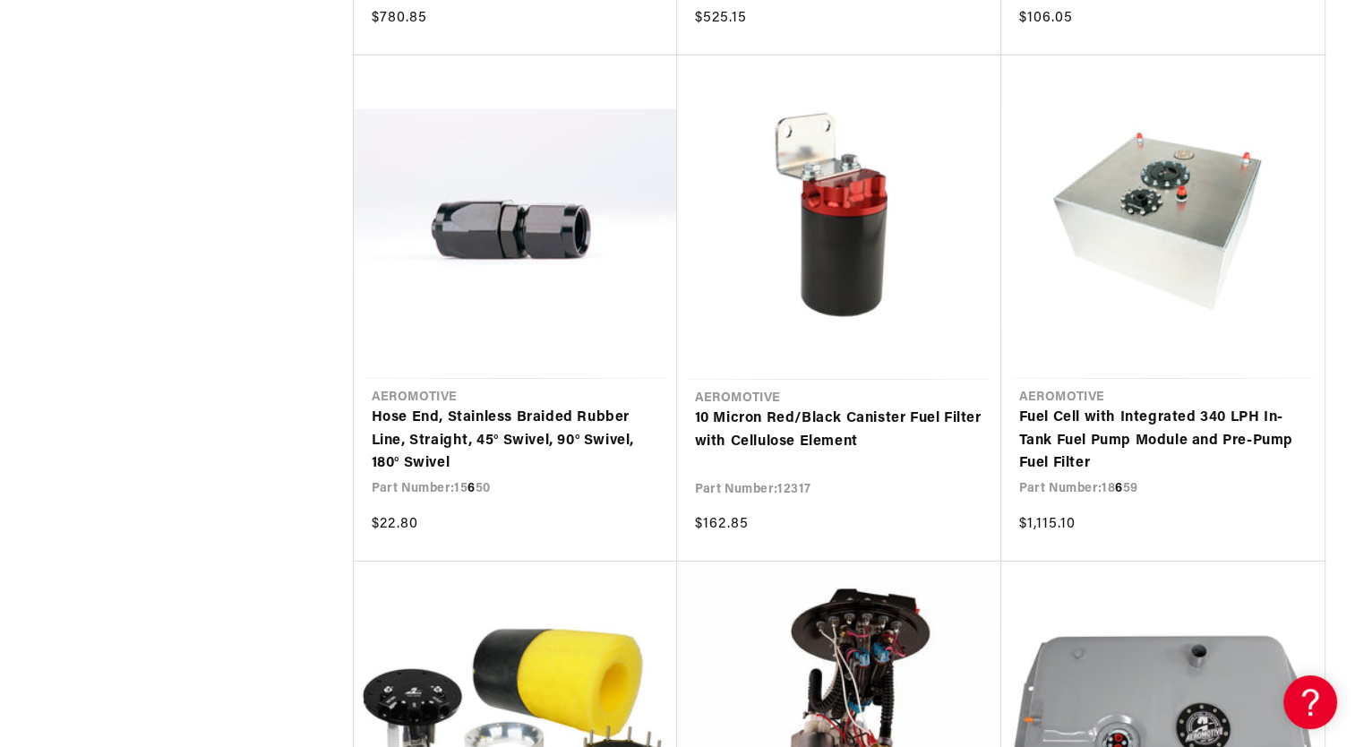
scroll to position [5406, 0]
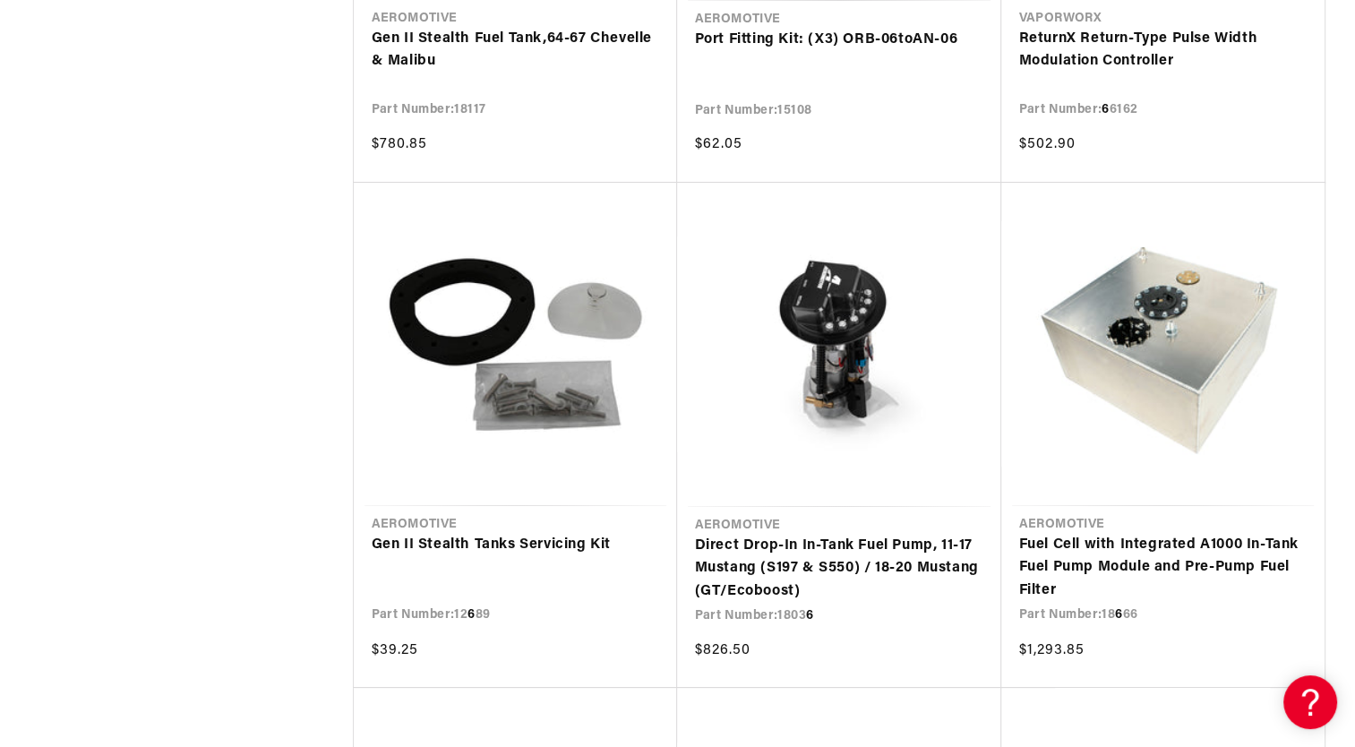
scroll to position [6795, 0]
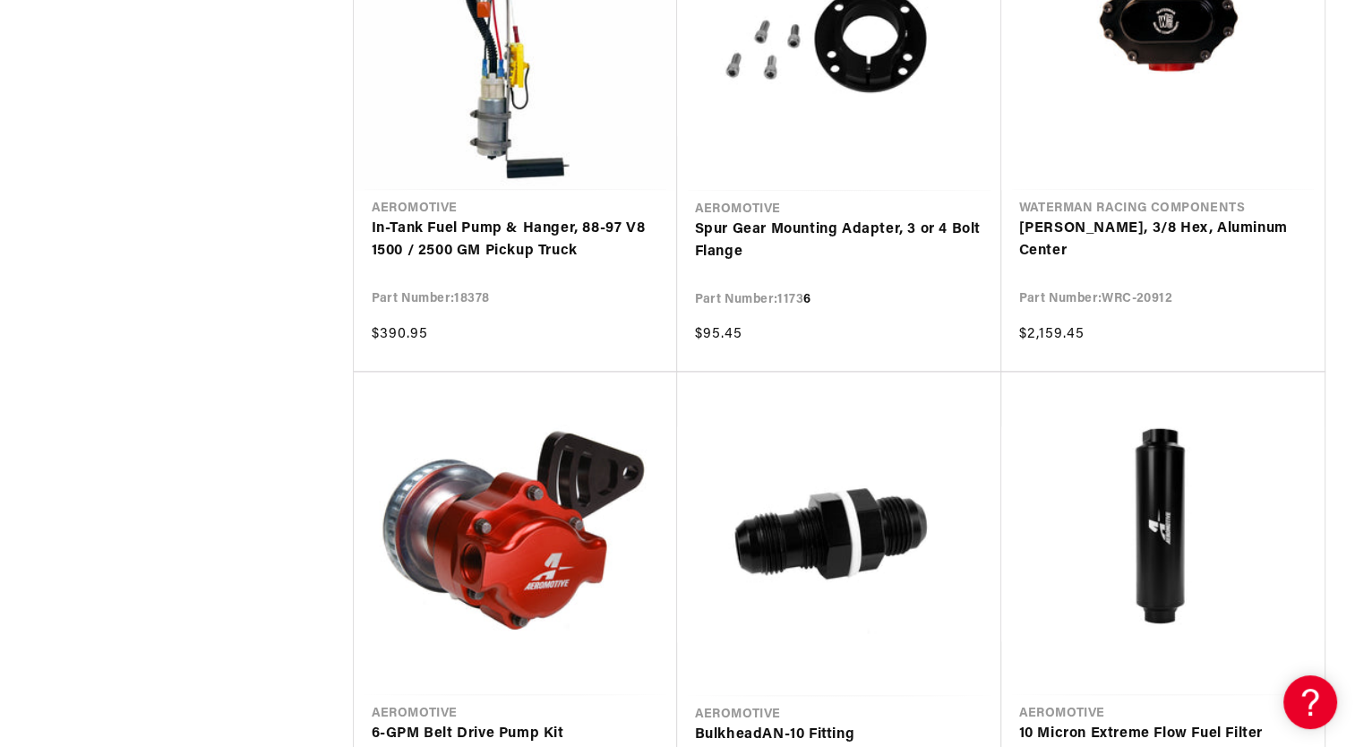
scroll to position [9142, 0]
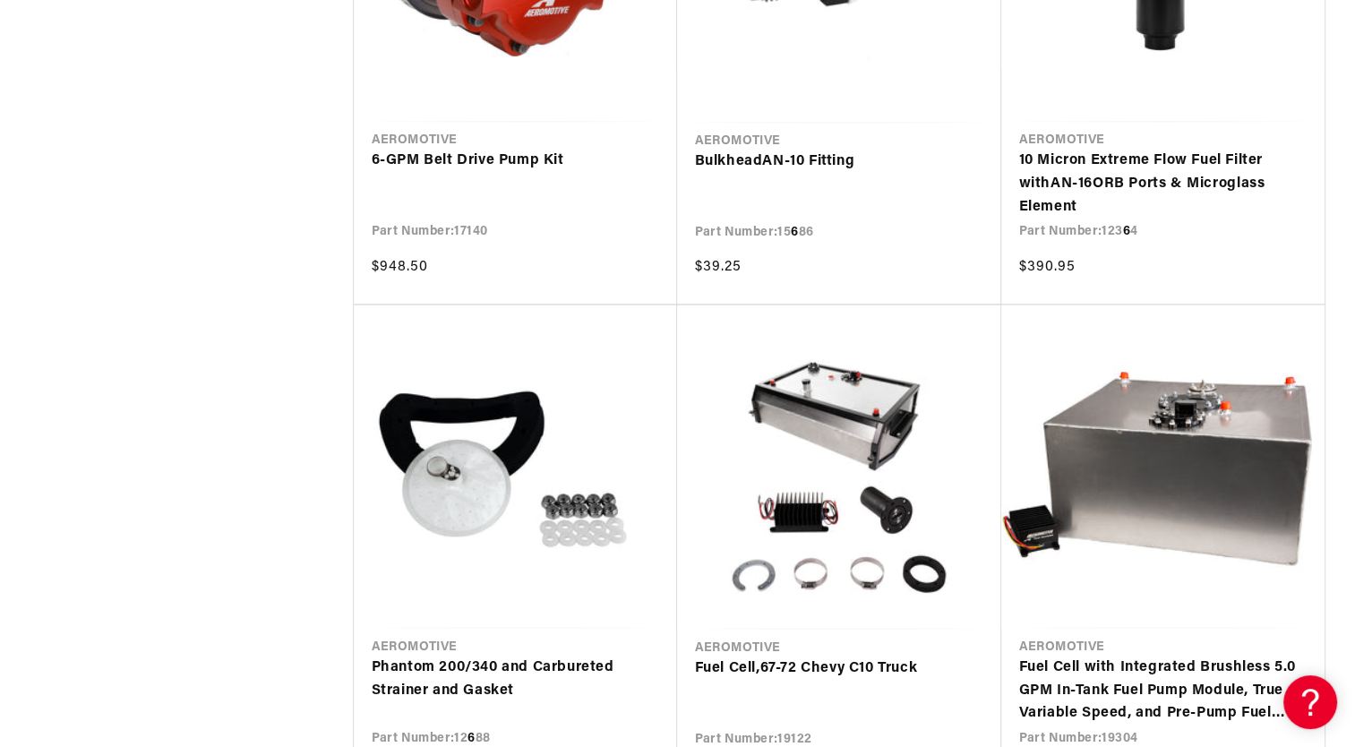
scroll to position [9823, 0]
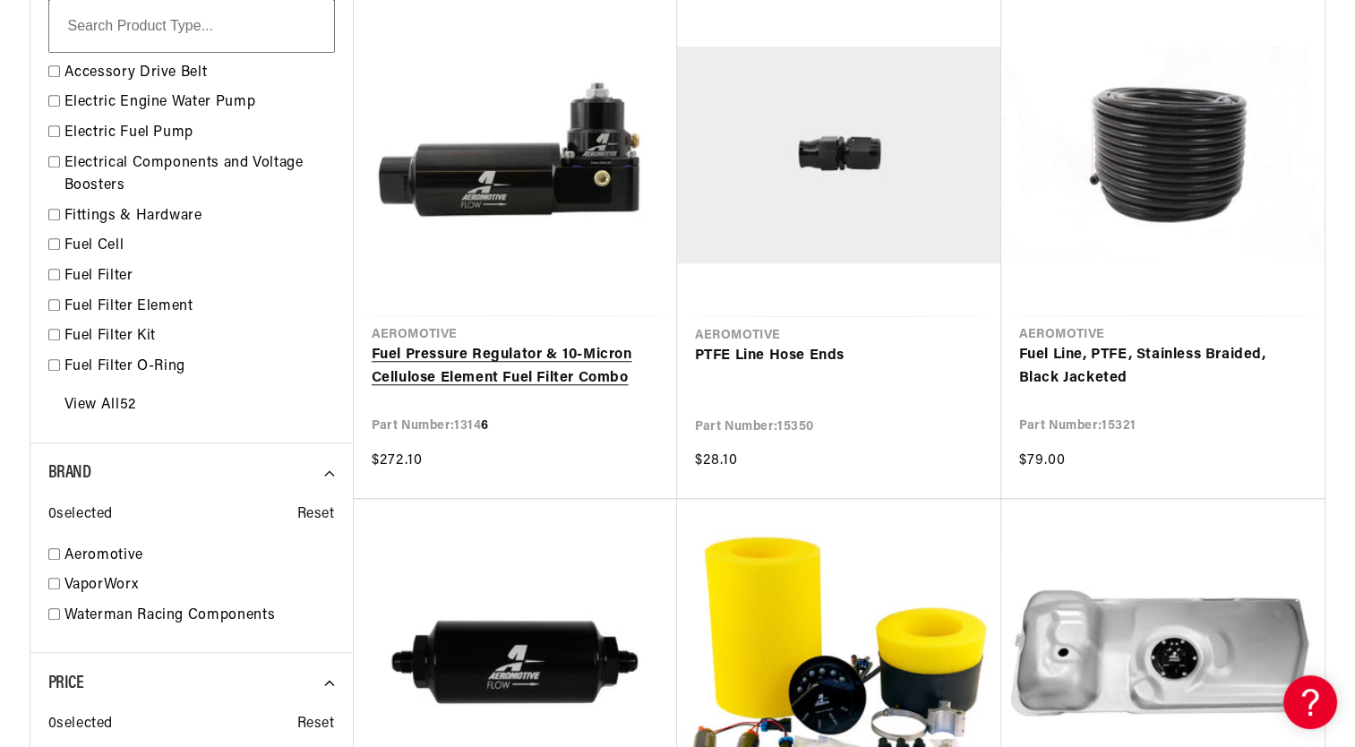
scroll to position [1427, 0]
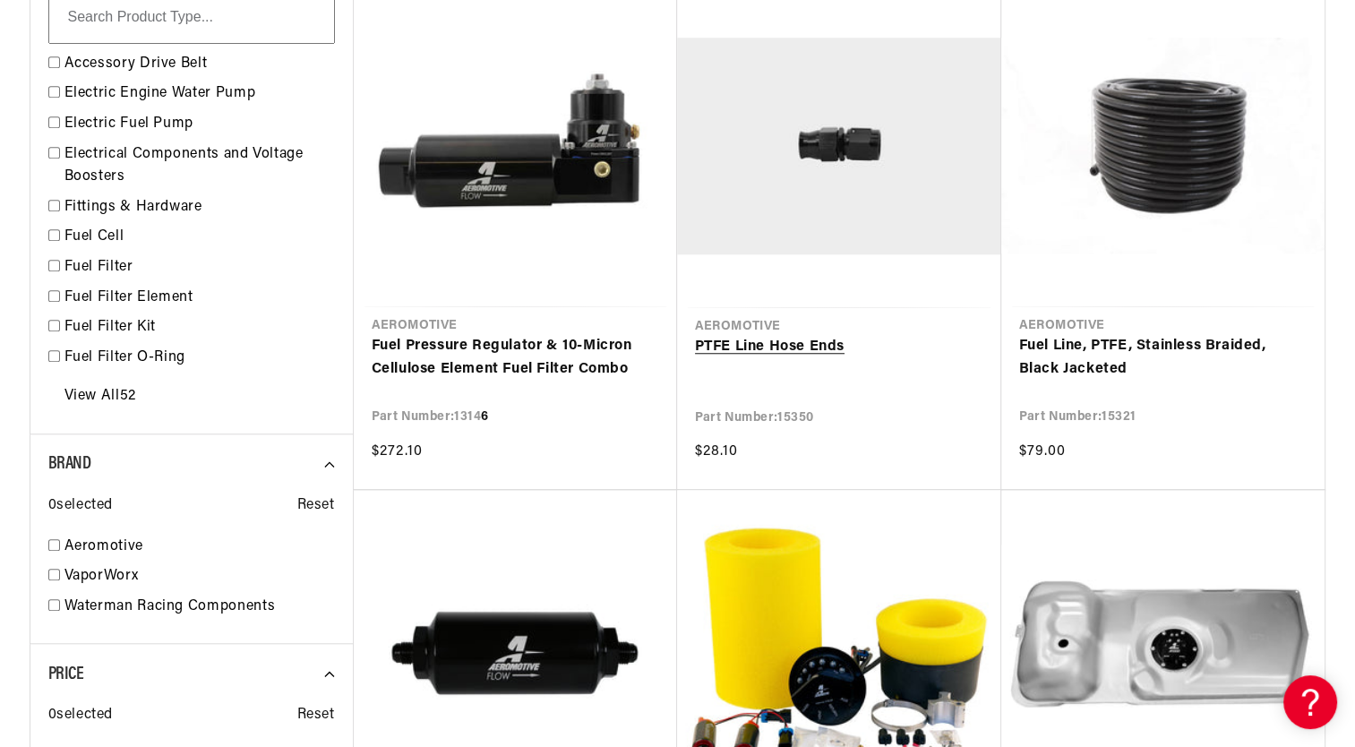
click at [721, 338] on link "PTFE Line Hose Ends" at bounding box center [839, 347] width 288 height 23
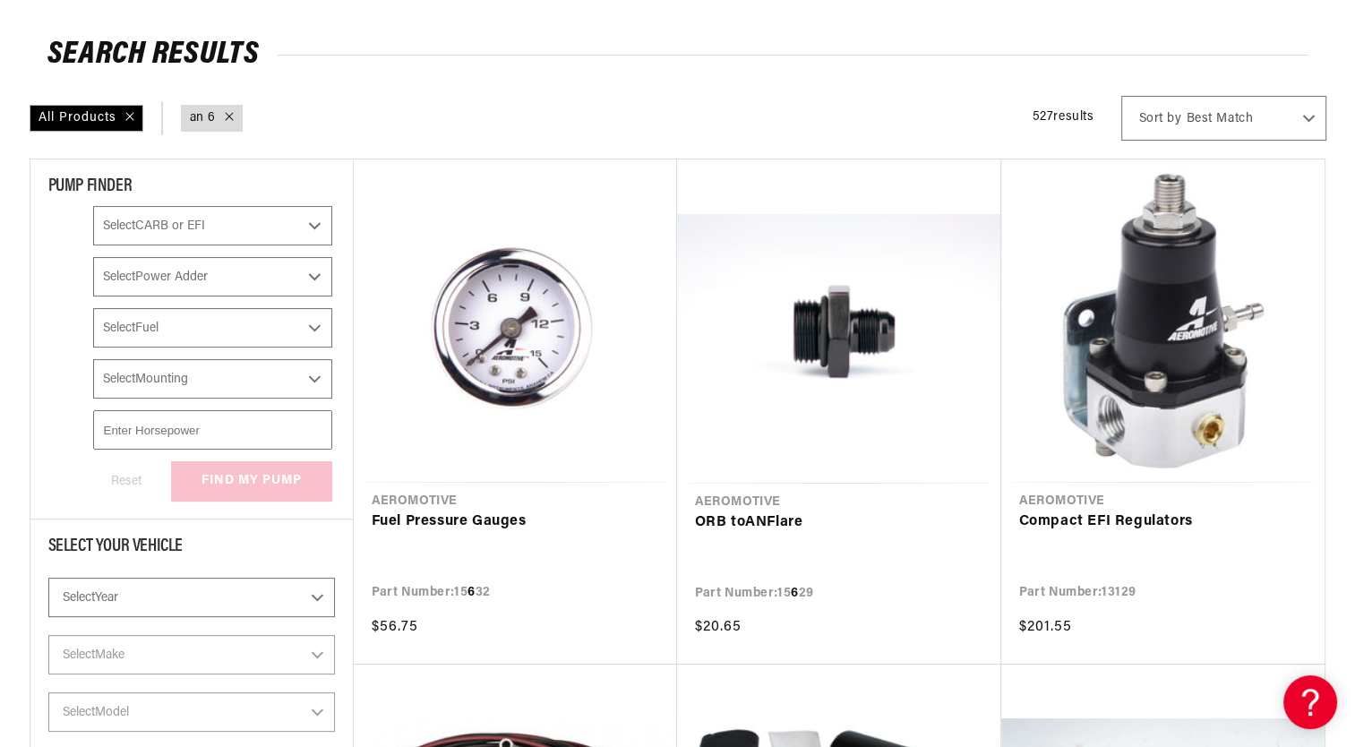
scroll to position [240, 0]
click at [757, 521] on link "ORB to AN Flare" at bounding box center [839, 522] width 288 height 23
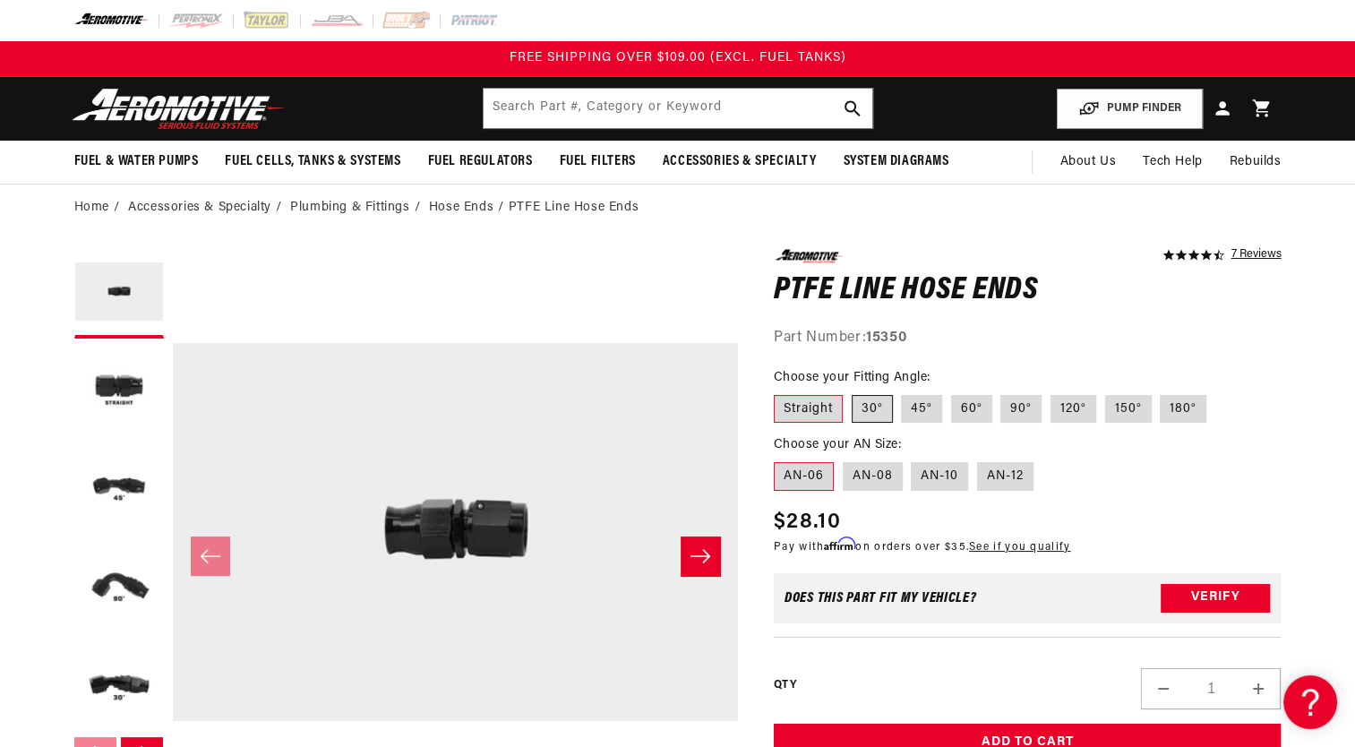
click at [860, 402] on label "30°" at bounding box center [872, 409] width 41 height 29
click at [853, 392] on input "30°" at bounding box center [852, 391] width 1 height 1
radio input "true"
click at [822, 407] on label "Straight" at bounding box center [808, 409] width 69 height 29
click at [779, 392] on input "Straight" at bounding box center [778, 391] width 1 height 1
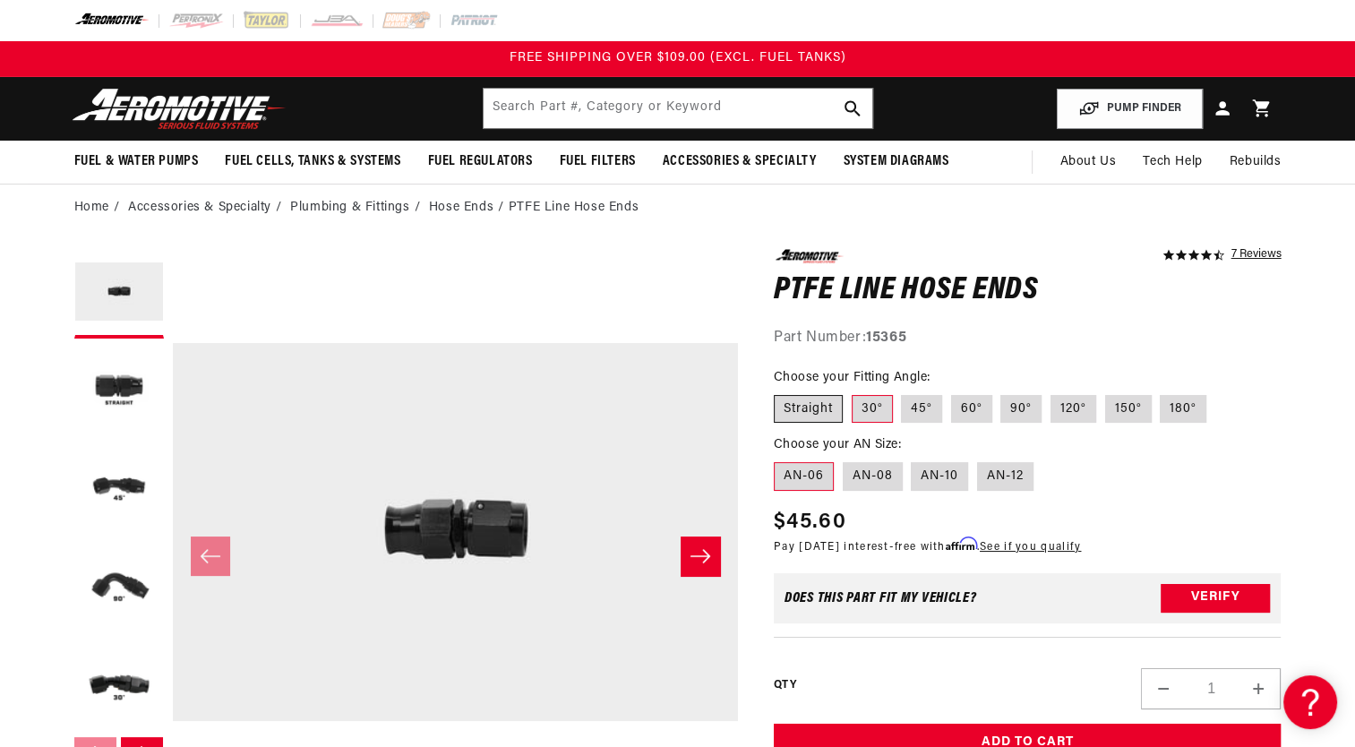
radio input "true"
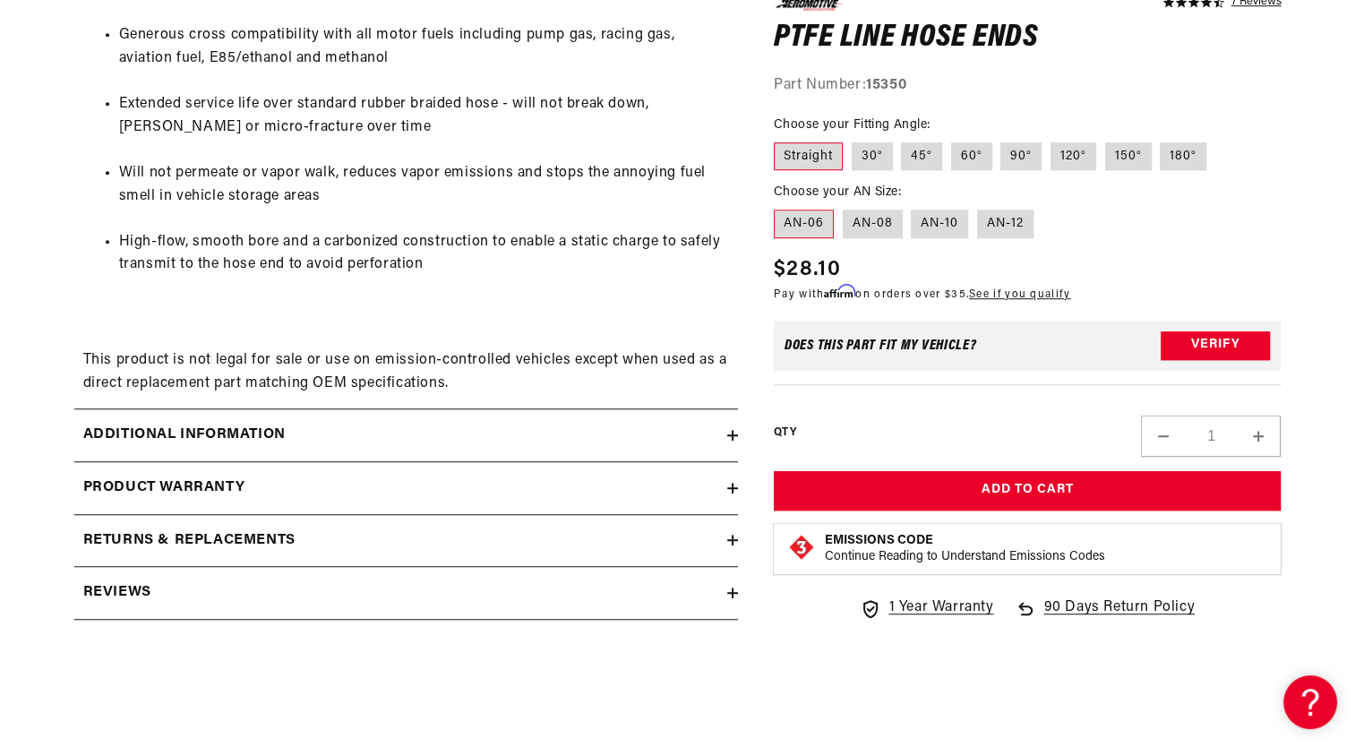
scroll to position [1103, 0]
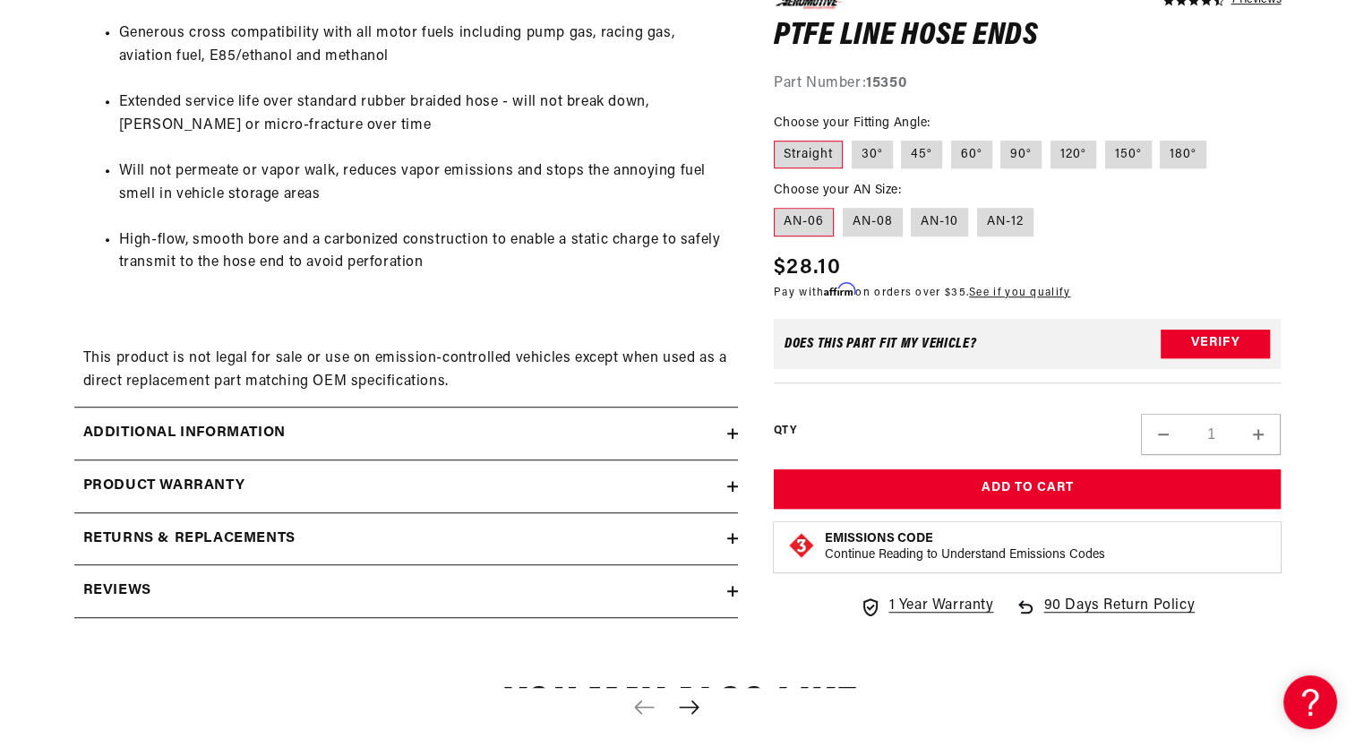
click at [639, 425] on div "Additional information" at bounding box center [400, 433] width 653 height 23
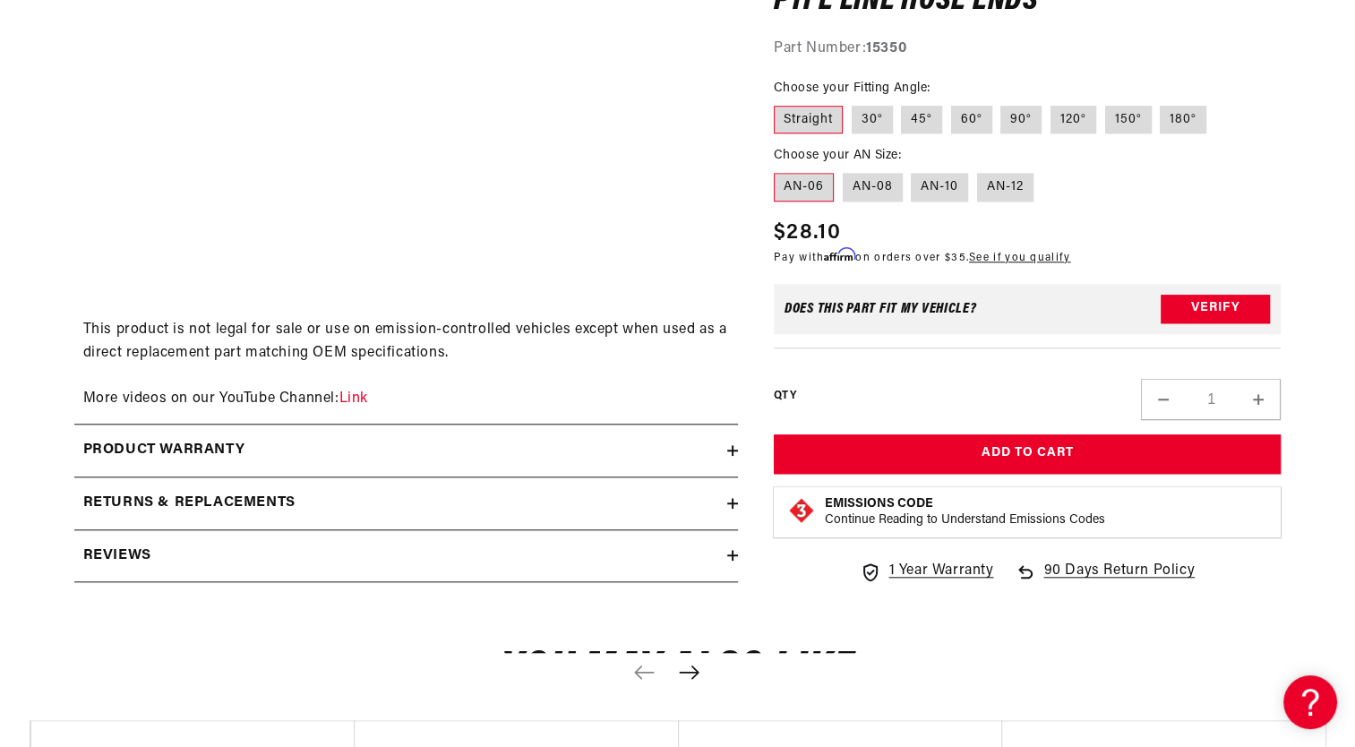
scroll to position [1558, 0]
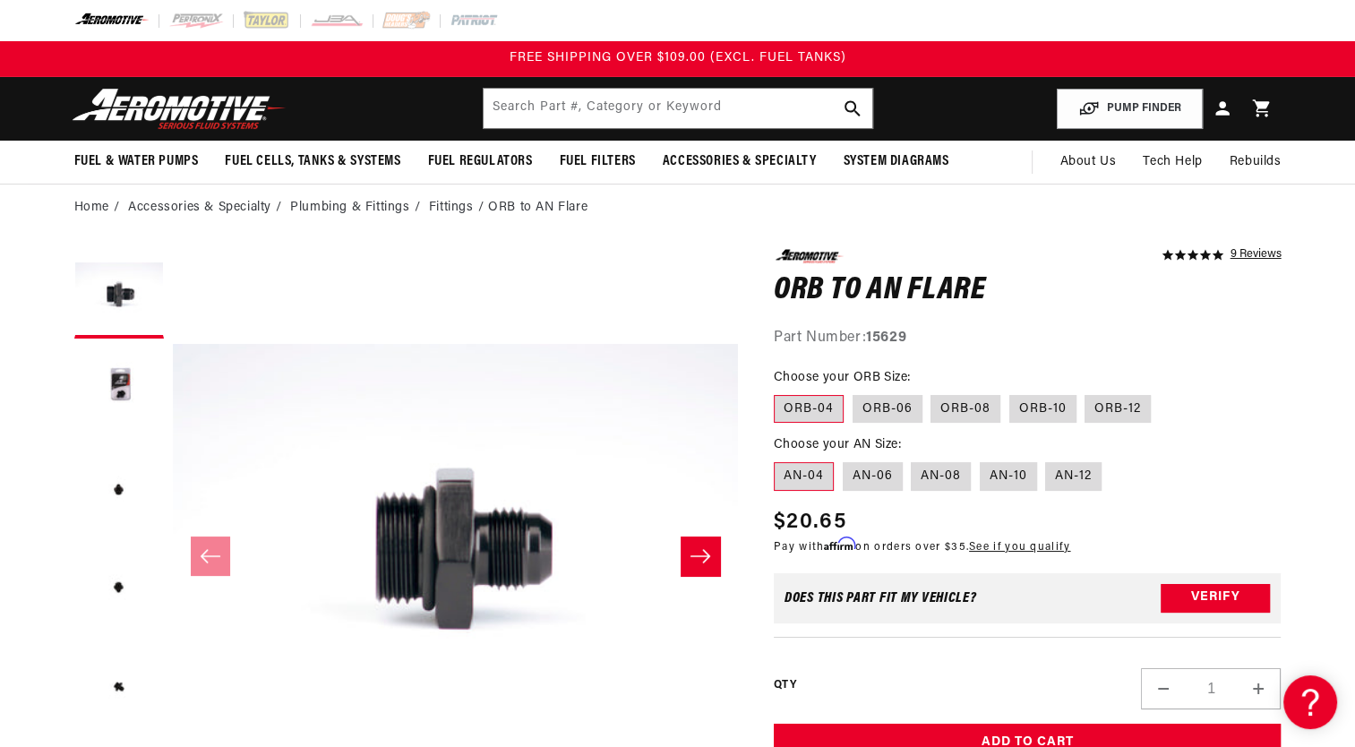
click at [706, 557] on icon "Slide right" at bounding box center [700, 556] width 21 height 18
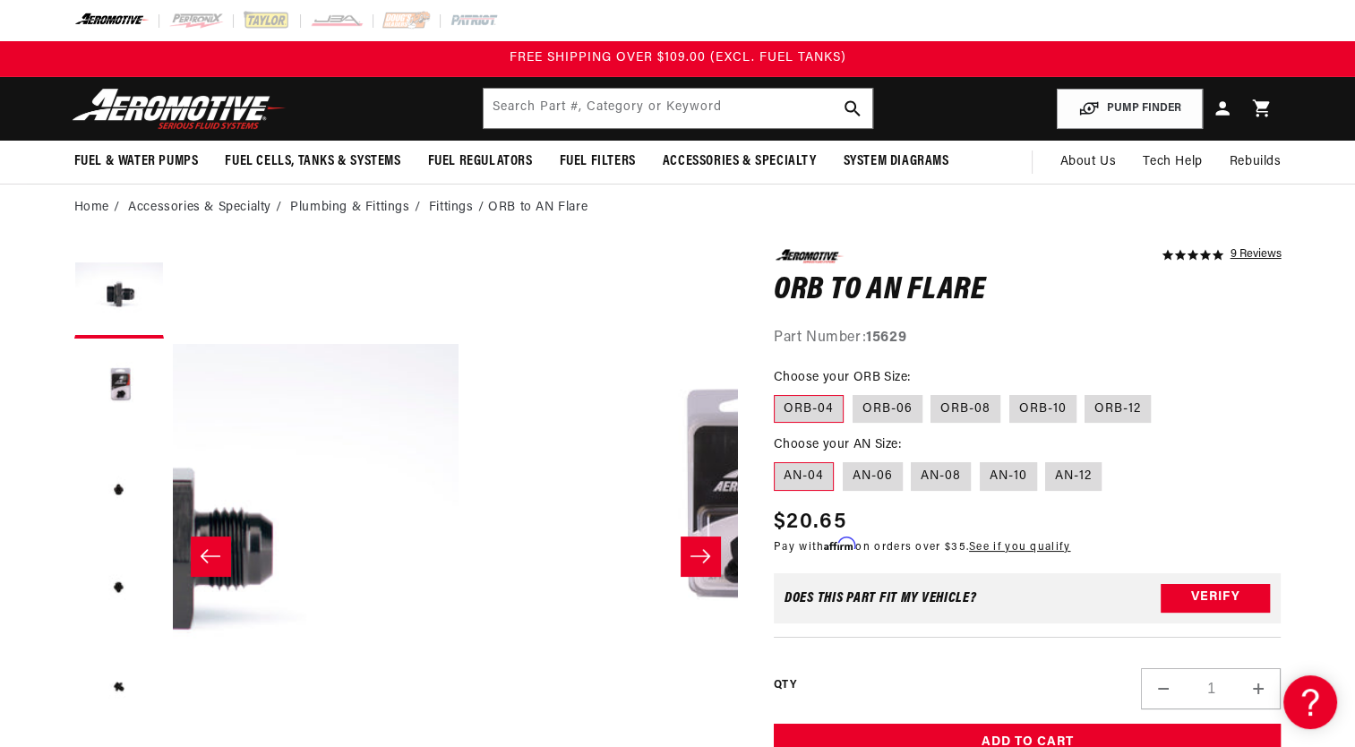
scroll to position [0, 565]
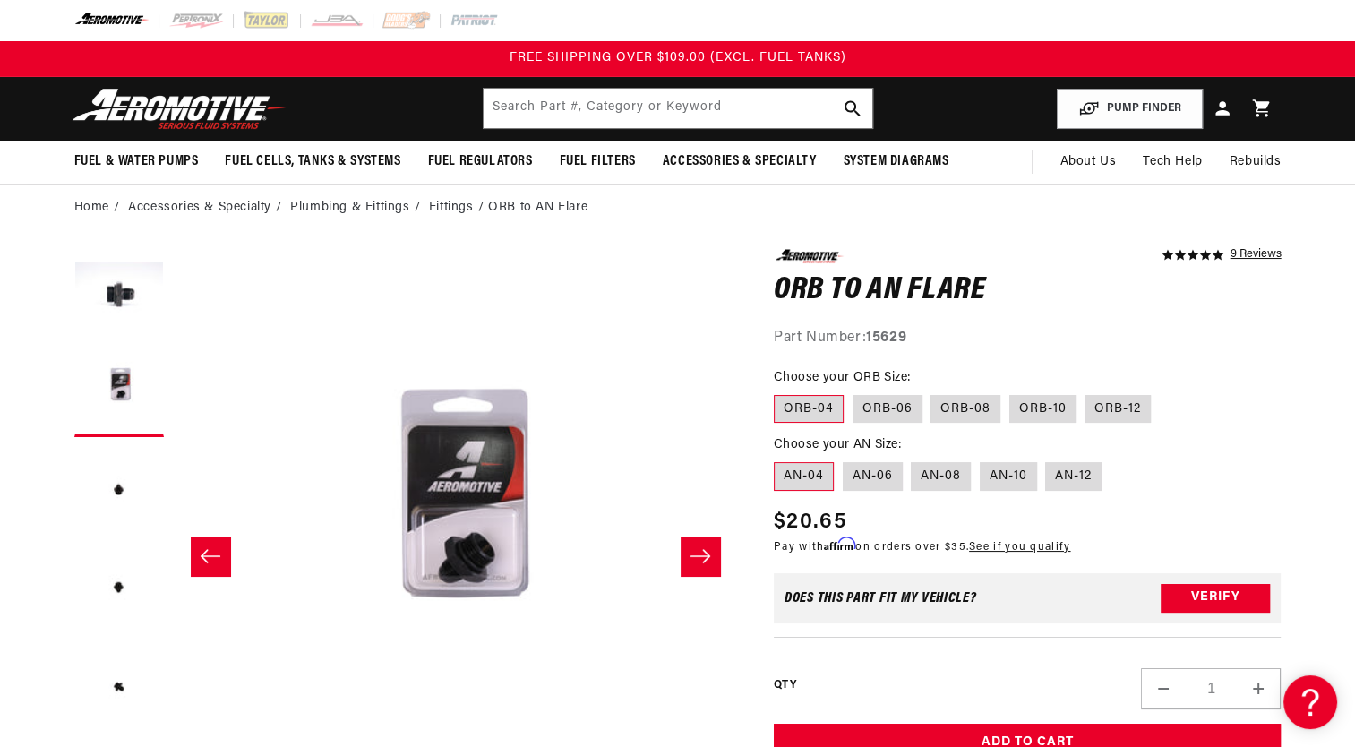
click at [706, 557] on icon "Slide right" at bounding box center [700, 556] width 21 height 18
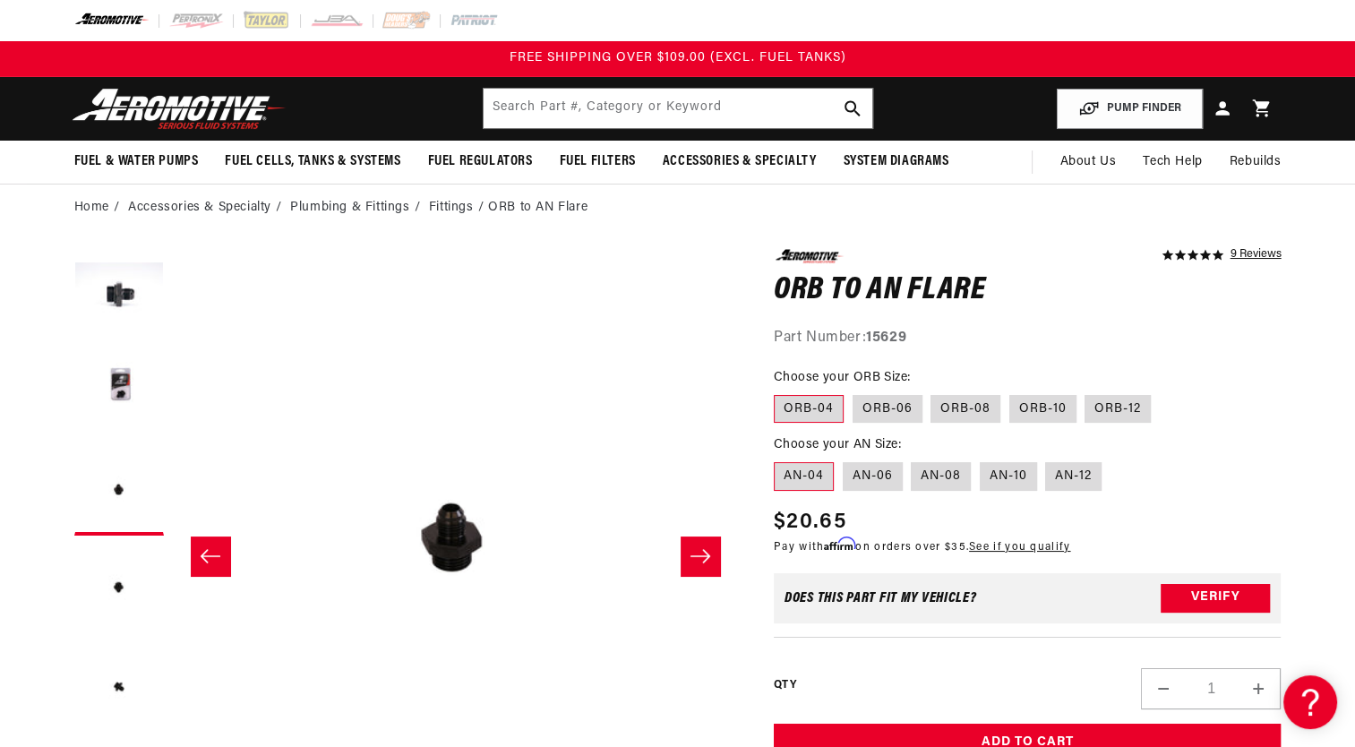
click at [706, 557] on icon "Slide right" at bounding box center [700, 556] width 21 height 18
click at [871, 474] on label "AN-06" at bounding box center [873, 476] width 60 height 29
click at [844, 459] on input "AN-06" at bounding box center [843, 459] width 1 height 1
radio input "true"
